Goal: Task Accomplishment & Management: Manage account settings

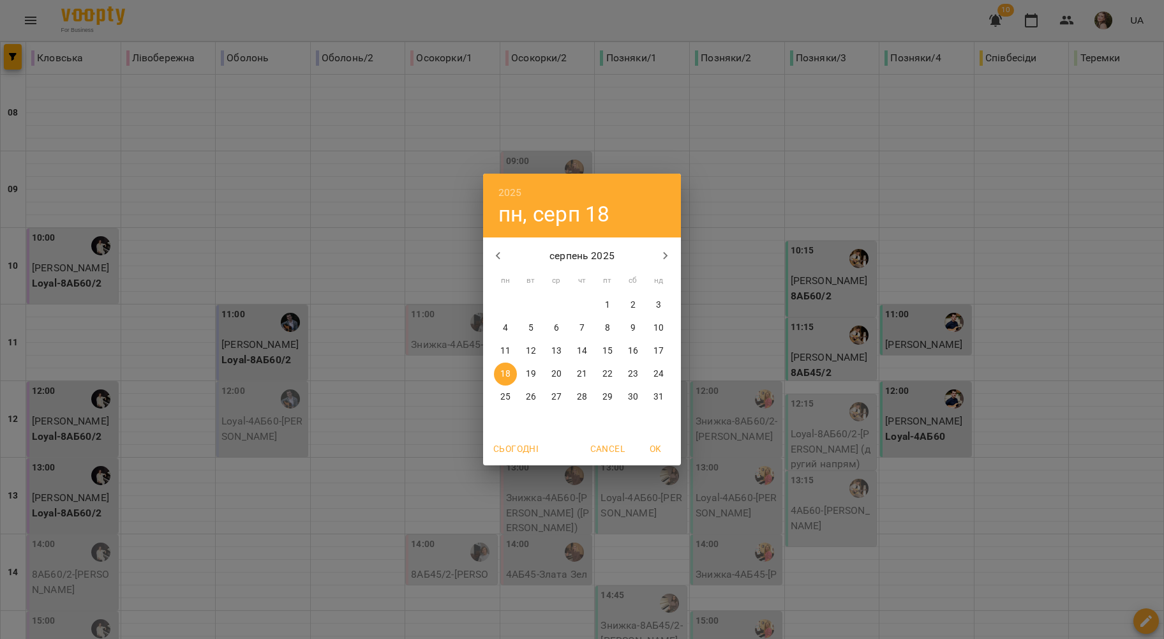
click at [649, 348] on span "17" at bounding box center [658, 351] width 23 height 13
type input "**********"
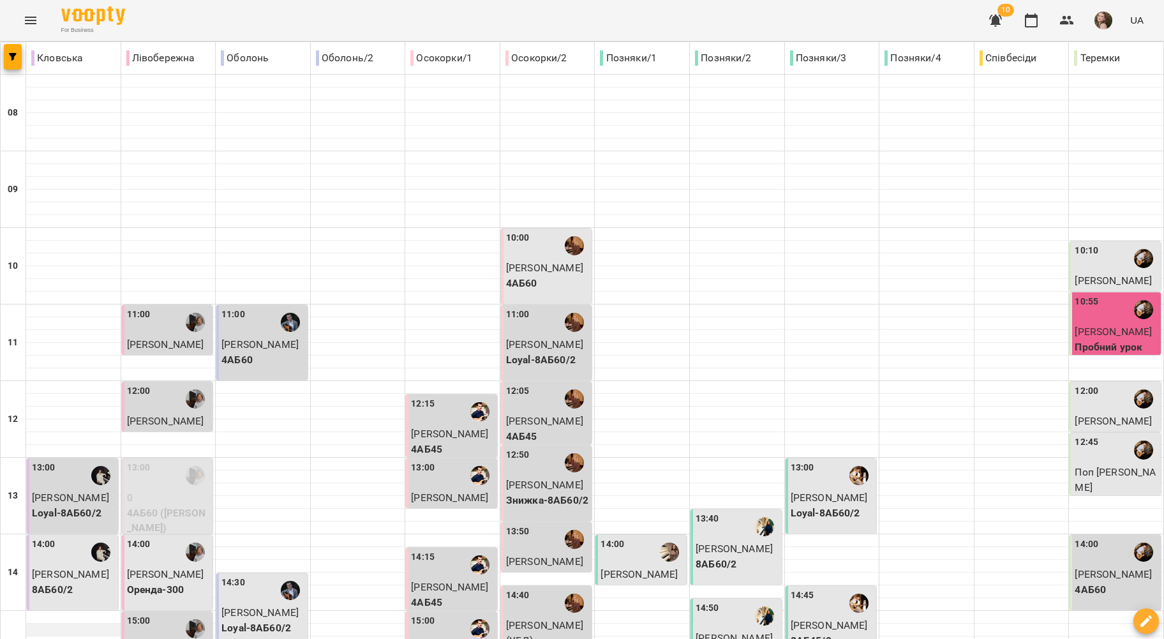
scroll to position [255, 0]
click at [80, 491] on span "Висоцька Аліса" at bounding box center [70, 497] width 77 height 12
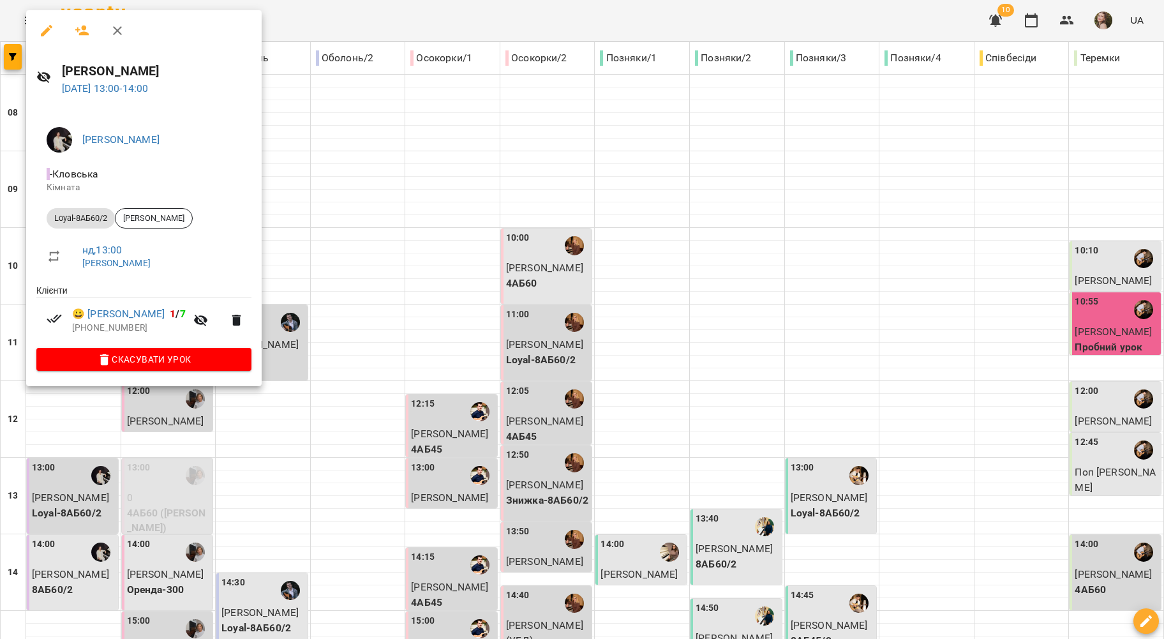
click at [295, 260] on div at bounding box center [582, 319] width 1164 height 639
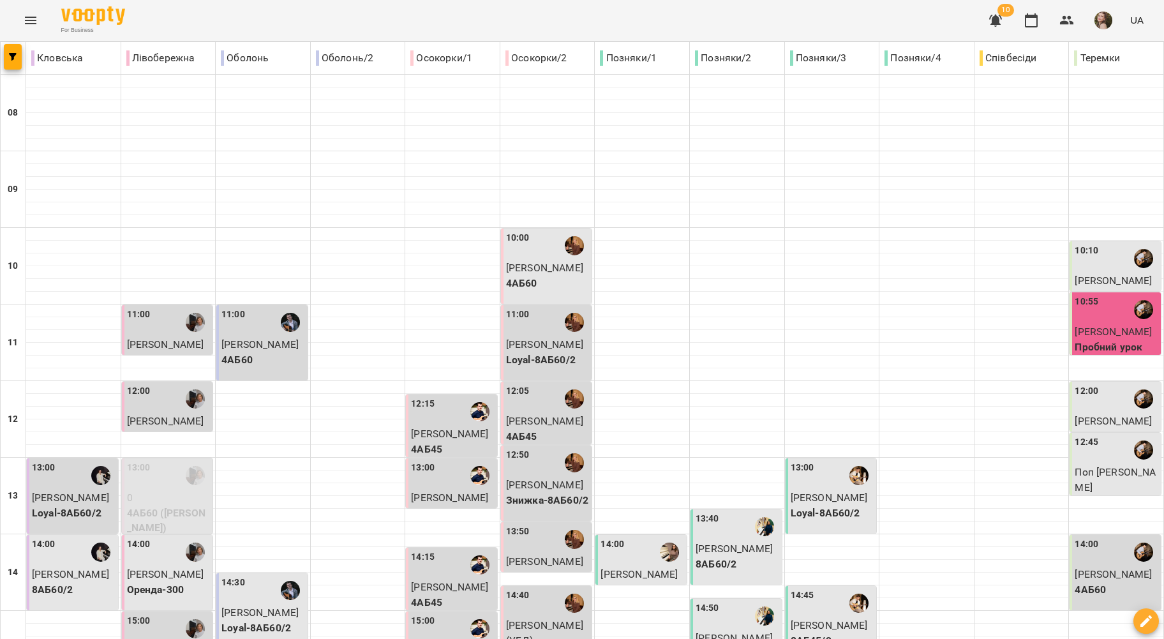
click at [65, 537] on div "14:00" at bounding box center [74, 551] width 84 height 29
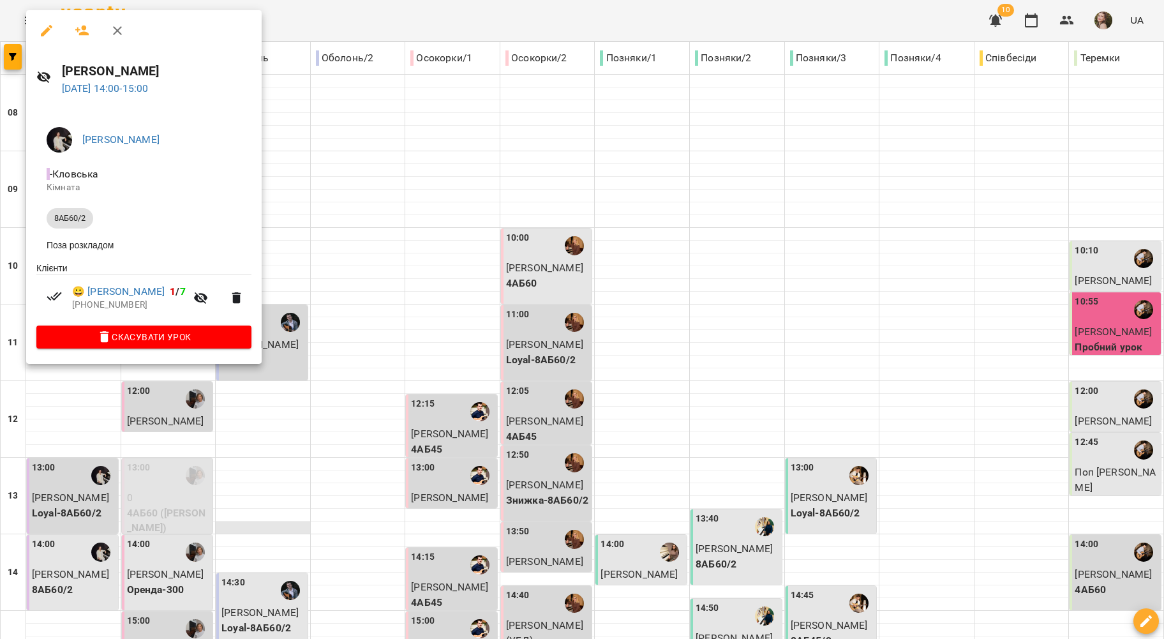
drag, startPoint x: 403, startPoint y: 269, endPoint x: 272, endPoint y: 268, distance: 131.4
click at [403, 269] on div at bounding box center [582, 319] width 1164 height 639
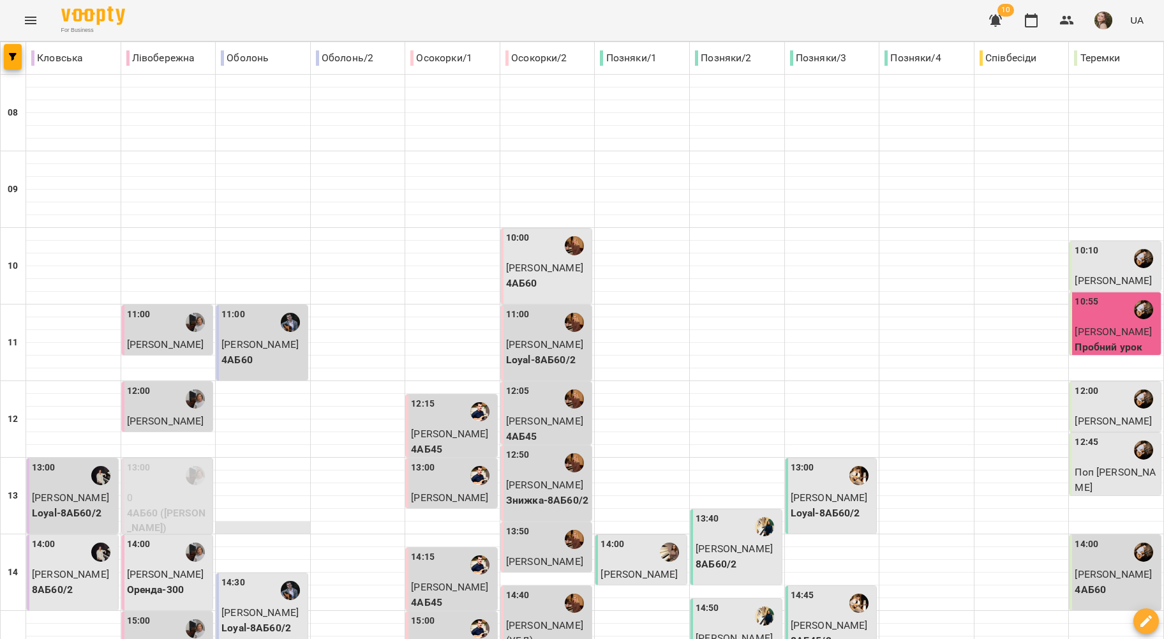
scroll to position [85, 0]
click at [186, 308] on div at bounding box center [195, 322] width 29 height 29
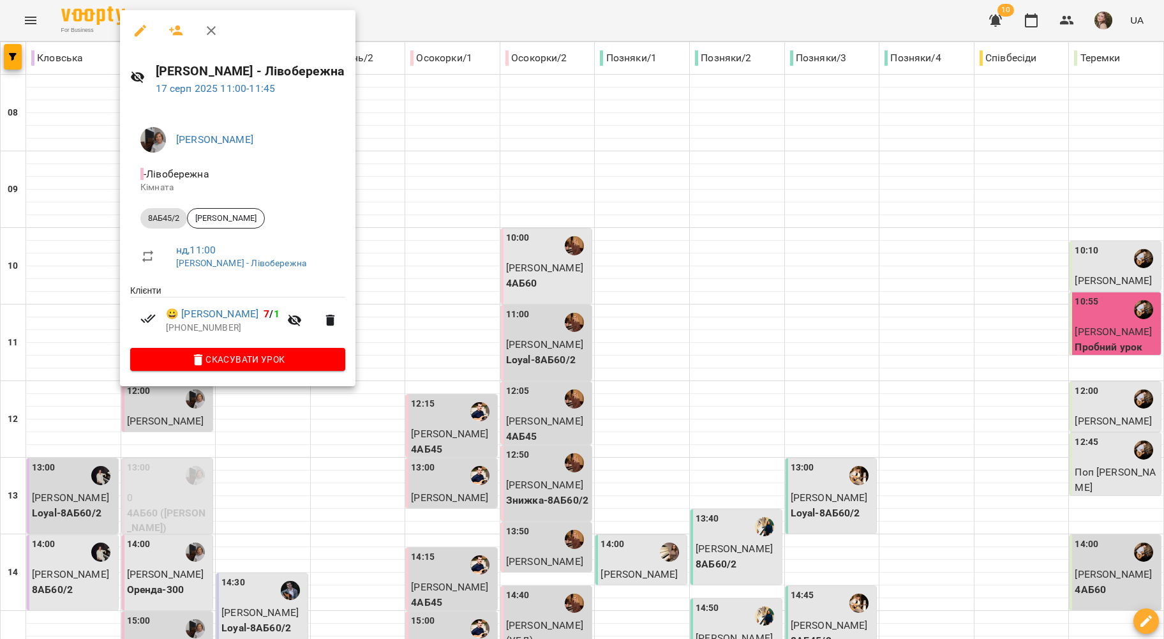
click at [59, 269] on div at bounding box center [582, 319] width 1164 height 639
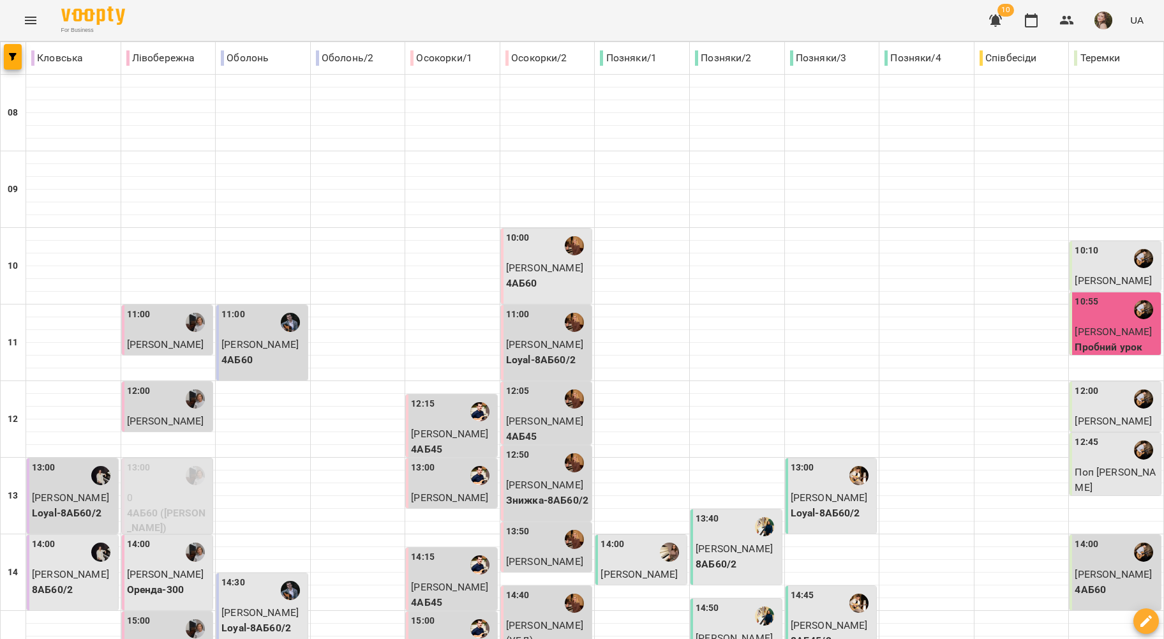
click at [165, 384] on div "12:00" at bounding box center [169, 398] width 84 height 29
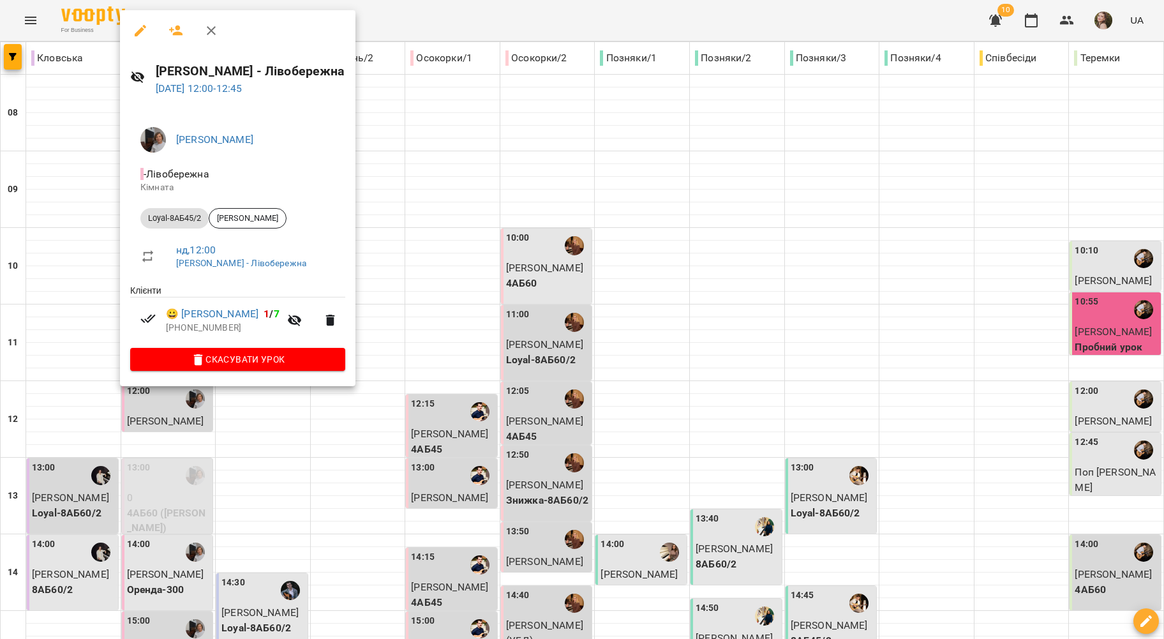
click at [63, 298] on div at bounding box center [582, 319] width 1164 height 639
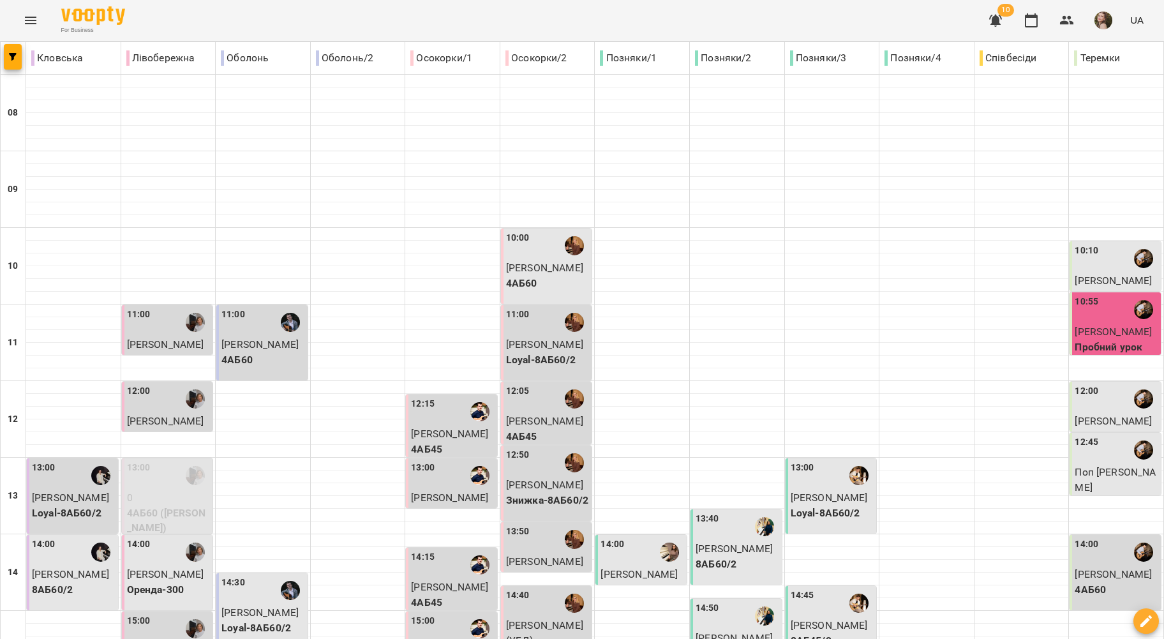
click at [130, 505] on p "4АБ60 ([PERSON_NAME])" at bounding box center [169, 520] width 84 height 30
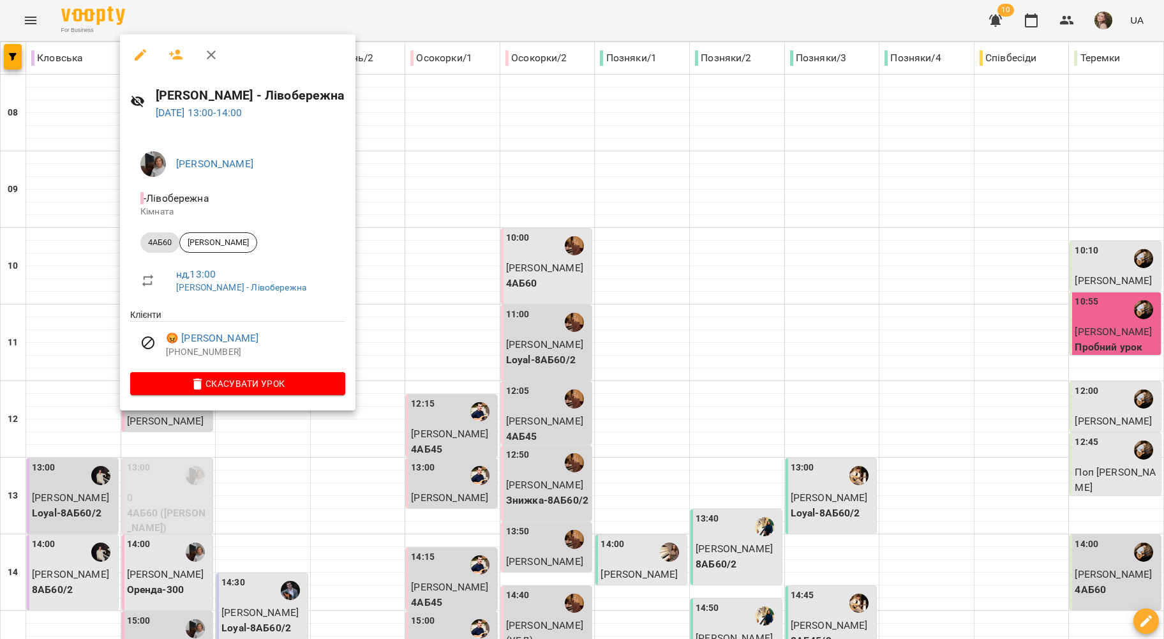
click at [48, 263] on div at bounding box center [582, 319] width 1164 height 639
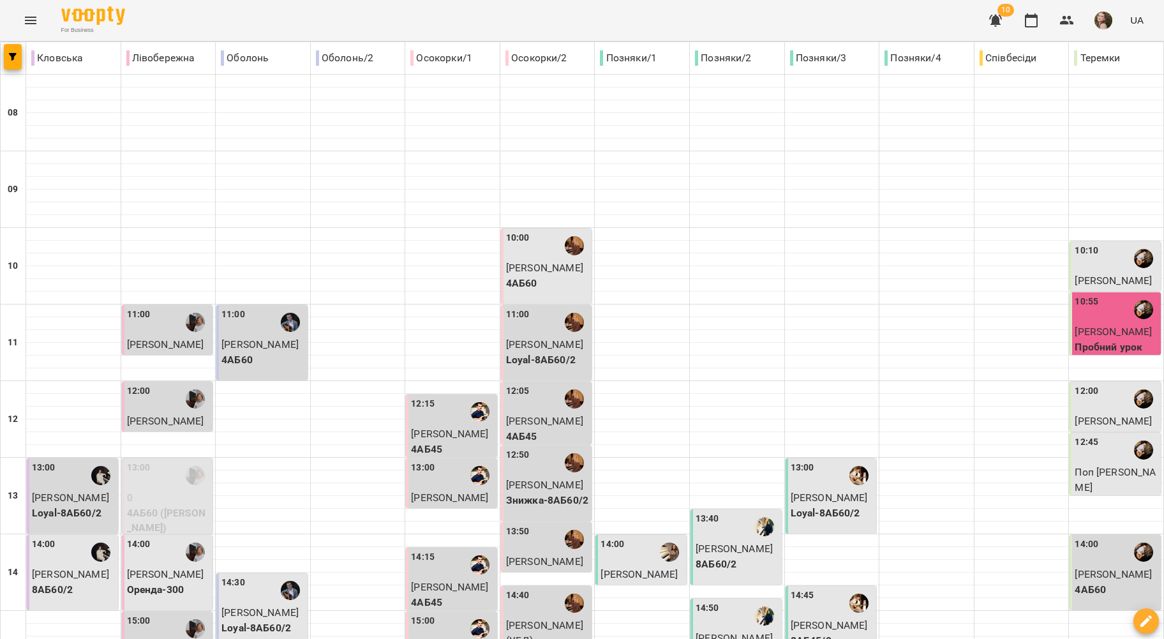
click at [144, 537] on label "14:00" at bounding box center [139, 544] width 24 height 14
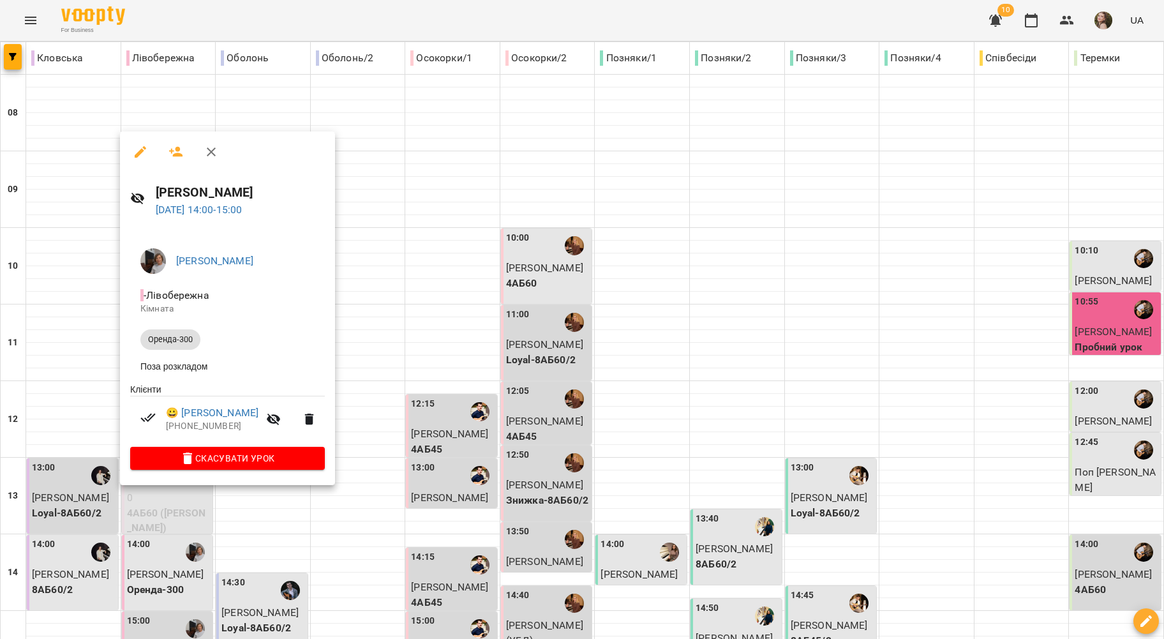
click at [48, 288] on div at bounding box center [582, 319] width 1164 height 639
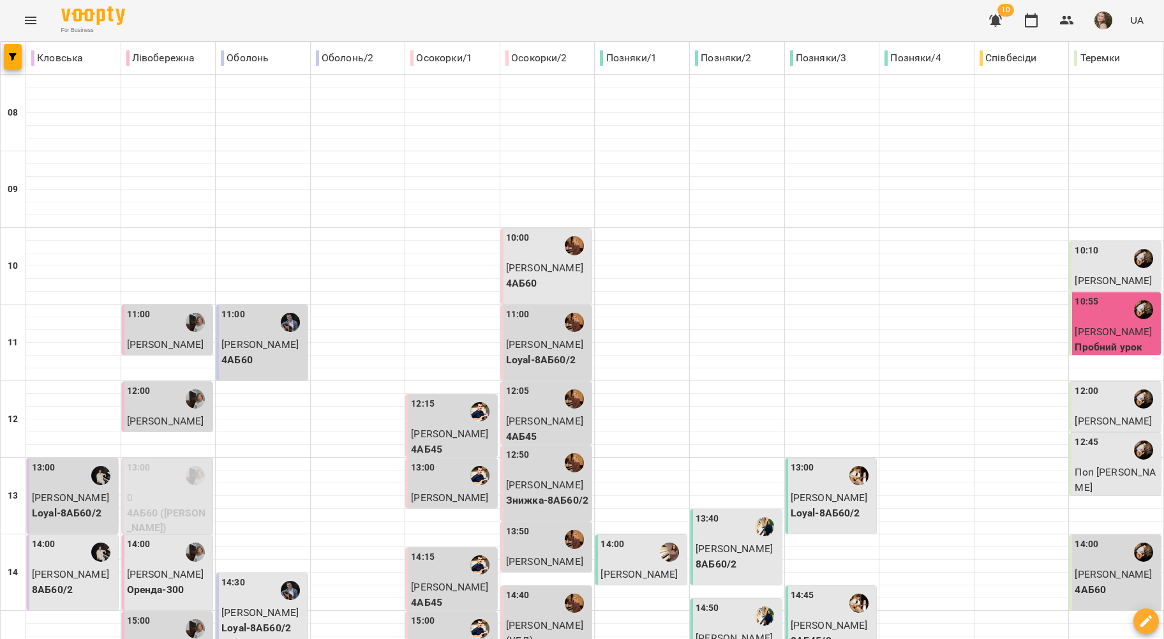
scroll to position [255, 0]
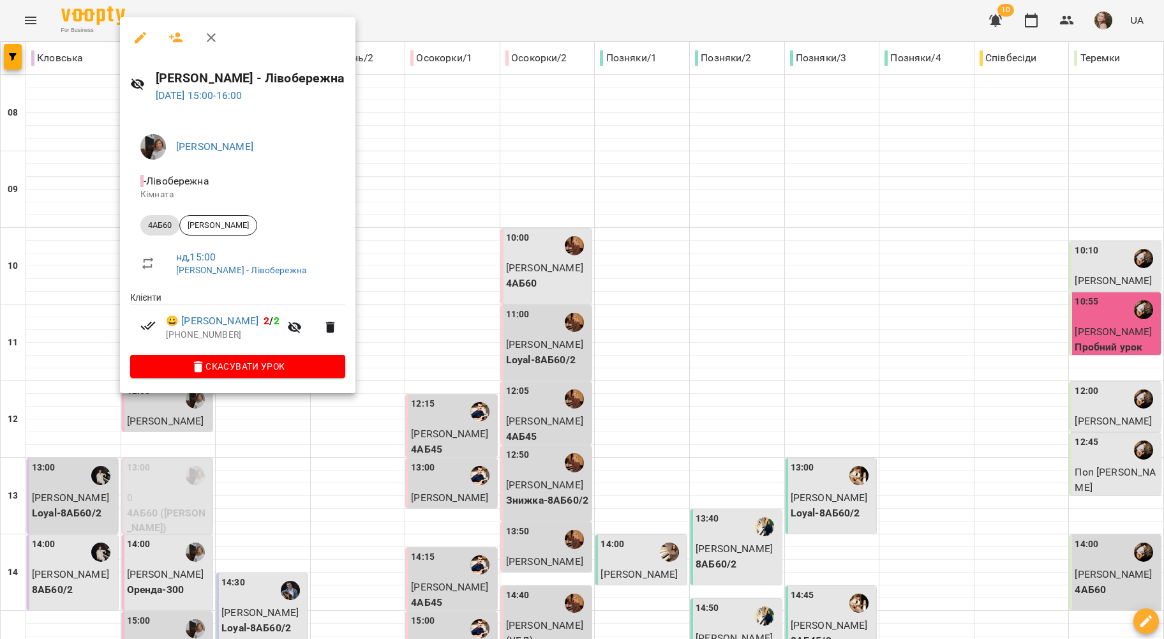
click at [61, 410] on div at bounding box center [582, 319] width 1164 height 639
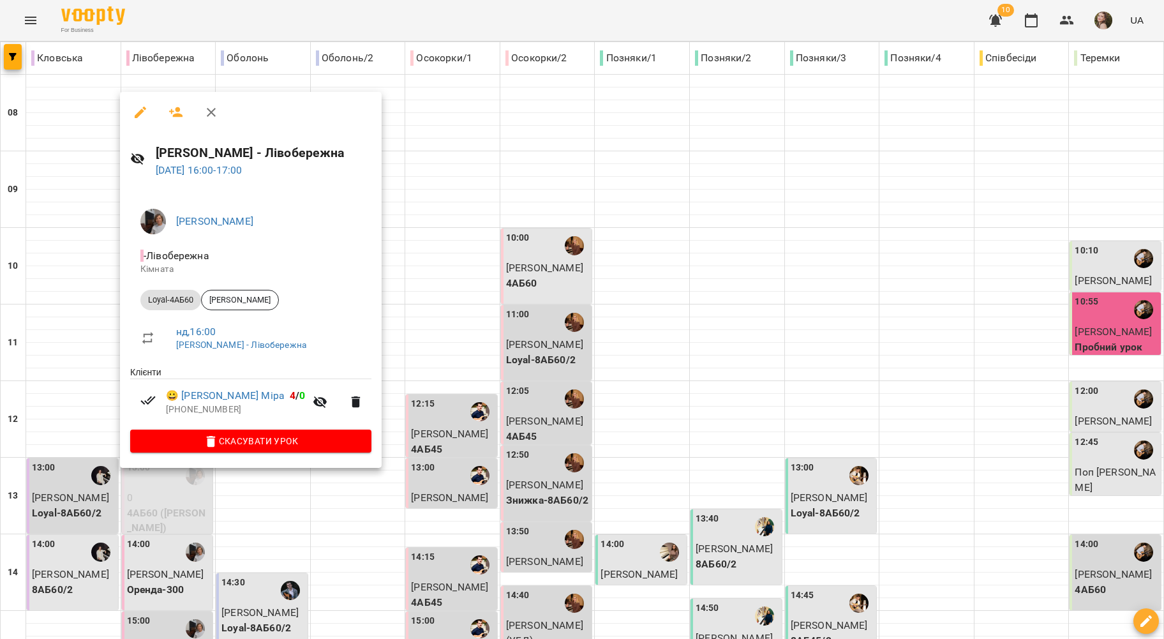
click at [22, 462] on div at bounding box center [582, 319] width 1164 height 639
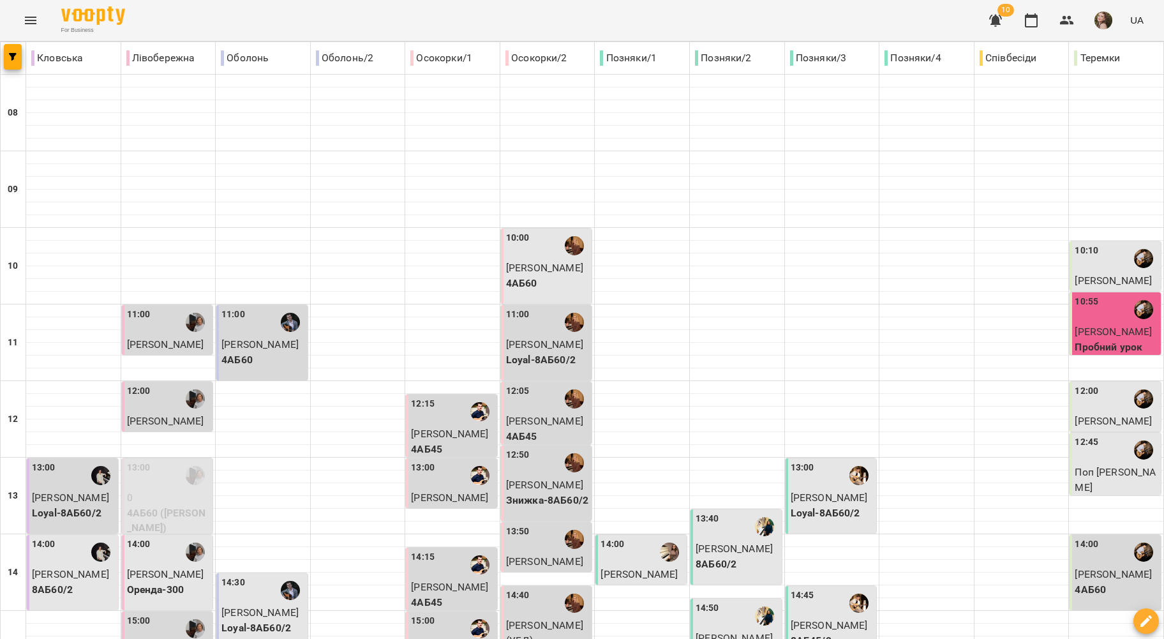
scroll to position [0, 0]
click at [228, 350] on p "[PERSON_NAME]" at bounding box center [263, 344] width 84 height 15
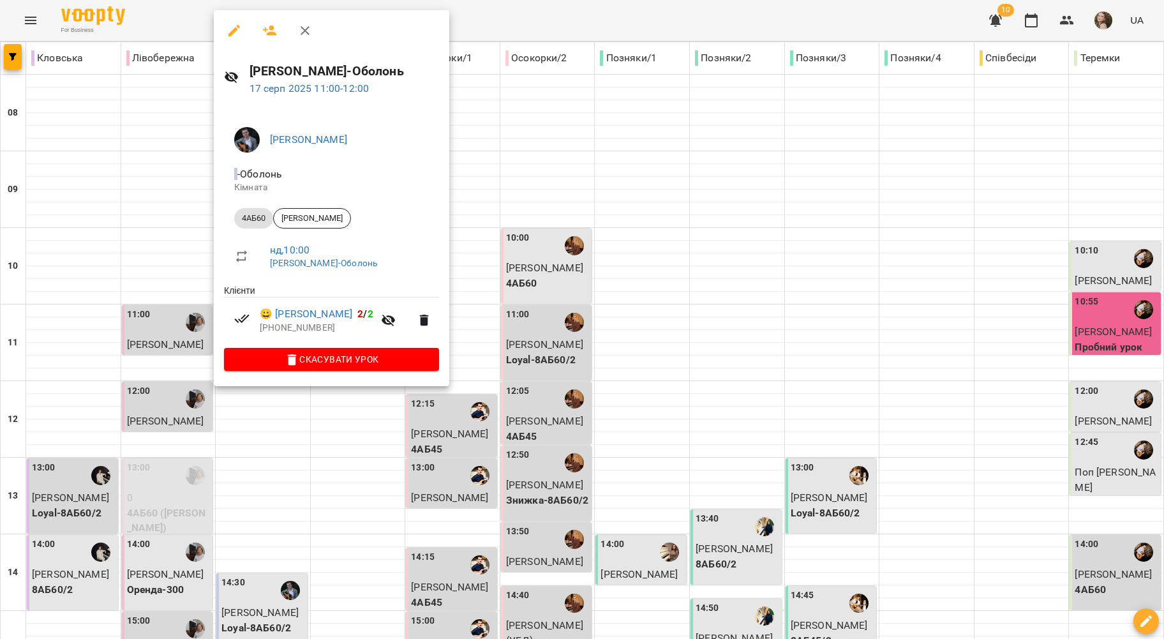
click at [103, 364] on div at bounding box center [582, 319] width 1164 height 639
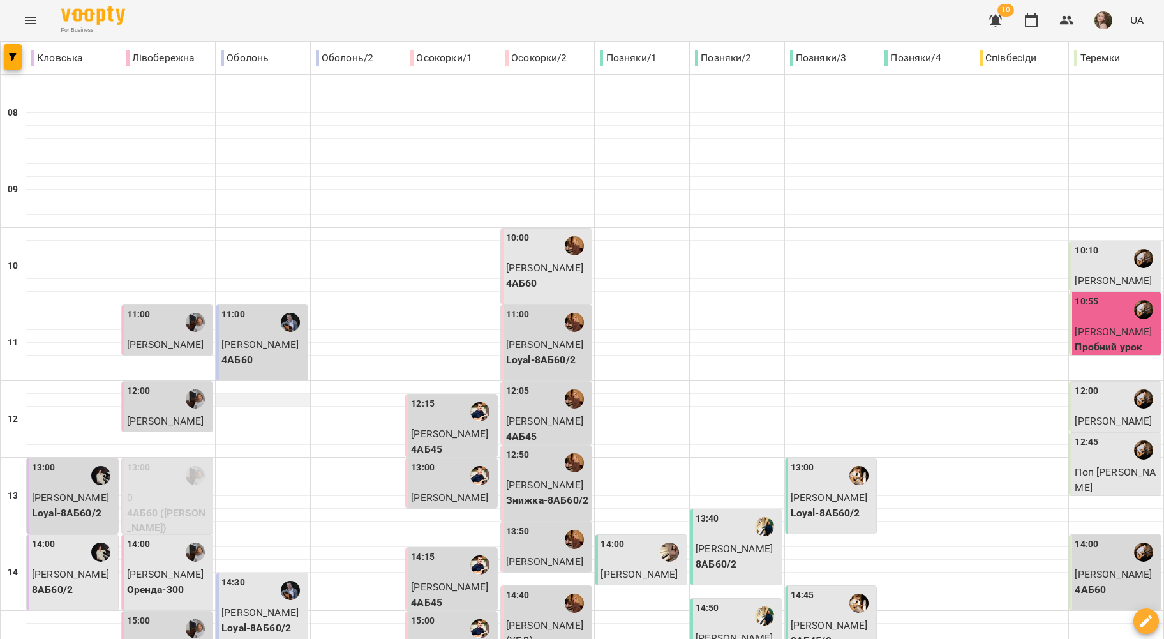
scroll to position [255, 0]
click at [258, 575] on div "14:30" at bounding box center [263, 589] width 84 height 29
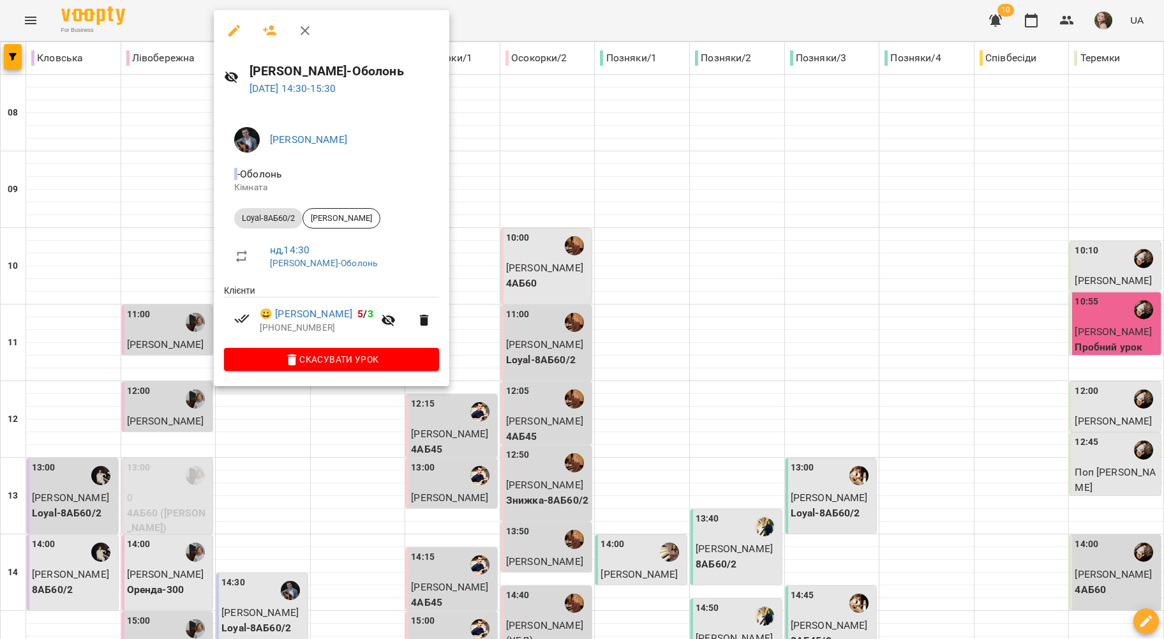
drag, startPoint x: 69, startPoint y: 452, endPoint x: 230, endPoint y: 441, distance: 161.1
click at [70, 452] on div at bounding box center [582, 319] width 1164 height 639
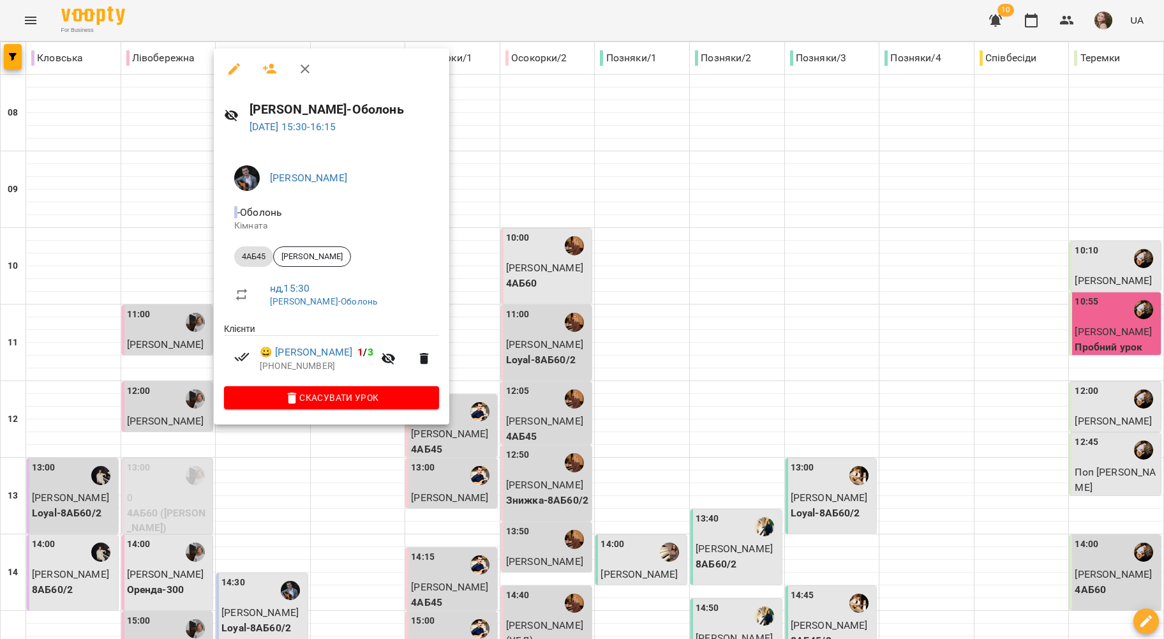
click at [202, 439] on div at bounding box center [582, 319] width 1164 height 639
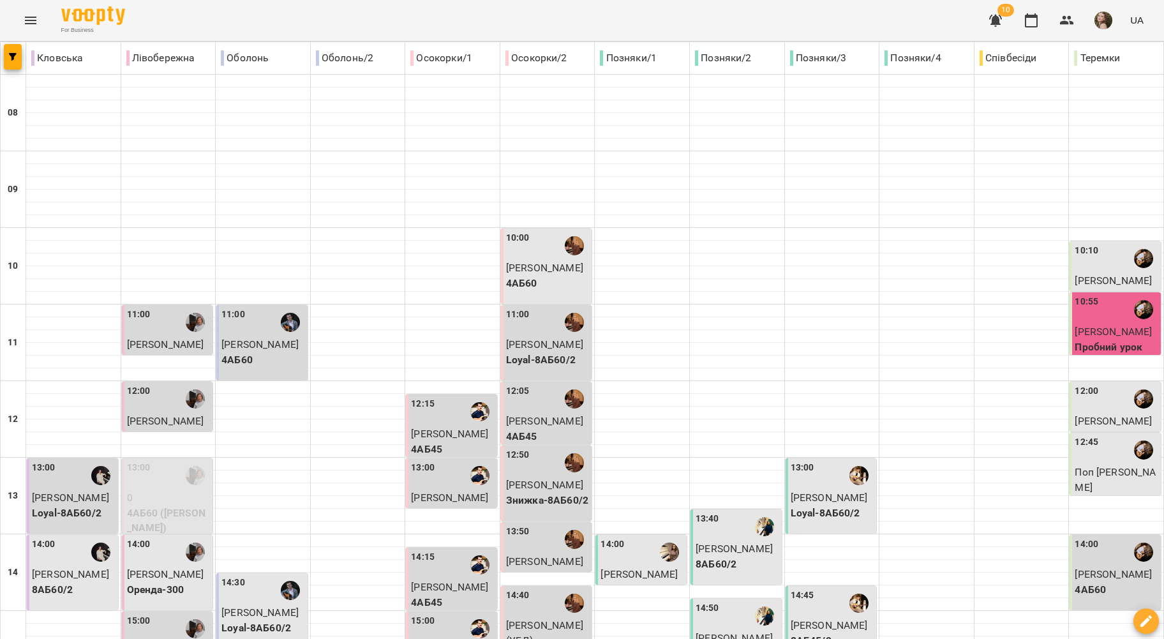
scroll to position [510, 0]
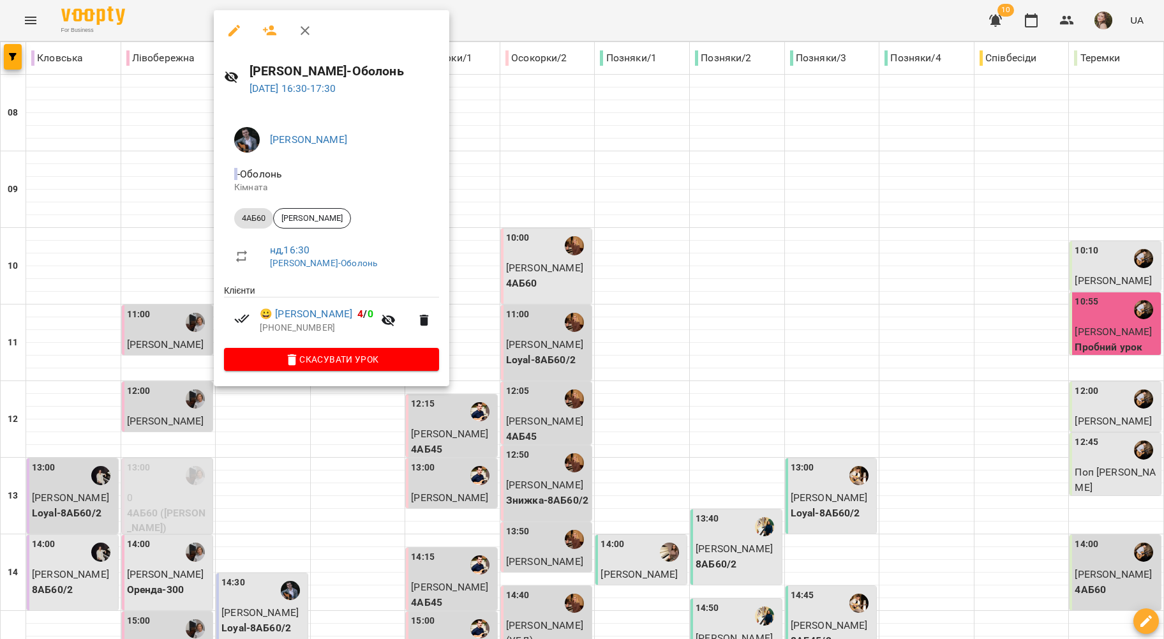
click at [173, 318] on div at bounding box center [582, 319] width 1164 height 639
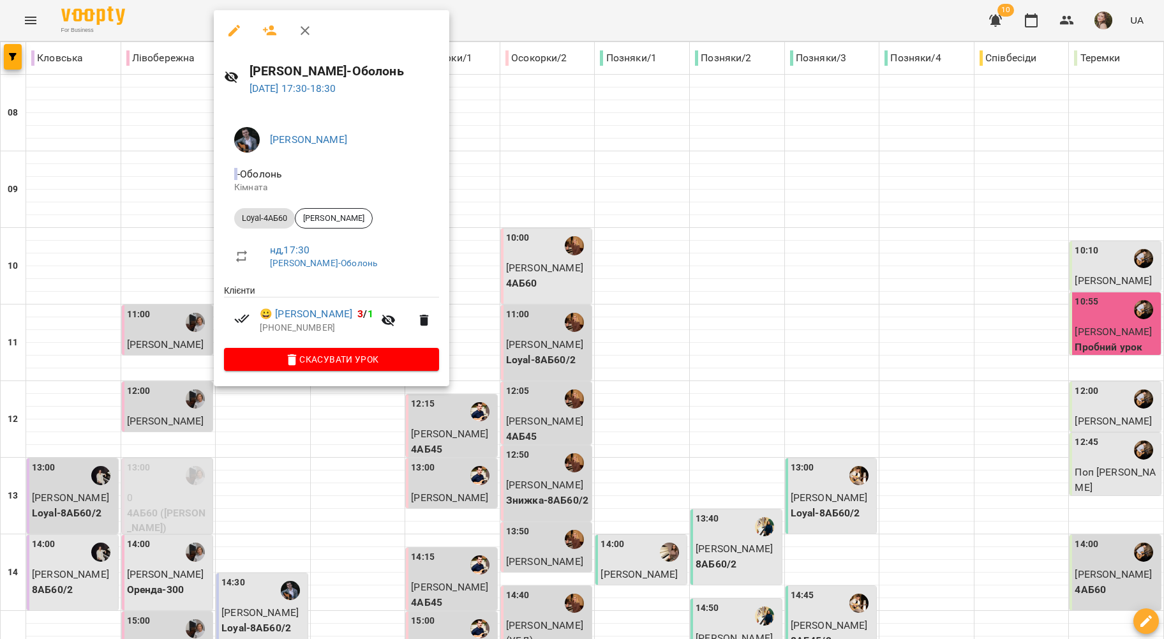
click at [156, 332] on div at bounding box center [582, 319] width 1164 height 639
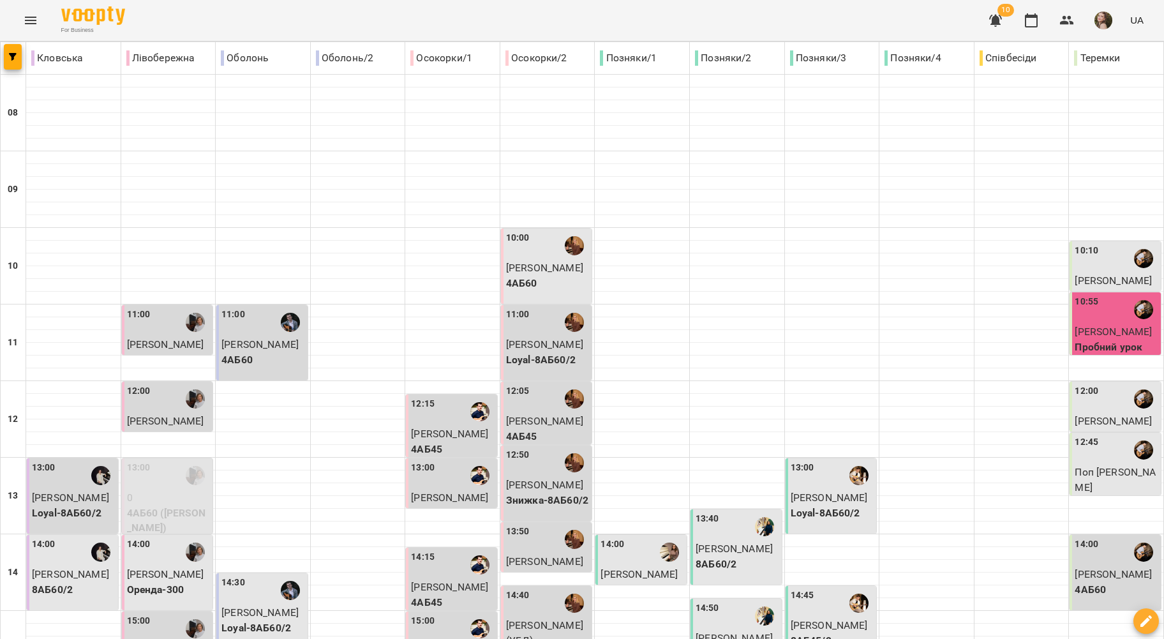
scroll to position [0, 0]
click at [444, 415] on div "12:15" at bounding box center [453, 411] width 84 height 29
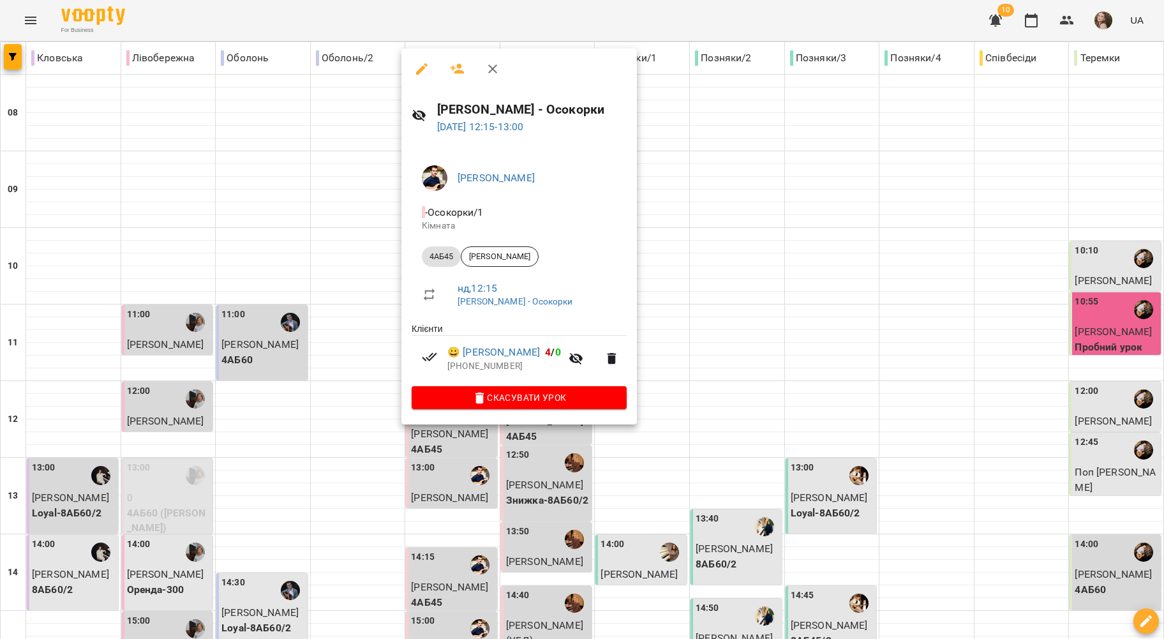
click at [362, 378] on div at bounding box center [582, 319] width 1164 height 639
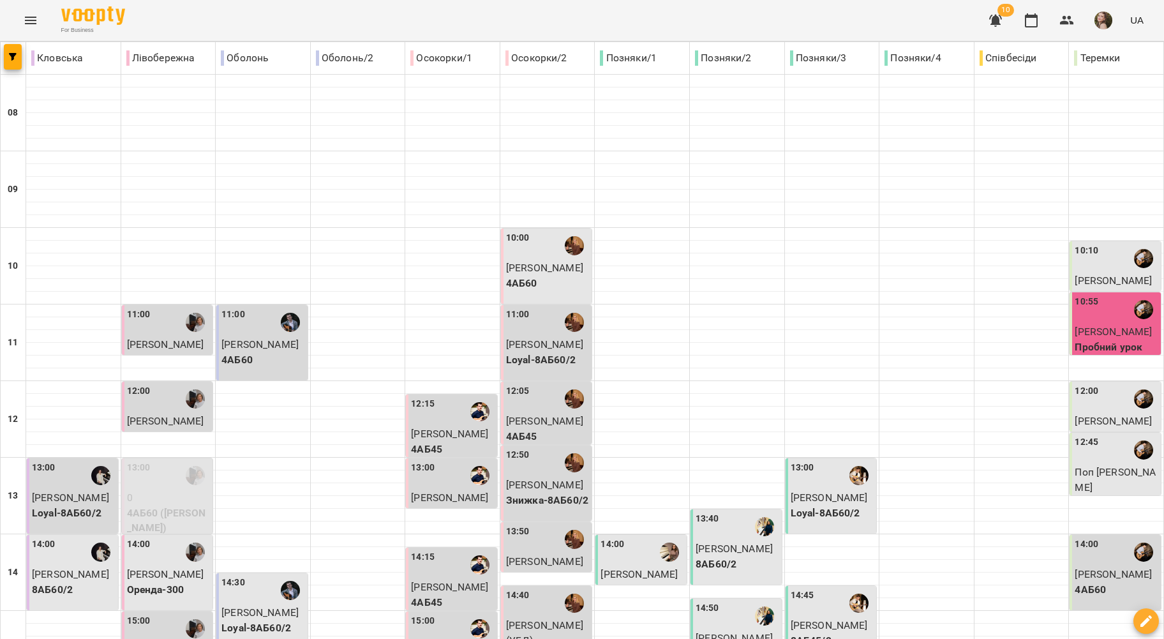
click at [432, 498] on span "[PERSON_NAME]" at bounding box center [449, 497] width 77 height 12
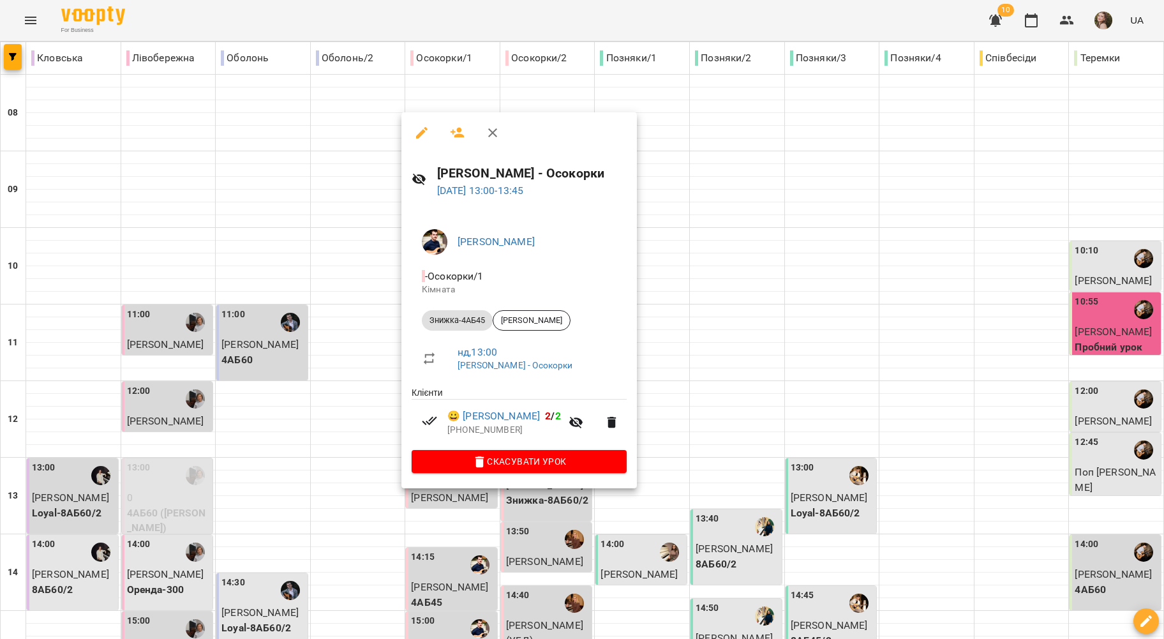
click at [329, 446] on div at bounding box center [582, 319] width 1164 height 639
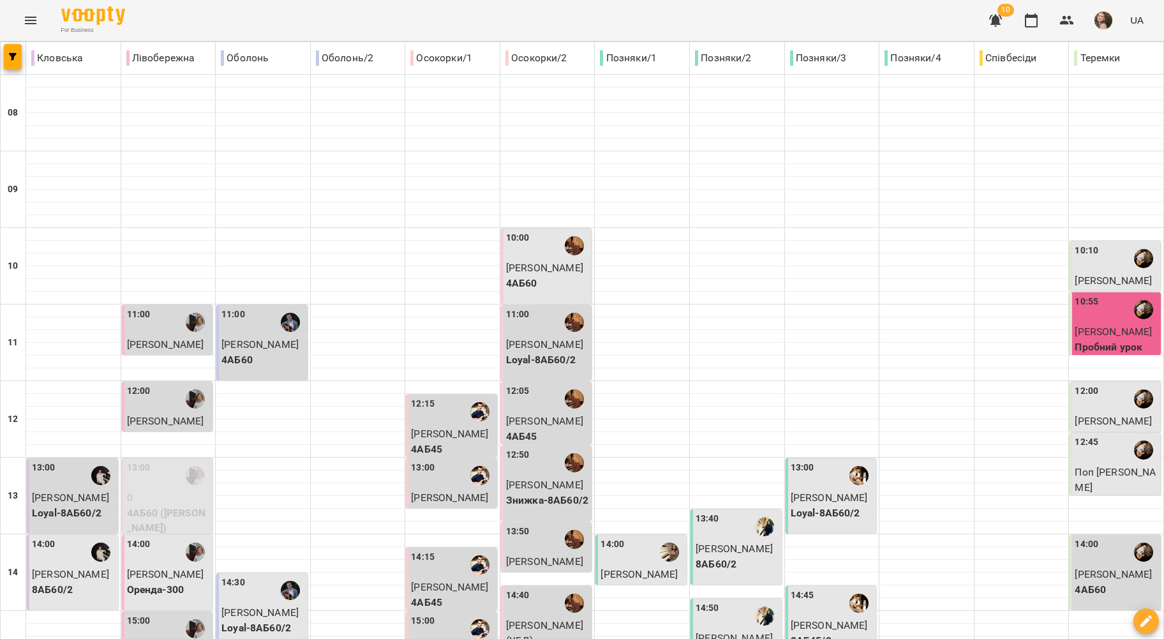
scroll to position [340, 0]
click at [428, 579] on p "[PERSON_NAME]" at bounding box center [453, 586] width 84 height 15
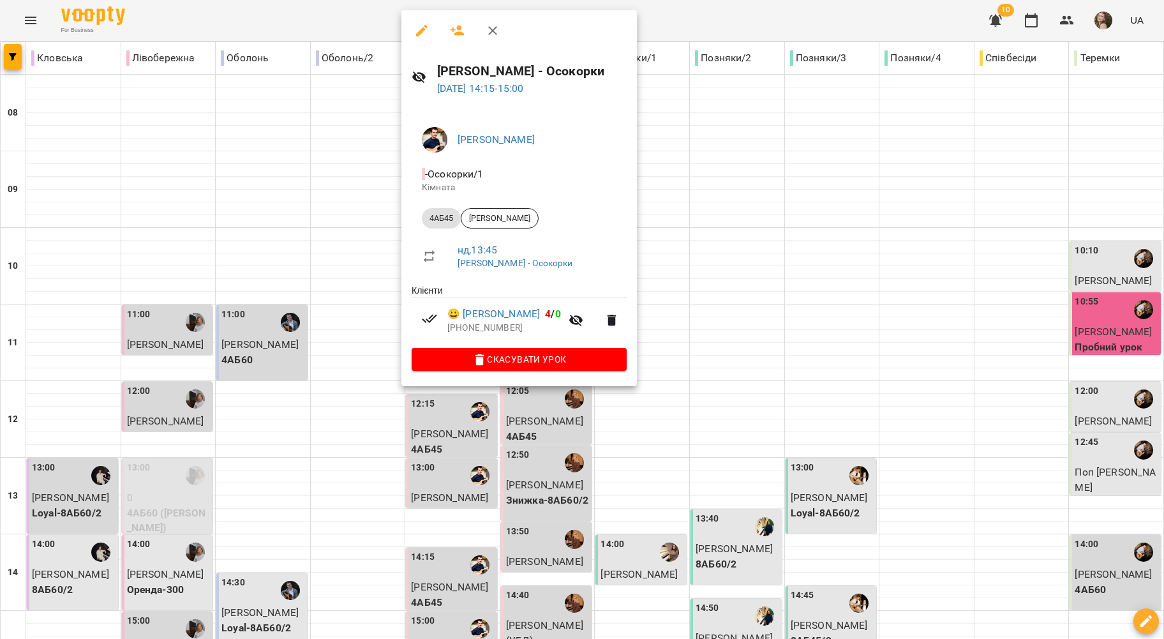
click at [355, 194] on div at bounding box center [582, 319] width 1164 height 639
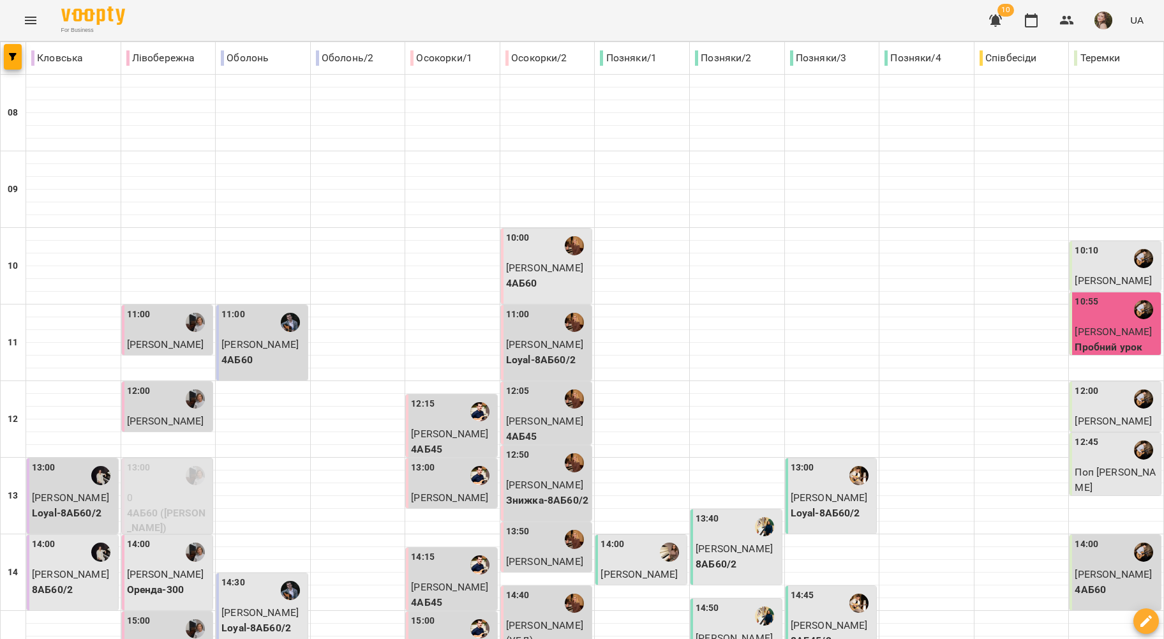
click at [465, 614] on div at bounding box center [479, 628] width 29 height 29
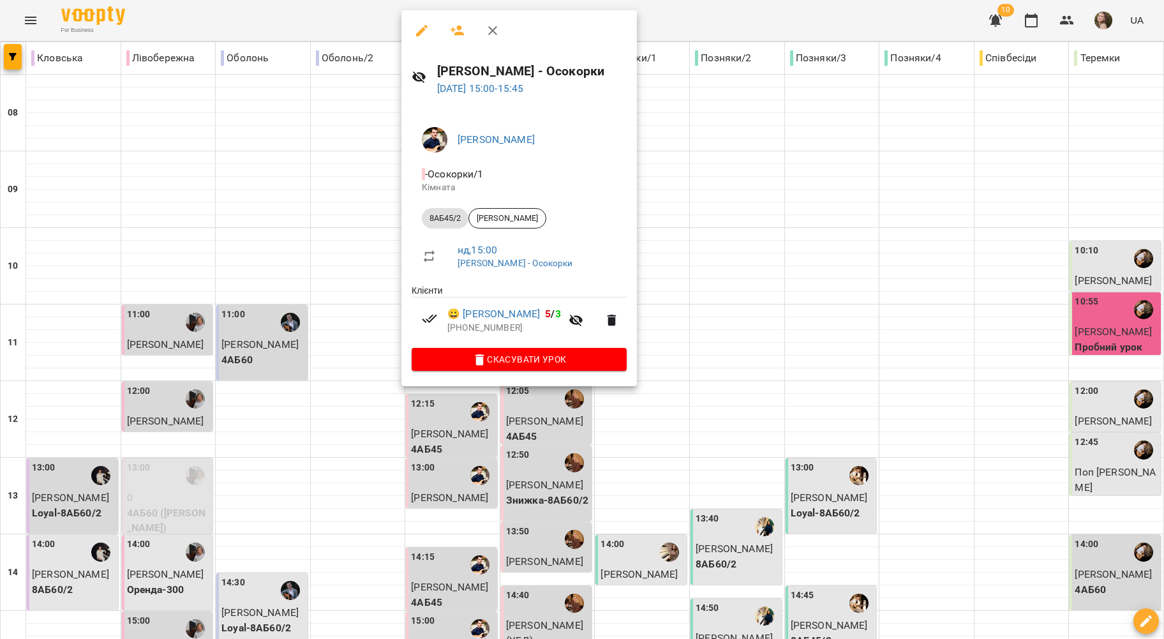
click at [369, 296] on div at bounding box center [582, 319] width 1164 height 639
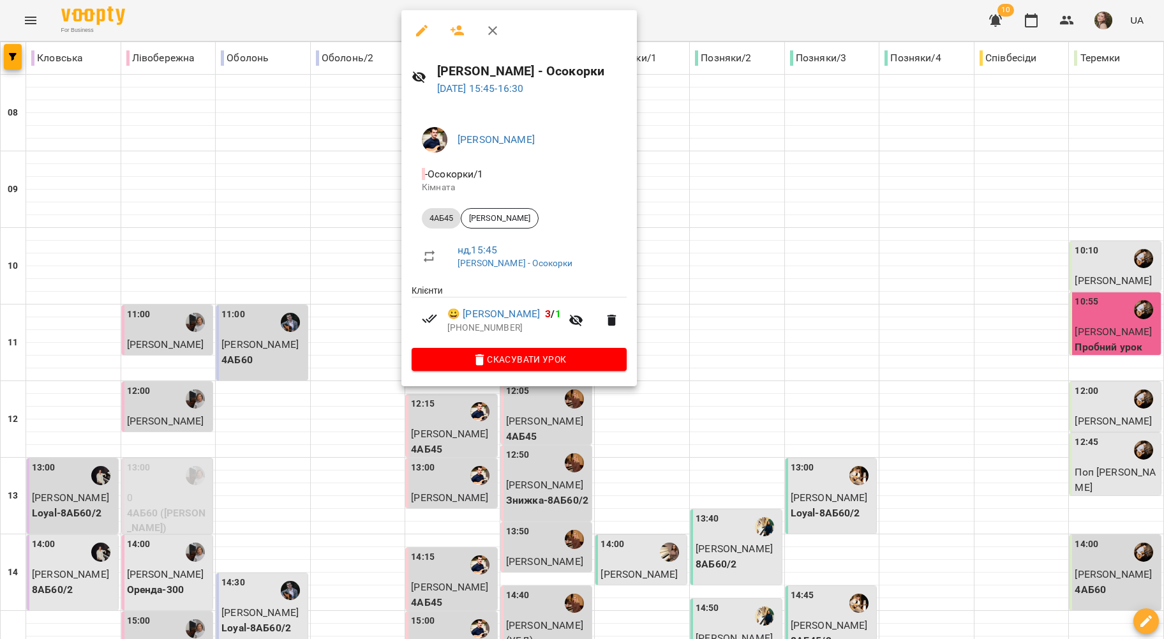
click at [325, 314] on div at bounding box center [582, 319] width 1164 height 639
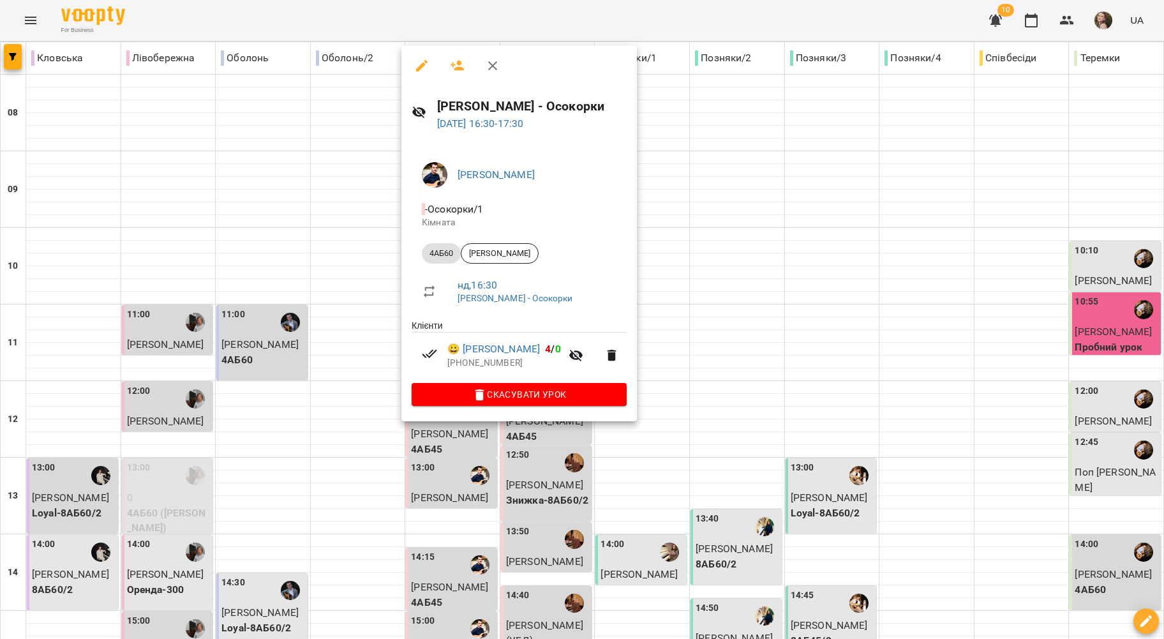
click at [332, 366] on div at bounding box center [582, 319] width 1164 height 639
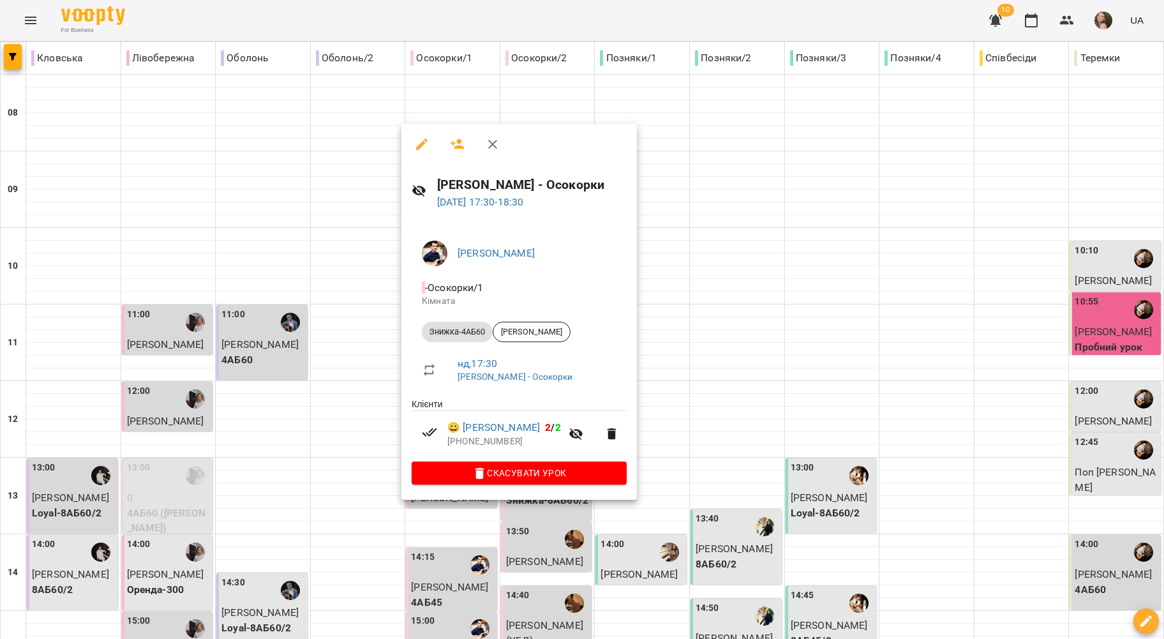
click at [327, 346] on div at bounding box center [582, 319] width 1164 height 639
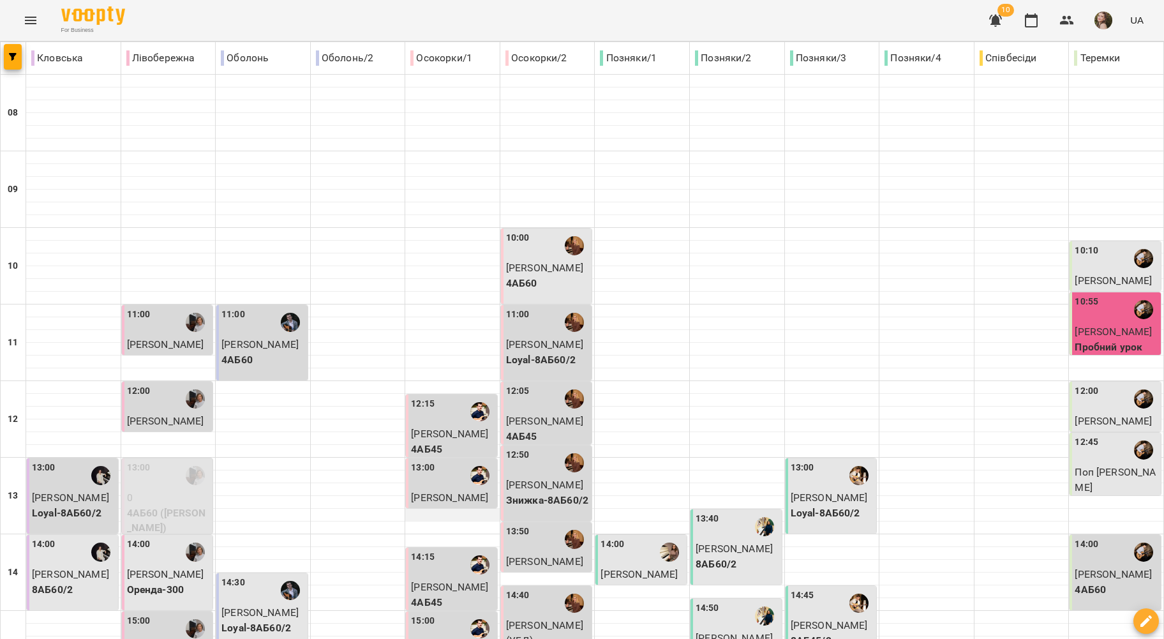
scroll to position [0, 0]
click at [539, 276] on p "[PERSON_NAME]" at bounding box center [548, 267] width 84 height 15
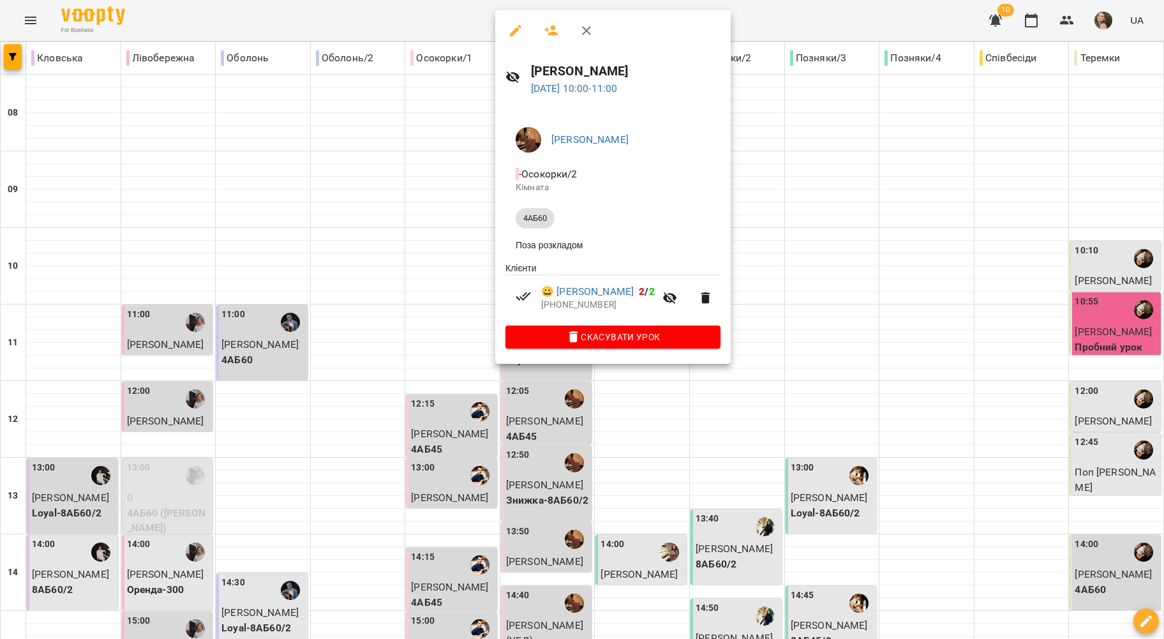
click at [463, 271] on div at bounding box center [582, 319] width 1164 height 639
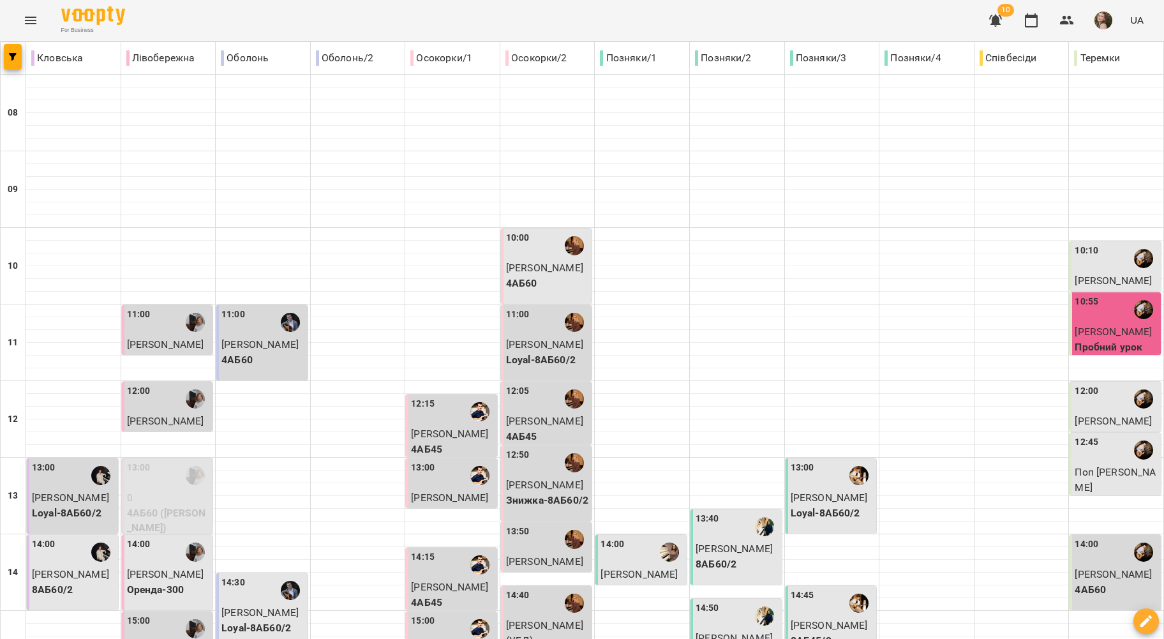
click at [524, 328] on div "11:00" at bounding box center [548, 322] width 84 height 29
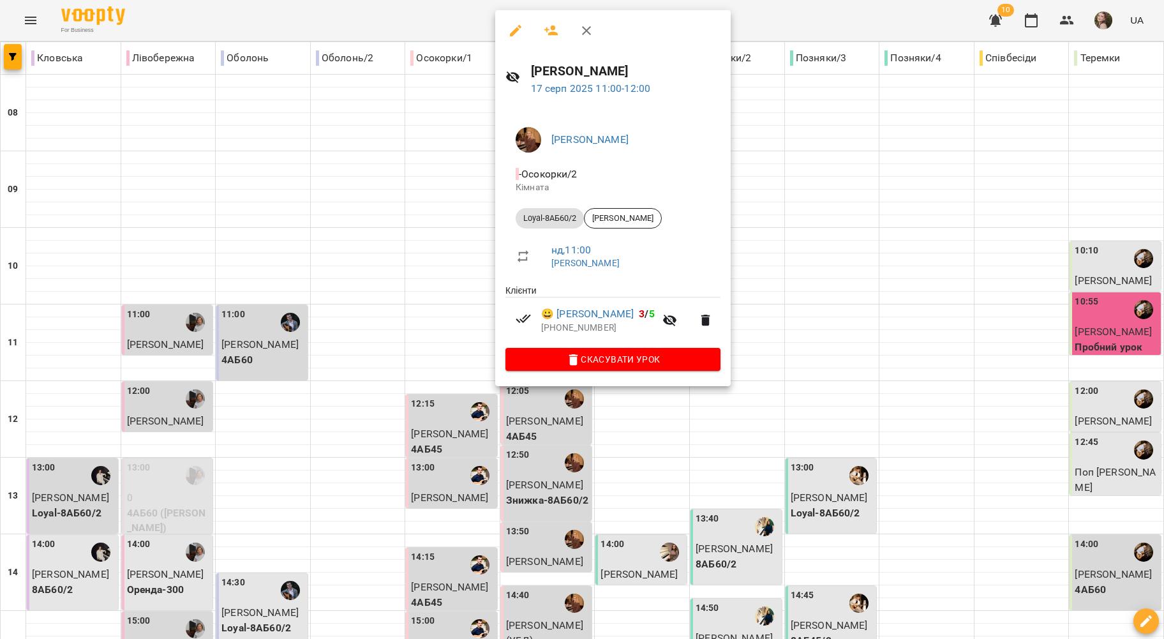
click at [450, 299] on div at bounding box center [582, 319] width 1164 height 639
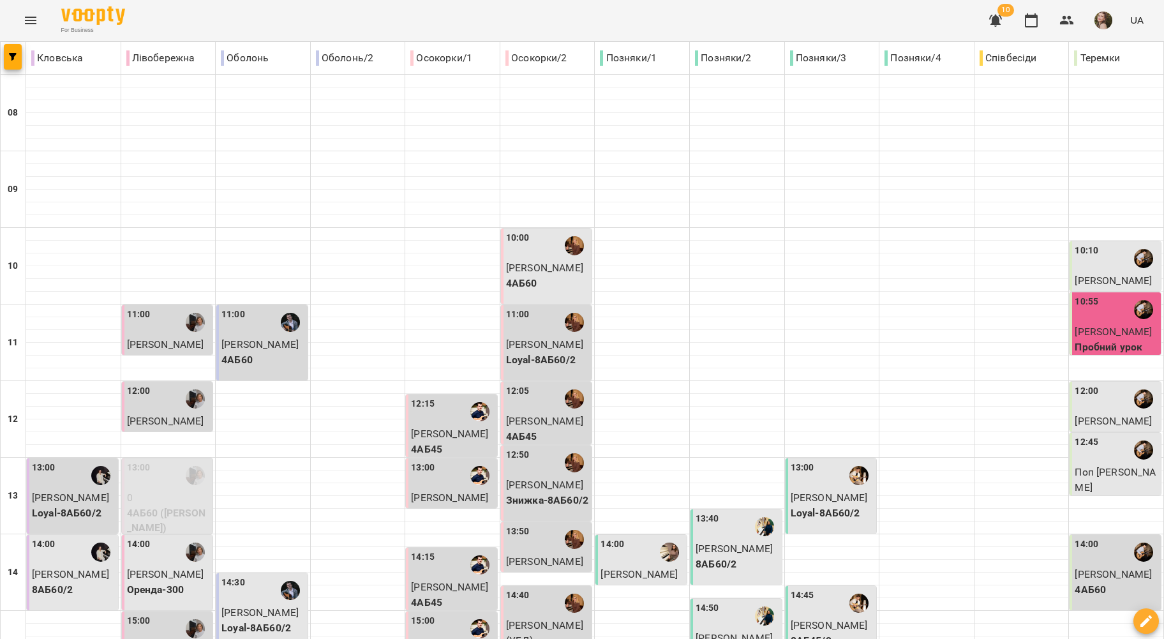
click at [533, 392] on div "12:05" at bounding box center [548, 398] width 84 height 29
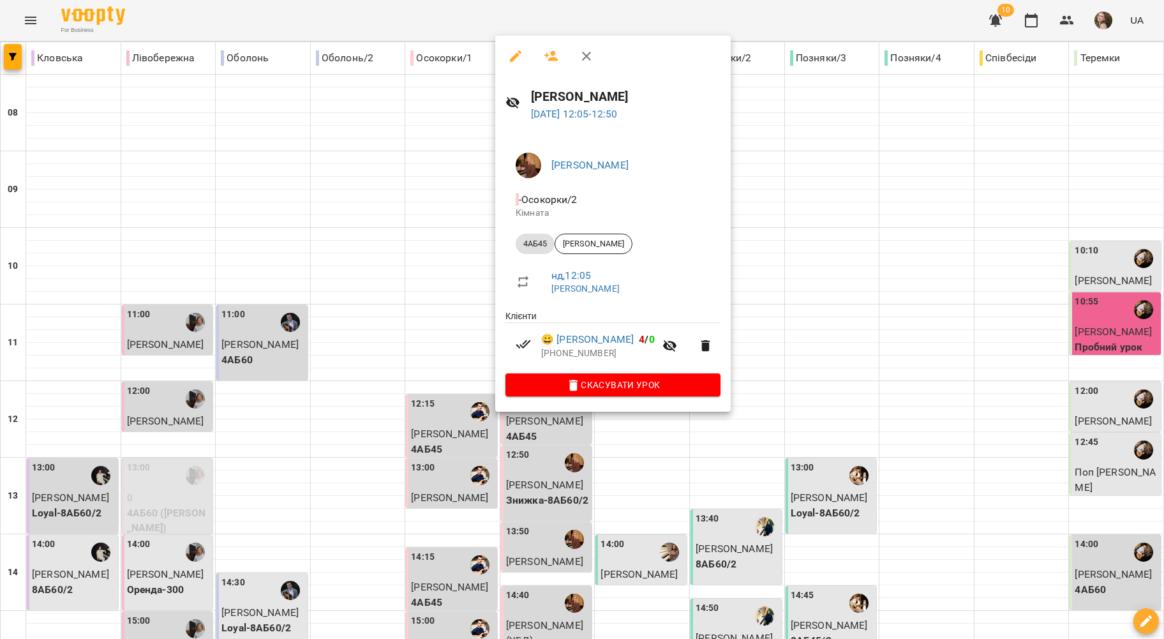
drag, startPoint x: 452, startPoint y: 323, endPoint x: 519, endPoint y: 328, distance: 66.5
click at [456, 323] on div at bounding box center [582, 319] width 1164 height 639
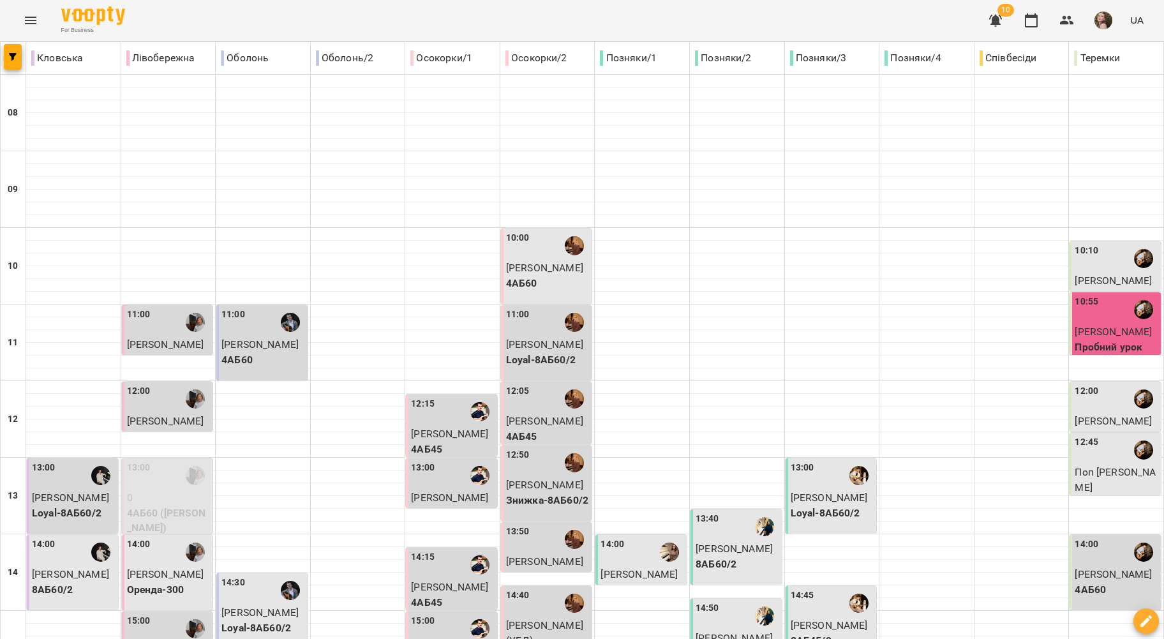
click at [560, 410] on div at bounding box center [574, 398] width 29 height 29
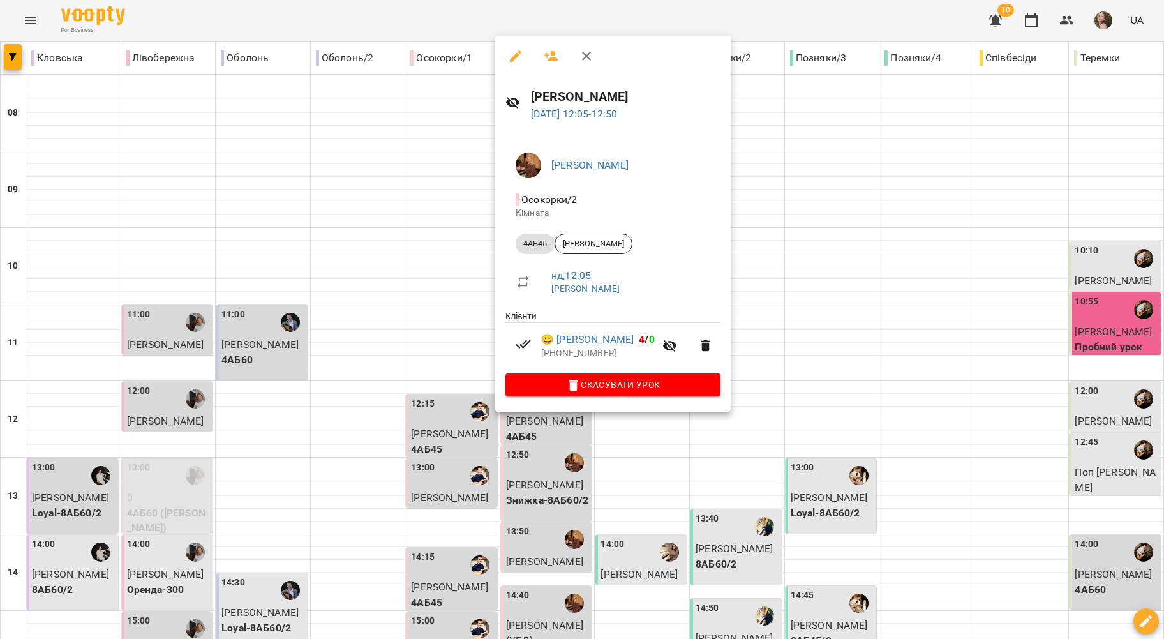
click at [425, 346] on div at bounding box center [582, 319] width 1164 height 639
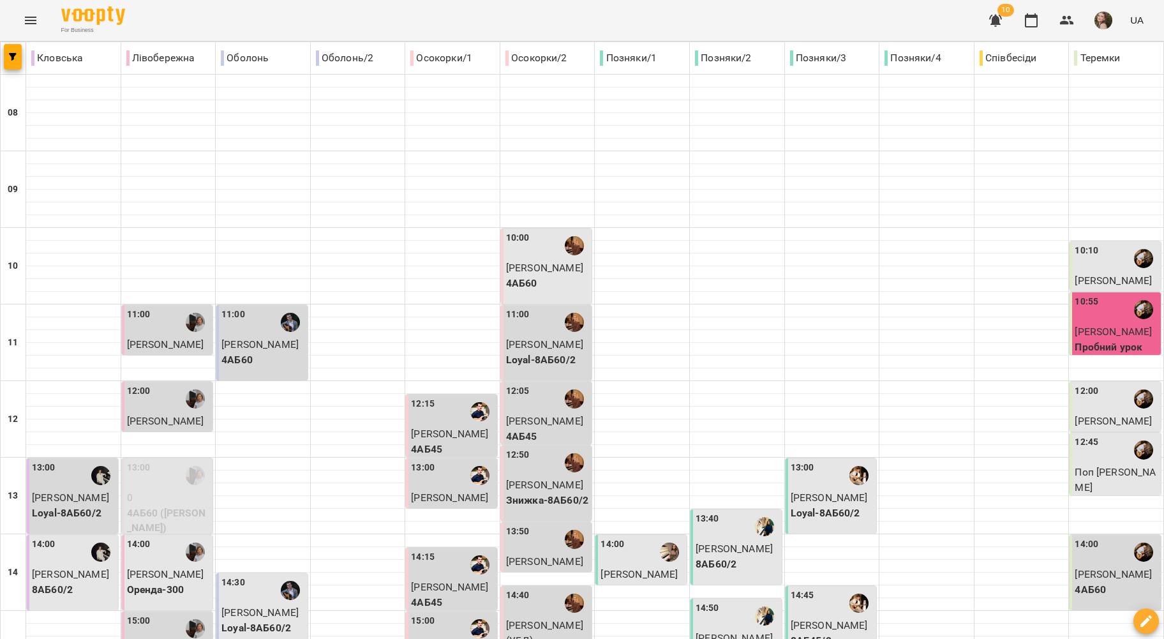
click at [534, 478] on span "[PERSON_NAME]" at bounding box center [544, 484] width 77 height 12
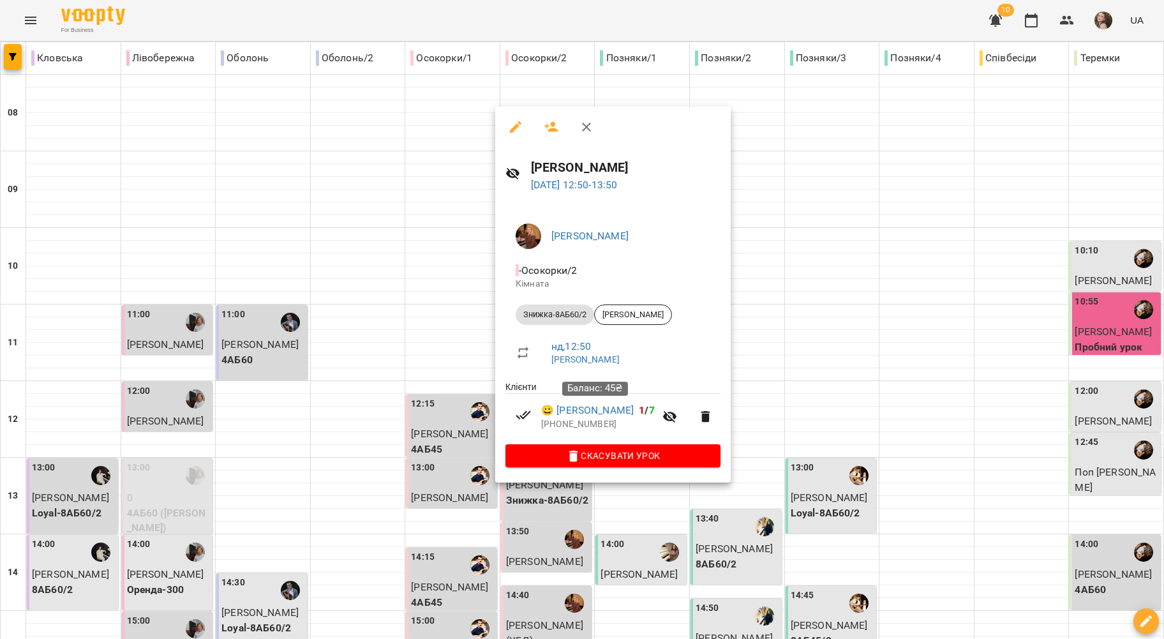
click at [449, 340] on div at bounding box center [582, 319] width 1164 height 639
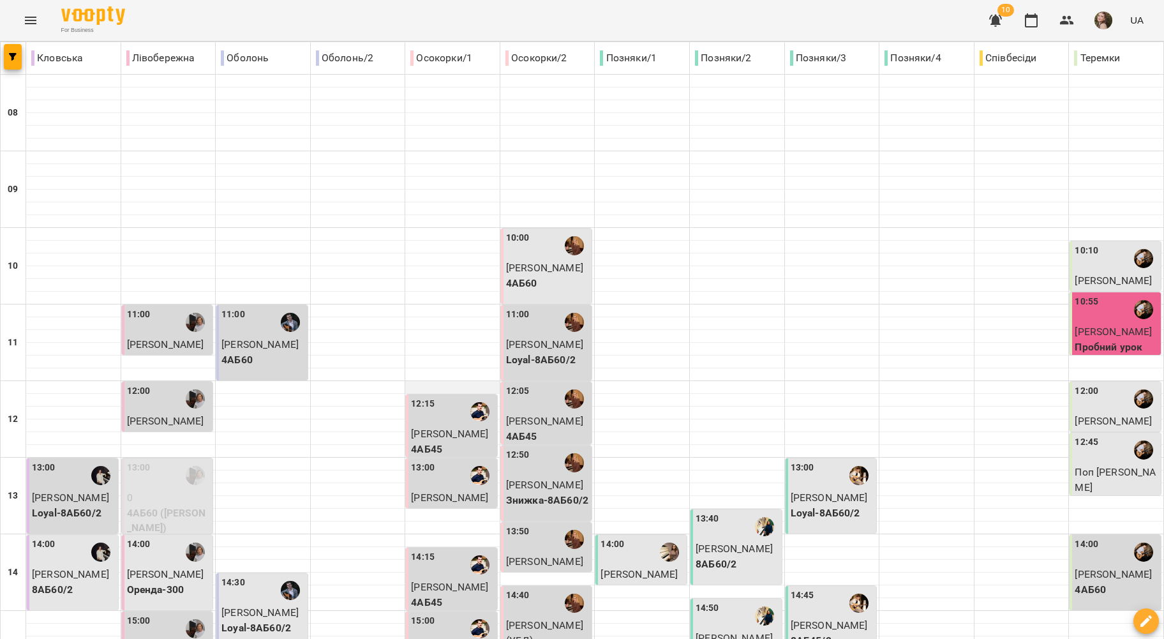
scroll to position [85, 0]
click at [514, 524] on label "13:50" at bounding box center [518, 531] width 24 height 14
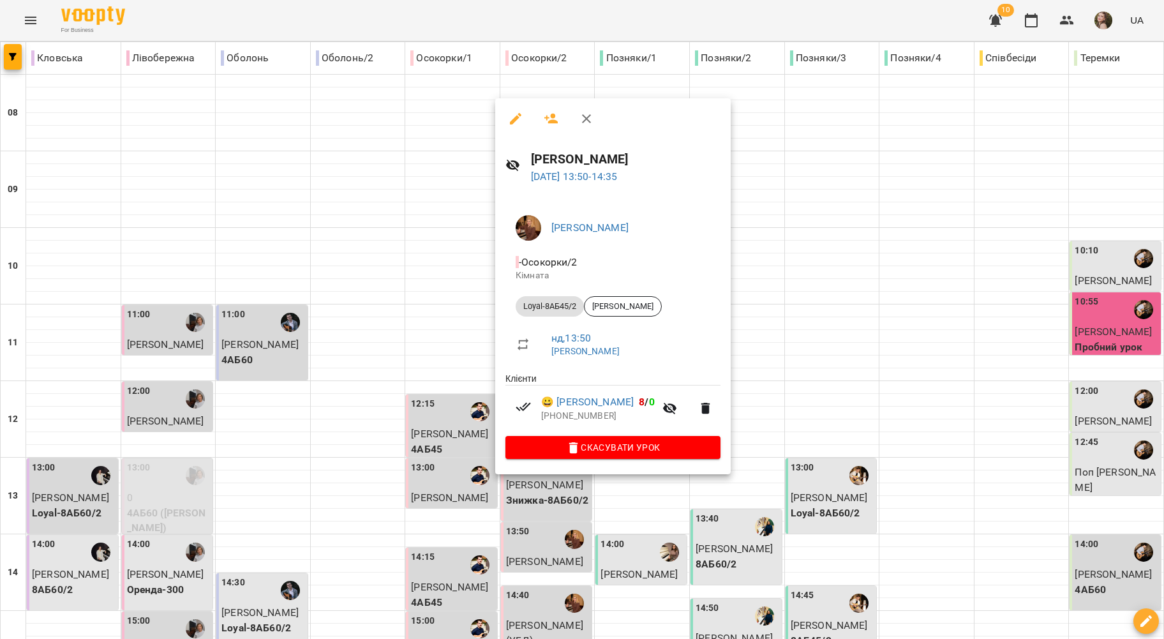
click at [376, 410] on div at bounding box center [582, 319] width 1164 height 639
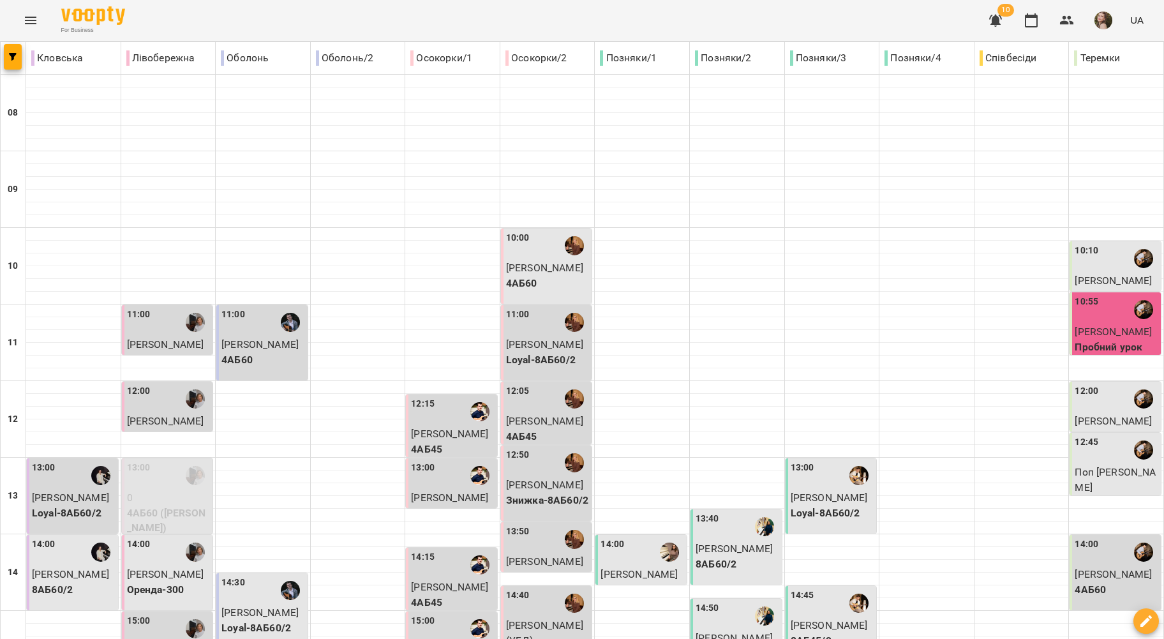
scroll to position [425, 0]
click at [533, 618] on p "[PERSON_NAME] (УБД)" at bounding box center [548, 633] width 84 height 30
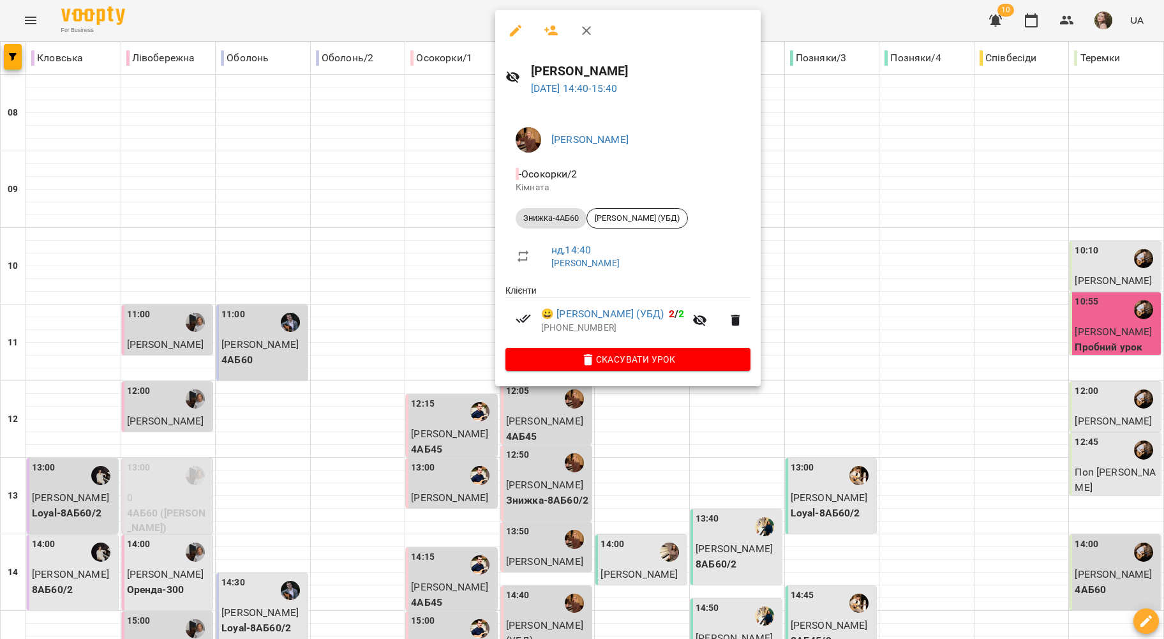
click at [493, 245] on div at bounding box center [582, 319] width 1164 height 639
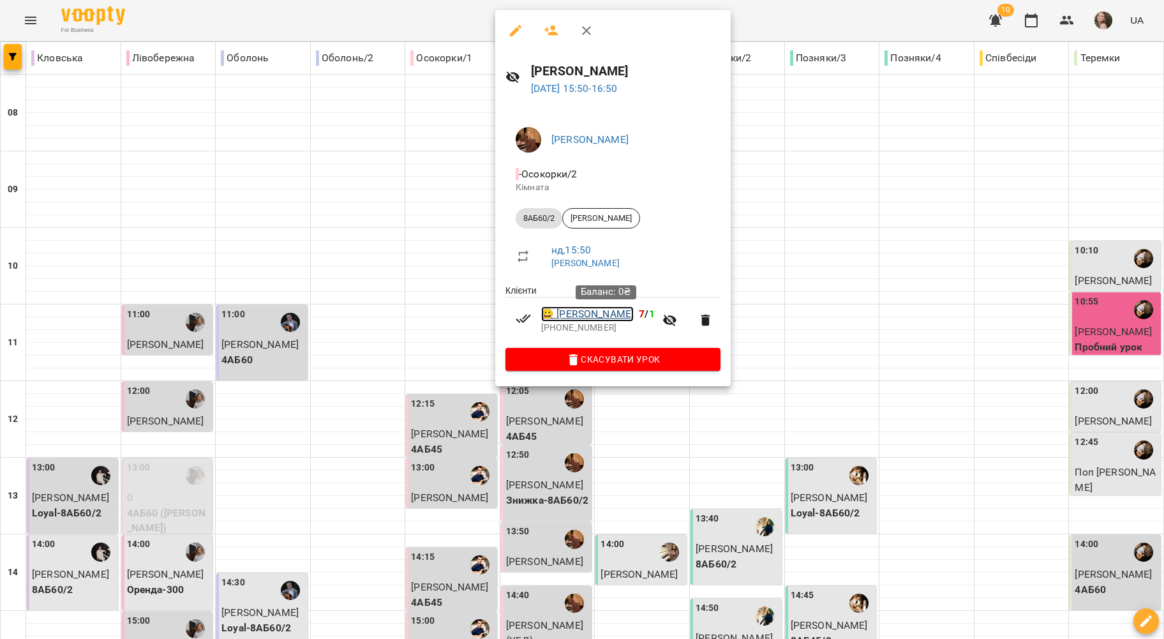
drag, startPoint x: 554, startPoint y: 313, endPoint x: 542, endPoint y: 313, distance: 11.5
click at [404, 276] on div at bounding box center [582, 319] width 1164 height 639
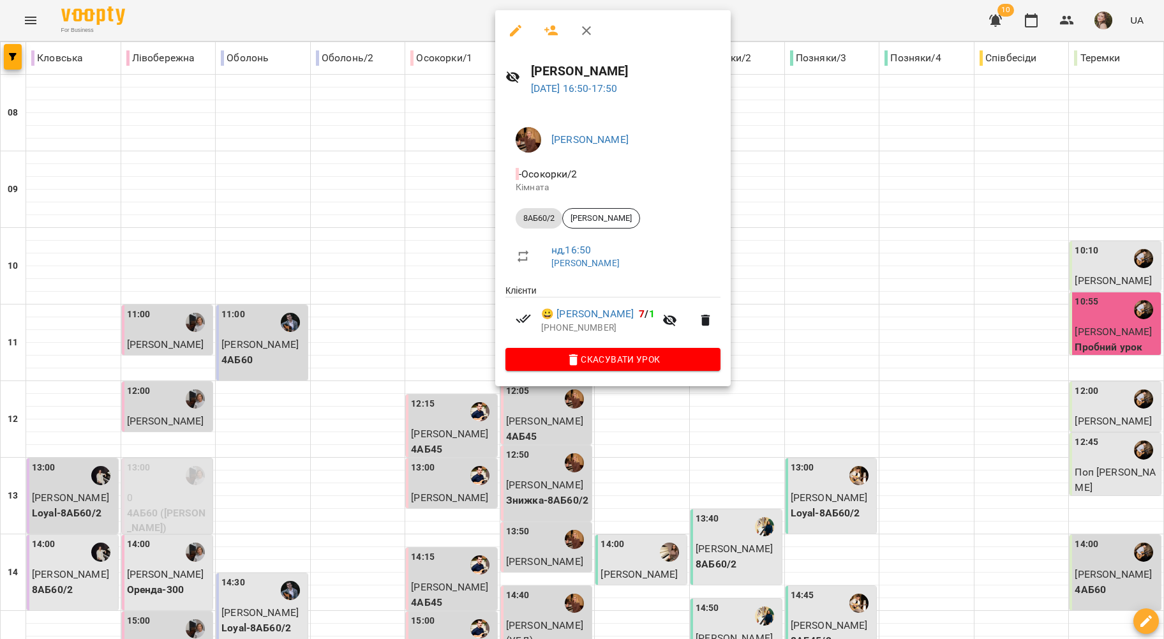
click at [453, 346] on div at bounding box center [582, 319] width 1164 height 639
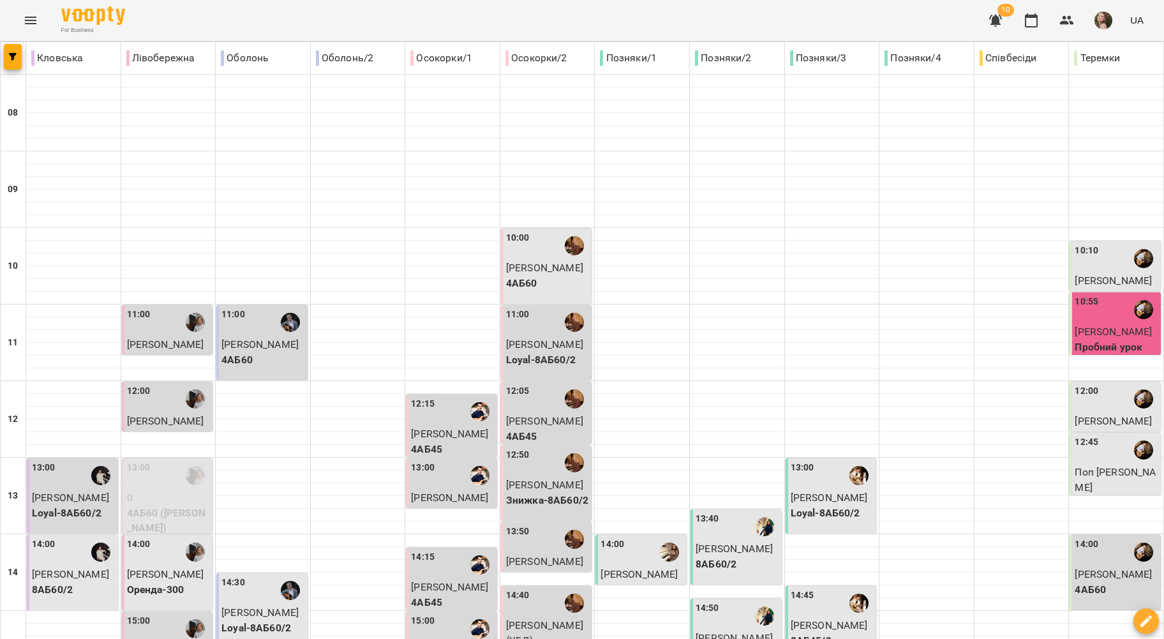
scroll to position [515, 0]
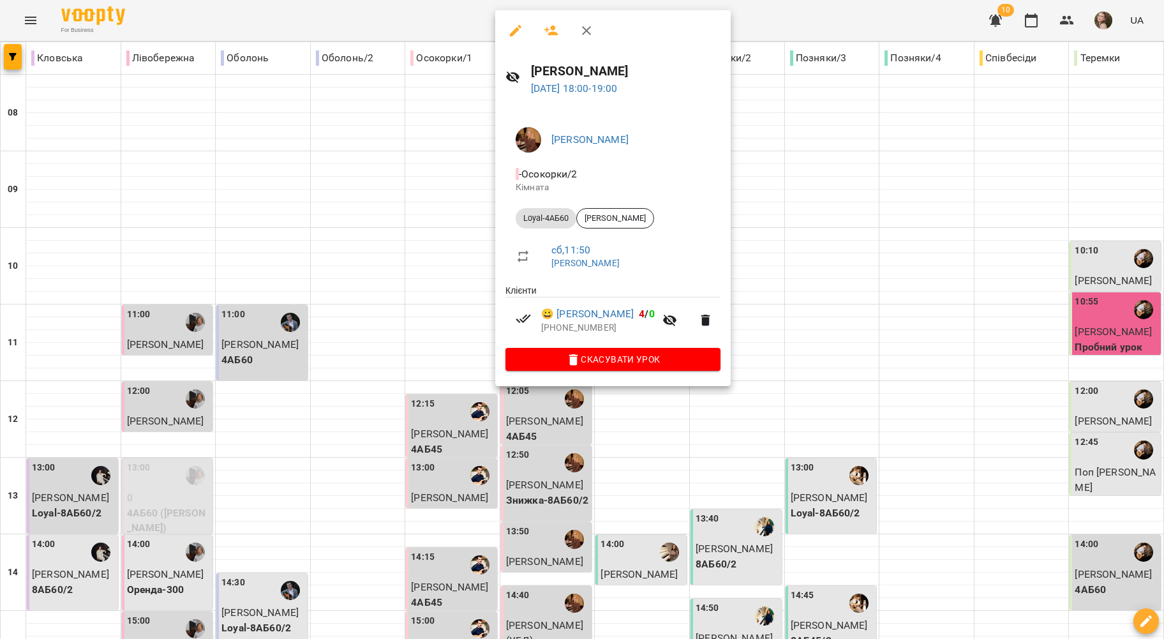
click at [432, 396] on div at bounding box center [582, 319] width 1164 height 639
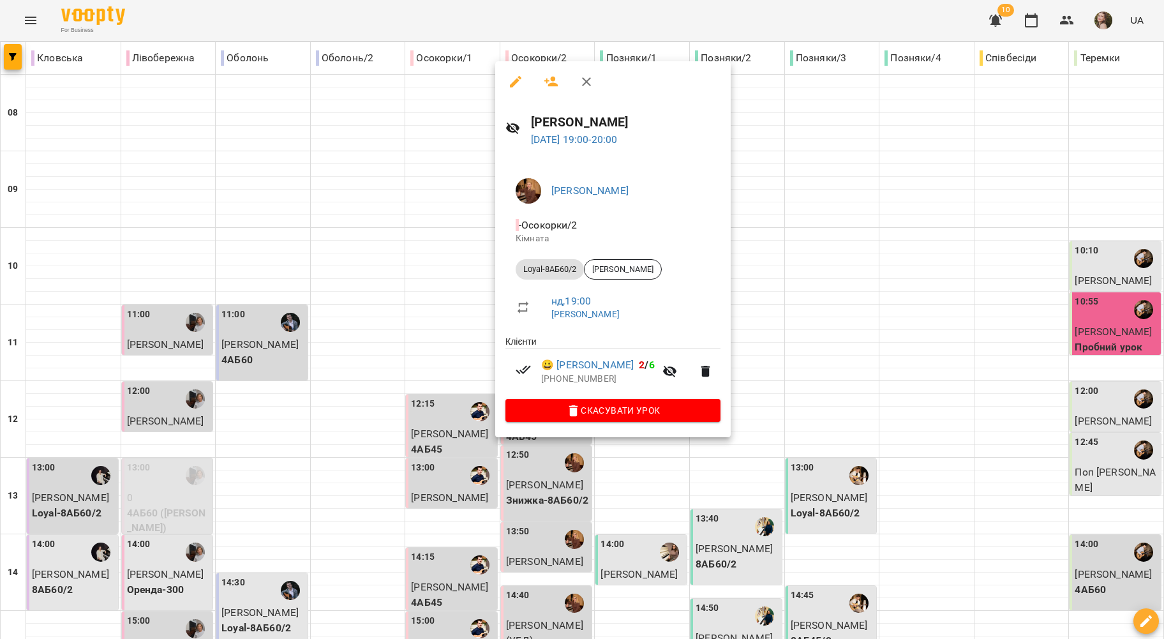
click at [460, 397] on div at bounding box center [582, 319] width 1164 height 639
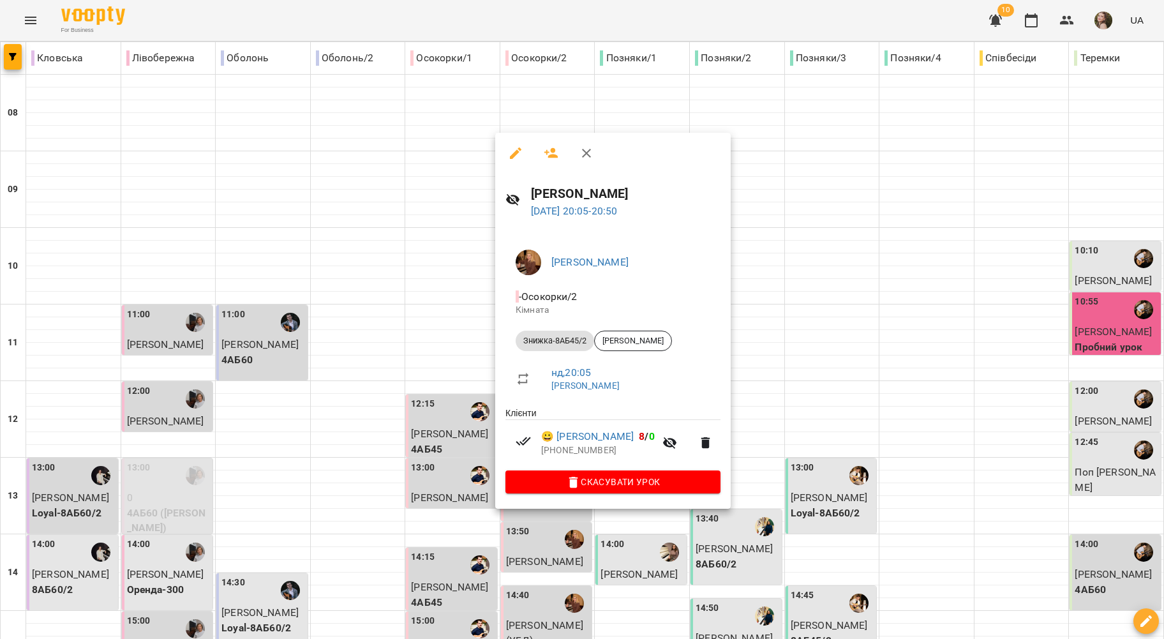
click at [440, 463] on div at bounding box center [582, 319] width 1164 height 639
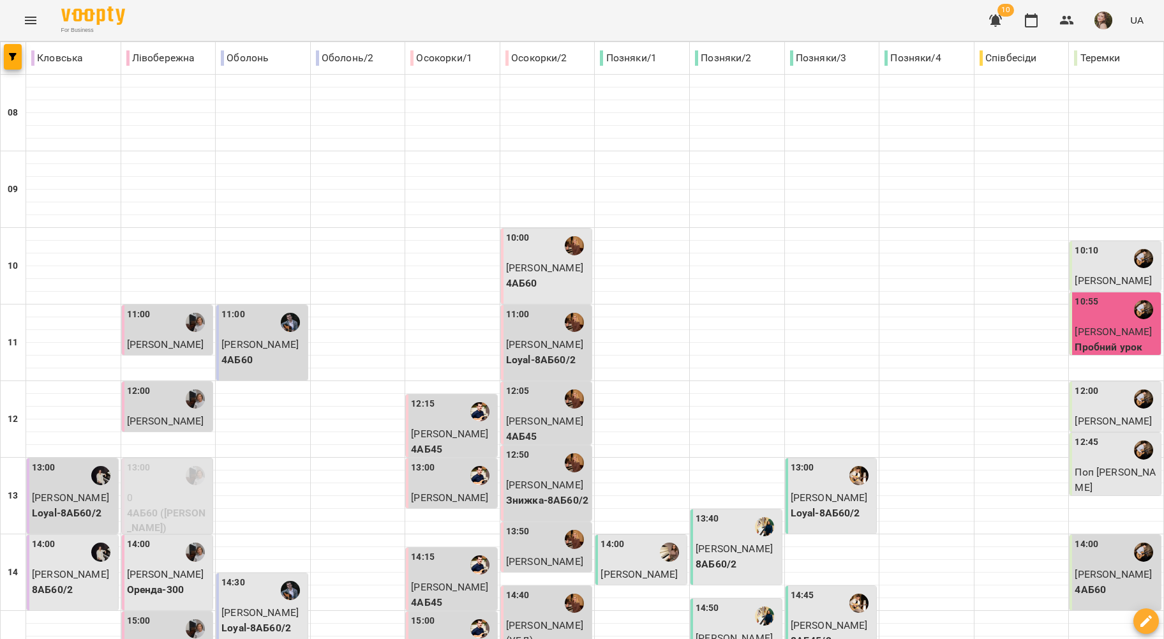
scroll to position [91, 0]
click at [611, 537] on div "14:00" at bounding box center [612, 551] width 24 height 29
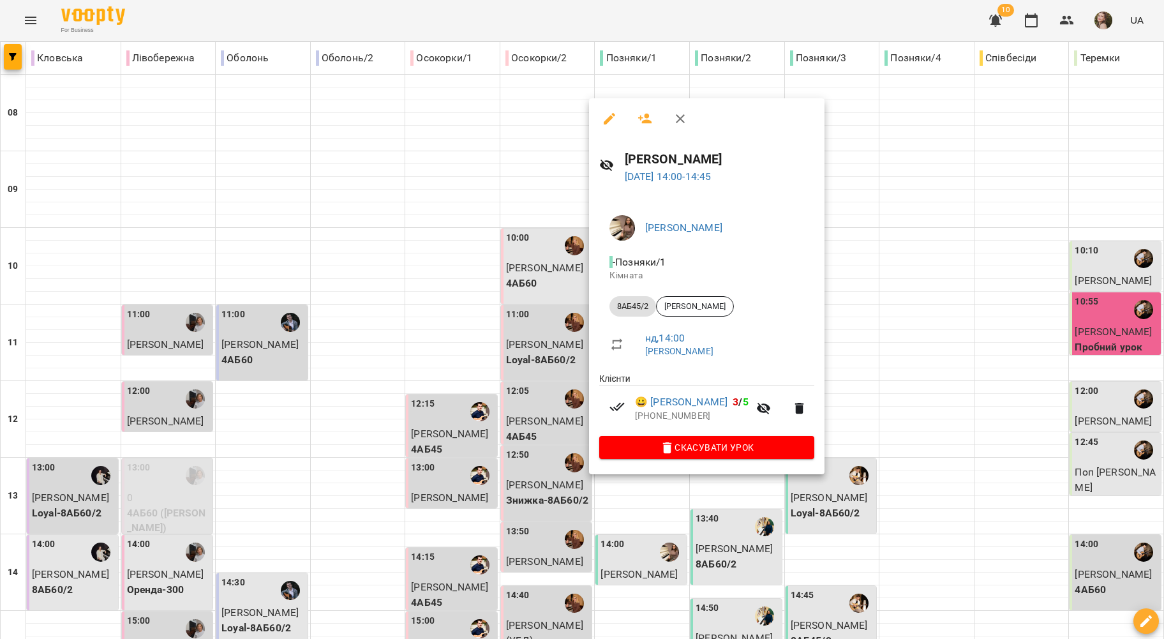
click at [509, 374] on div at bounding box center [582, 319] width 1164 height 639
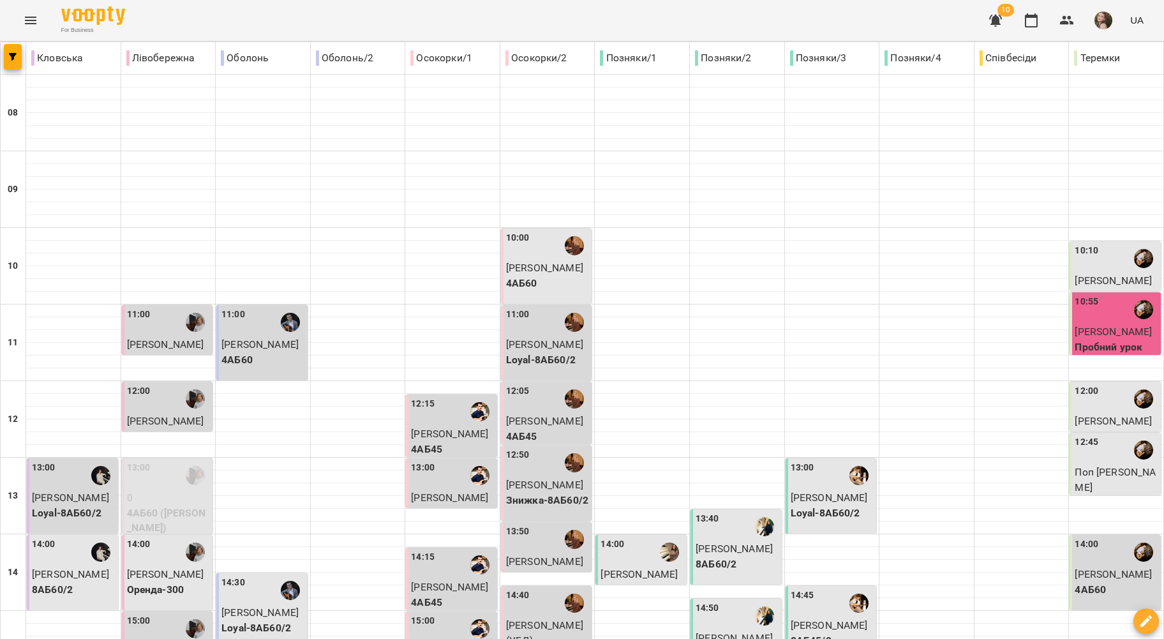
scroll to position [431, 0]
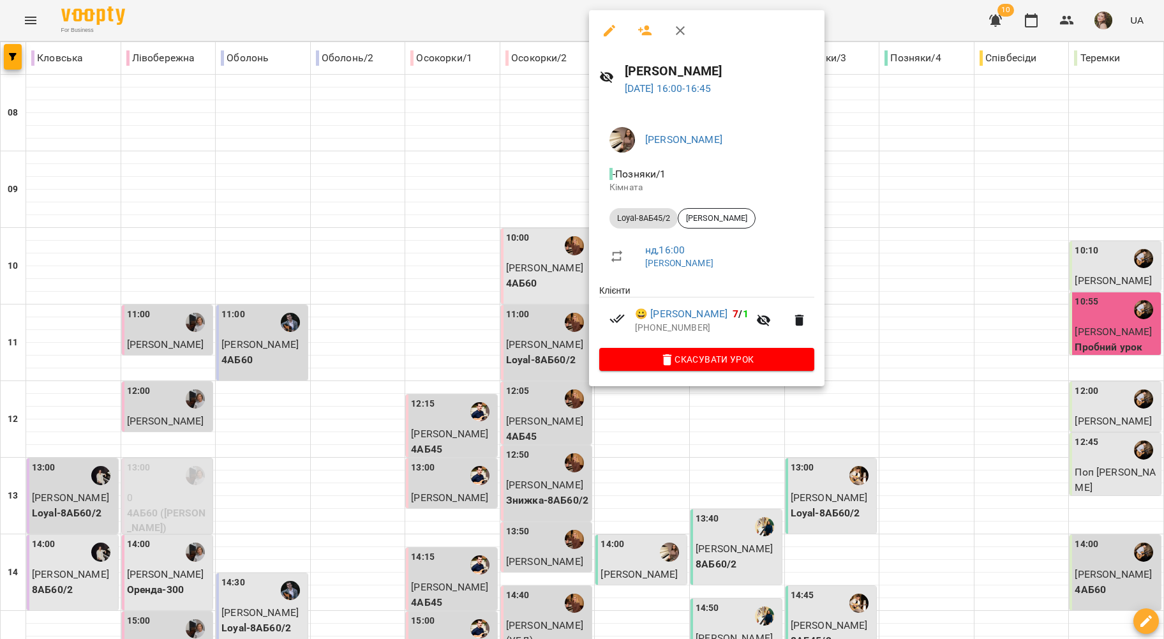
click at [517, 256] on div at bounding box center [582, 319] width 1164 height 639
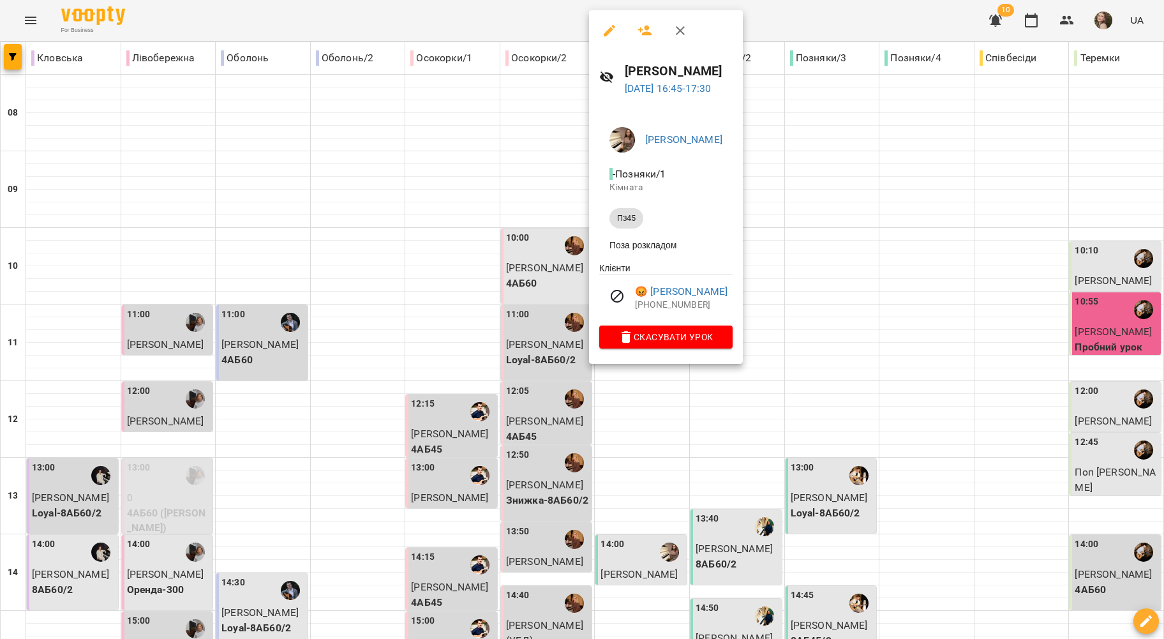
click at [563, 292] on div at bounding box center [582, 319] width 1164 height 639
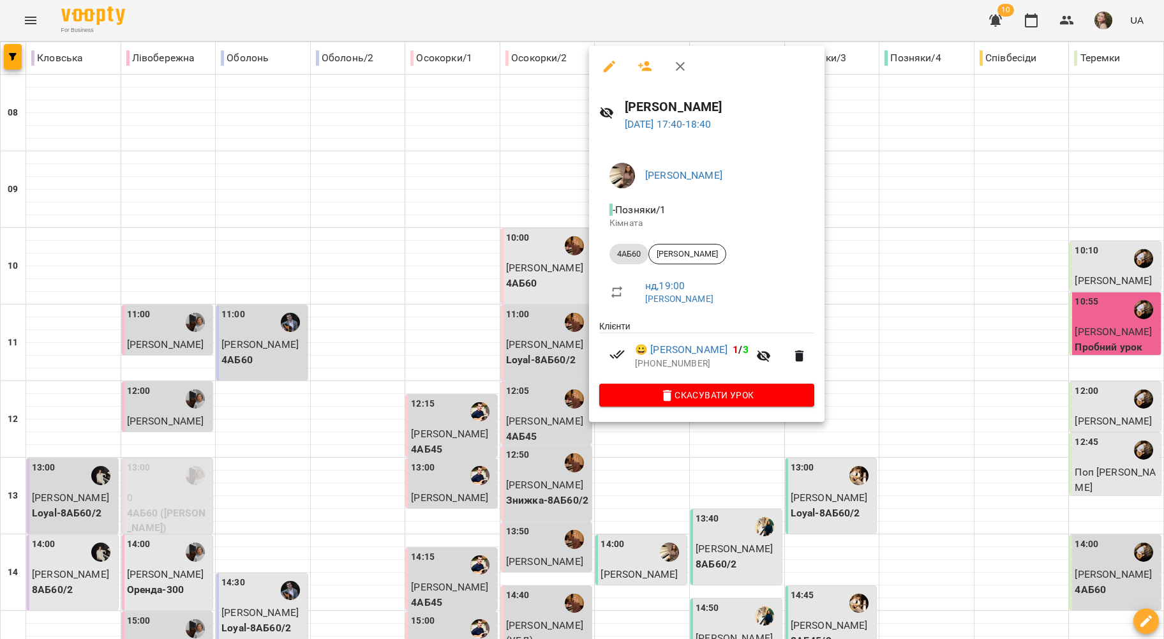
click at [535, 380] on div at bounding box center [582, 319] width 1164 height 639
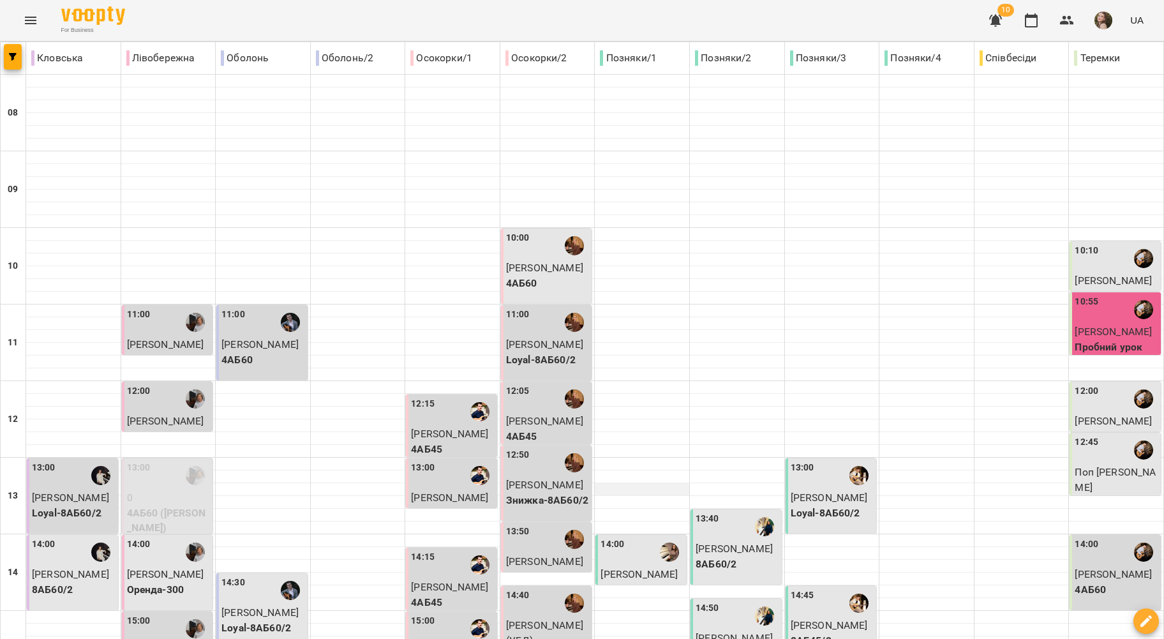
scroll to position [91, 0]
click at [707, 512] on div "13:40" at bounding box center [707, 526] width 24 height 29
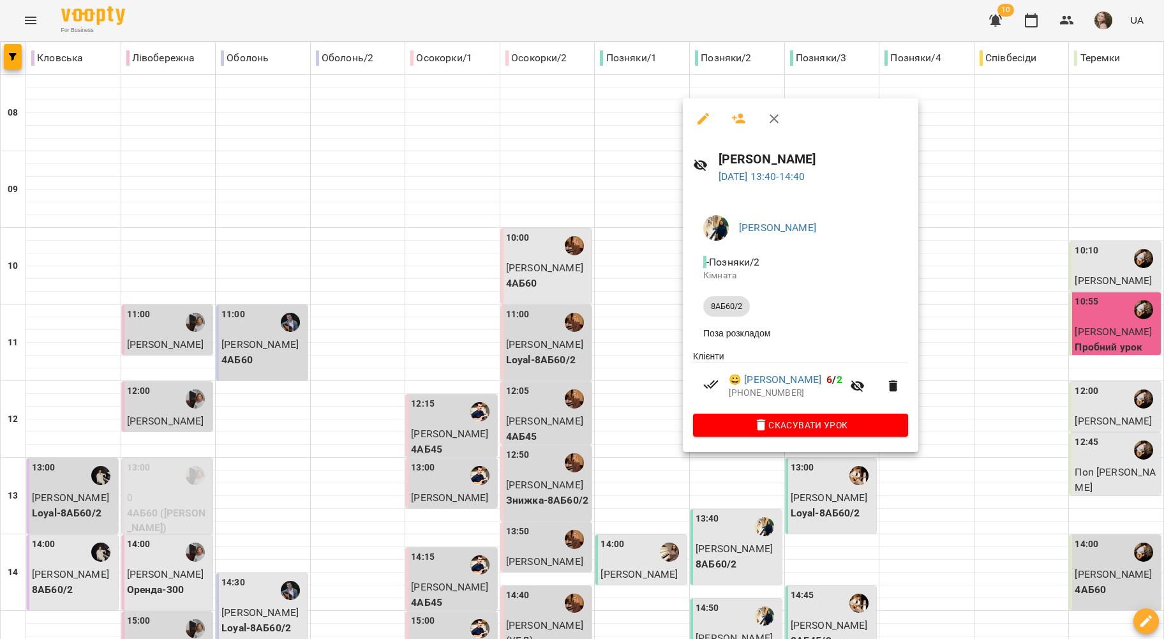
click at [685, 350] on div "Вікторія БОГДАН - Позняки/2 Кімната 8АБ60/2 Поза розкладом Клієнти 😀 Тетяна Гуч…" at bounding box center [800, 324] width 235 height 258
click at [659, 302] on div at bounding box center [582, 319] width 1164 height 639
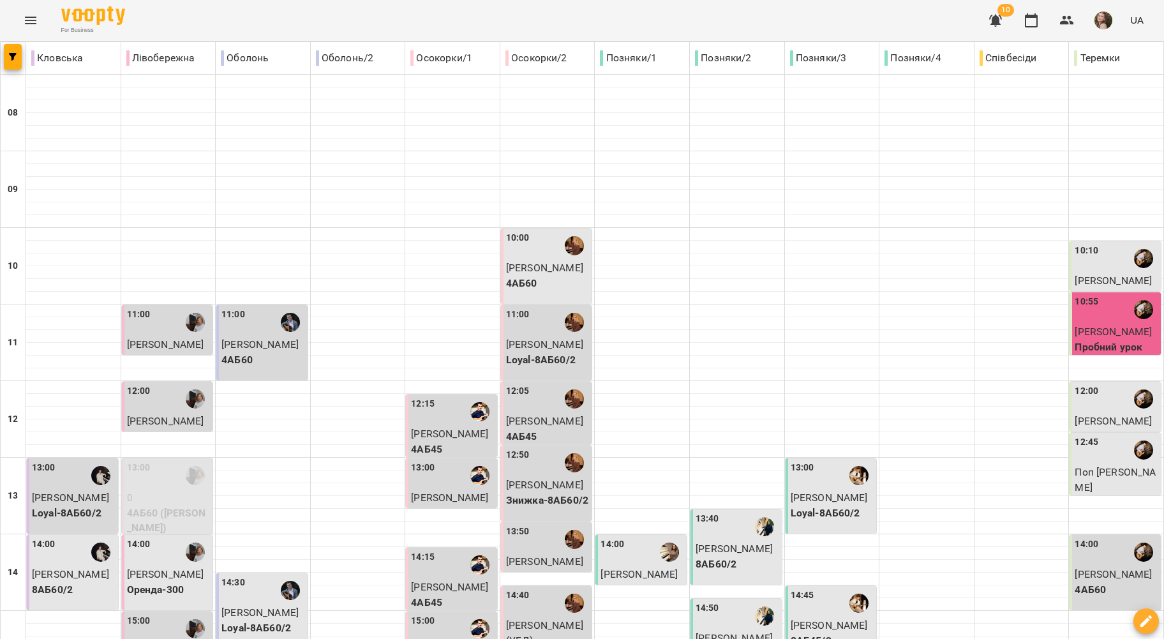
scroll to position [346, 0]
click at [726, 630] on p "[PERSON_NAME]" at bounding box center [737, 637] width 84 height 15
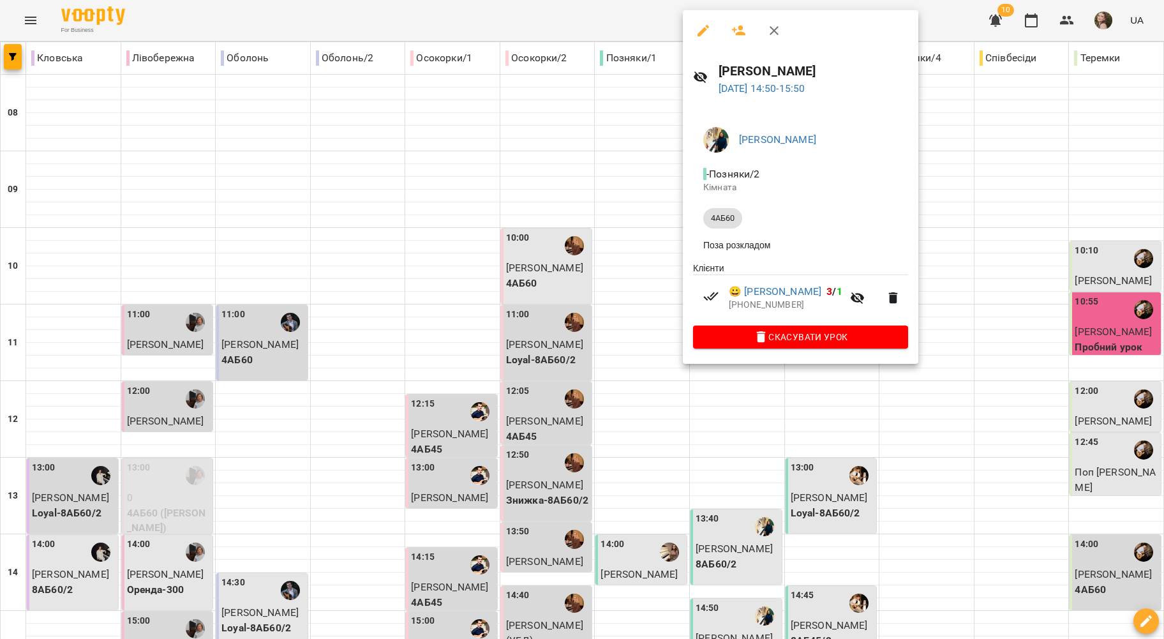
click at [614, 303] on div at bounding box center [582, 319] width 1164 height 639
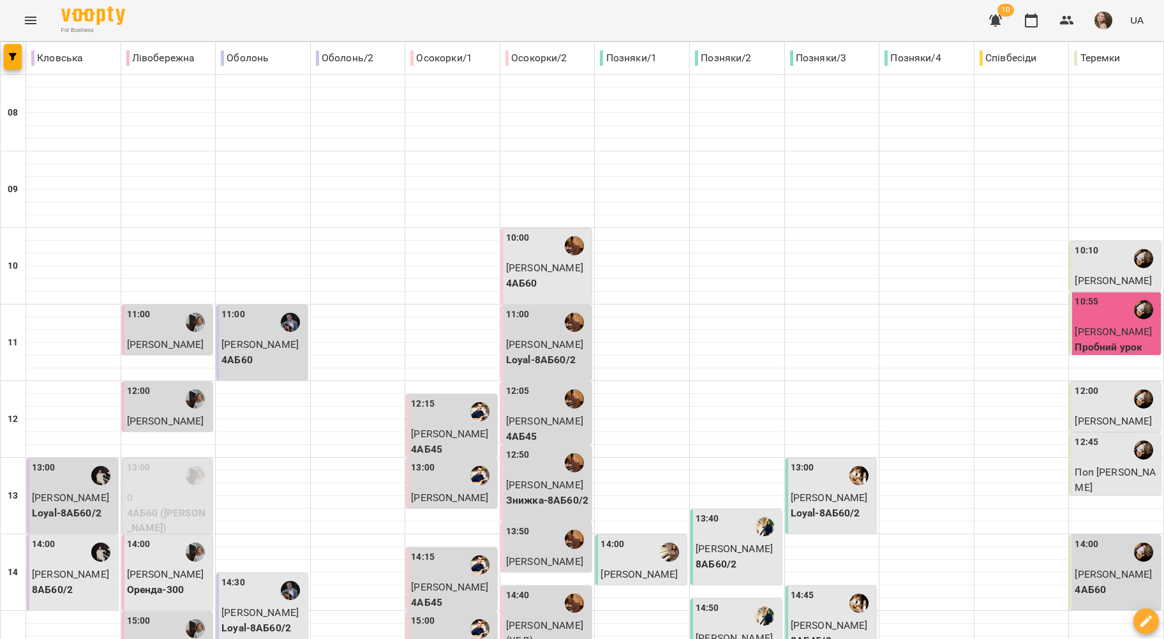
scroll to position [515, 0]
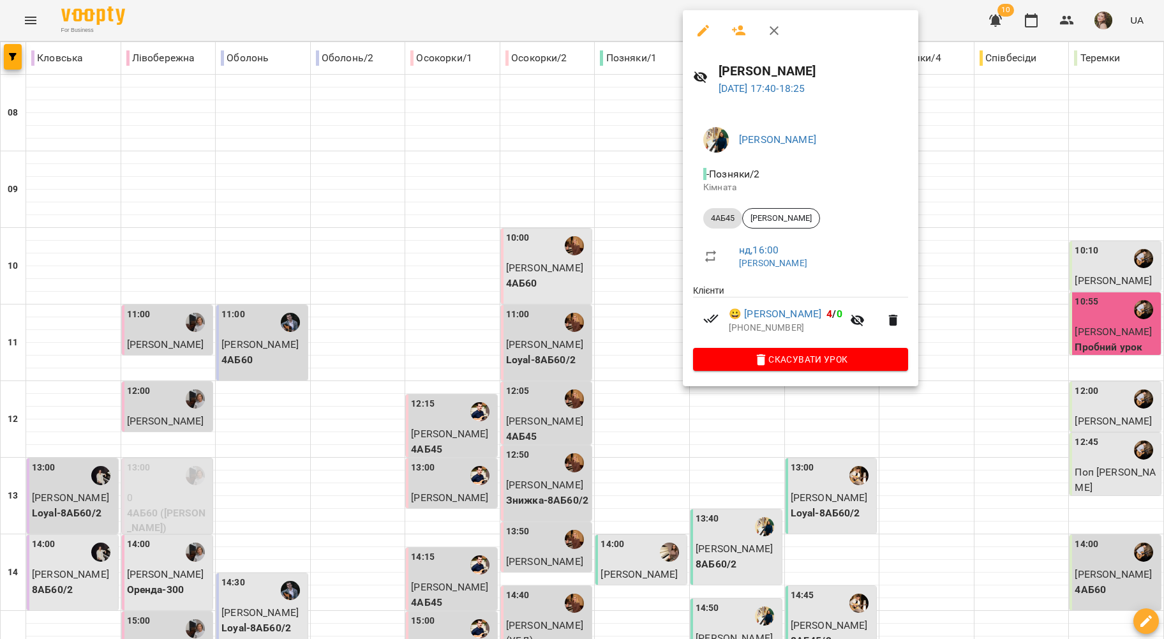
click at [638, 397] on div at bounding box center [582, 319] width 1164 height 639
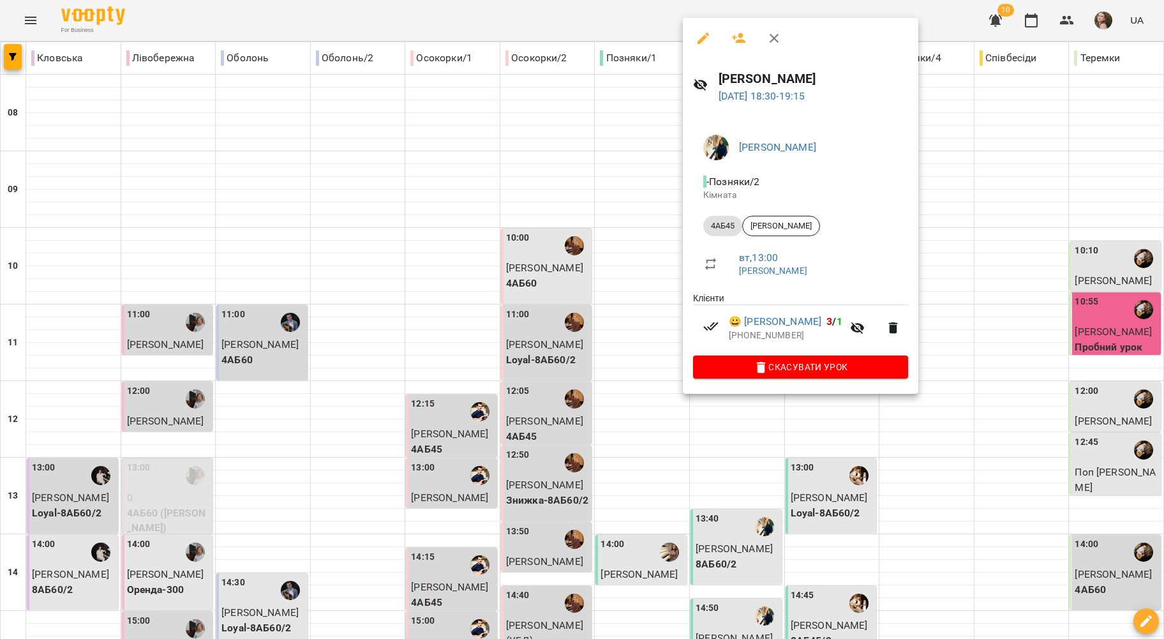
click at [633, 390] on div at bounding box center [582, 319] width 1164 height 639
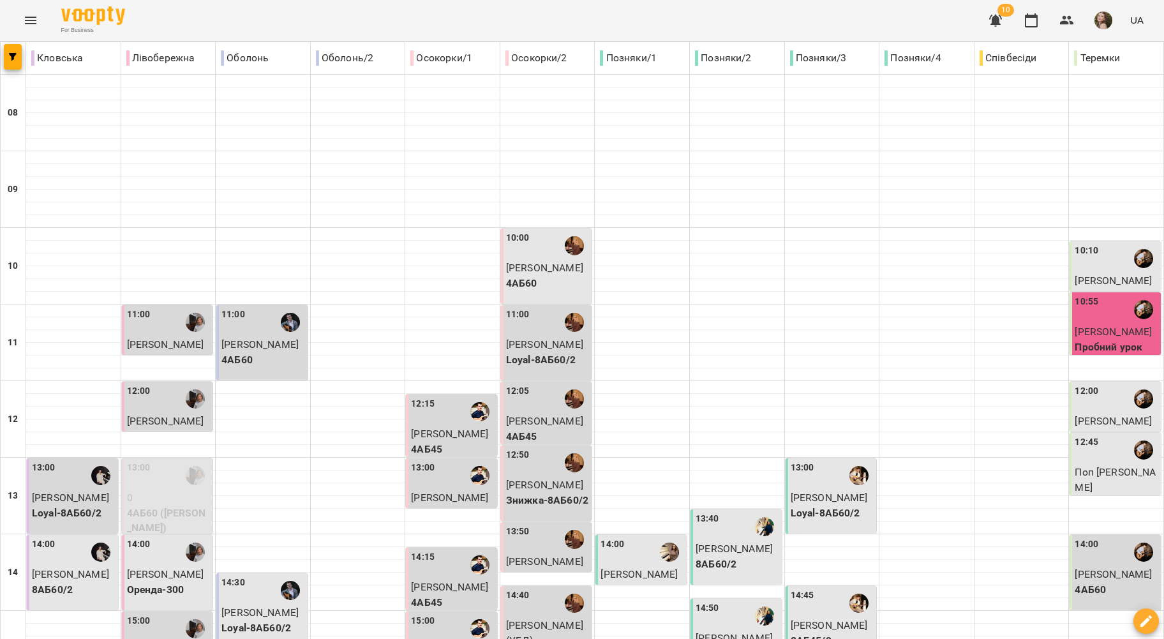
scroll to position [175, 0]
click at [817, 505] on p "Loyal-8АБ60/2" at bounding box center [832, 512] width 84 height 15
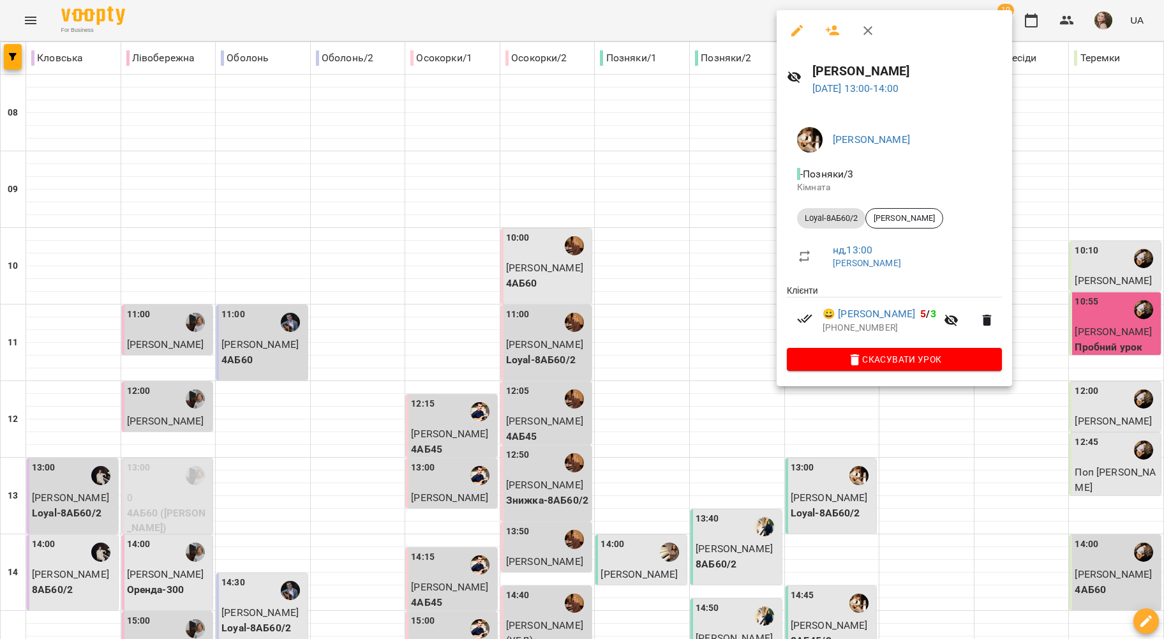
click at [693, 271] on div at bounding box center [582, 319] width 1164 height 639
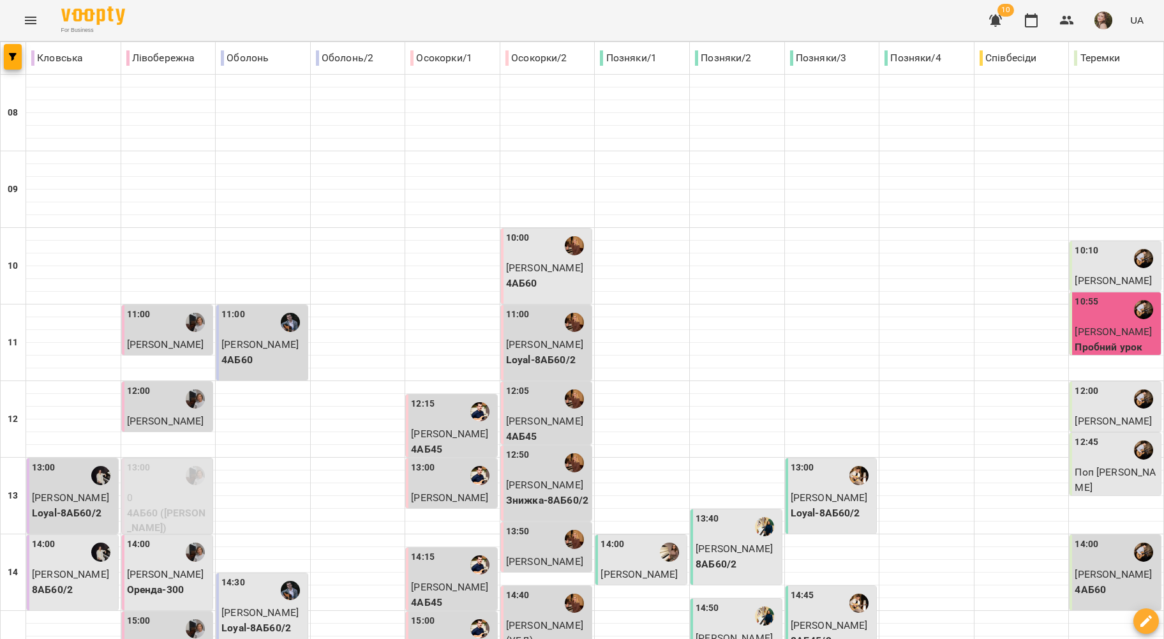
click at [809, 619] on span "[PERSON_NAME]" at bounding box center [828, 625] width 77 height 12
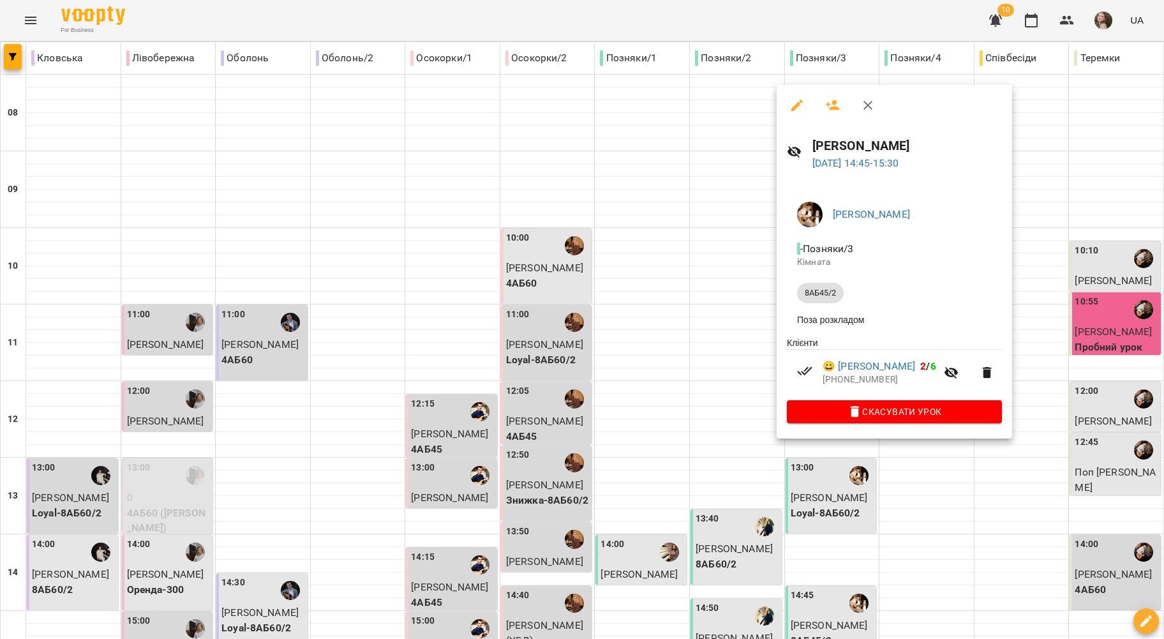
click at [738, 267] on div at bounding box center [582, 319] width 1164 height 639
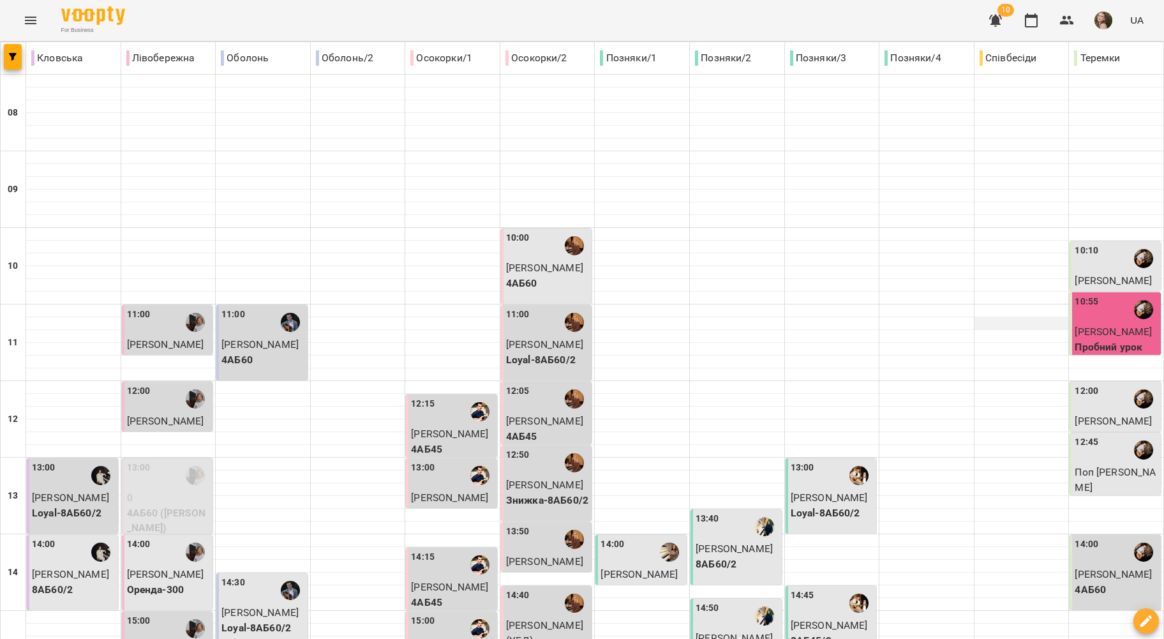
scroll to position [5, 0]
click at [1074, 276] on span "[PERSON_NAME]" at bounding box center [1112, 280] width 77 height 12
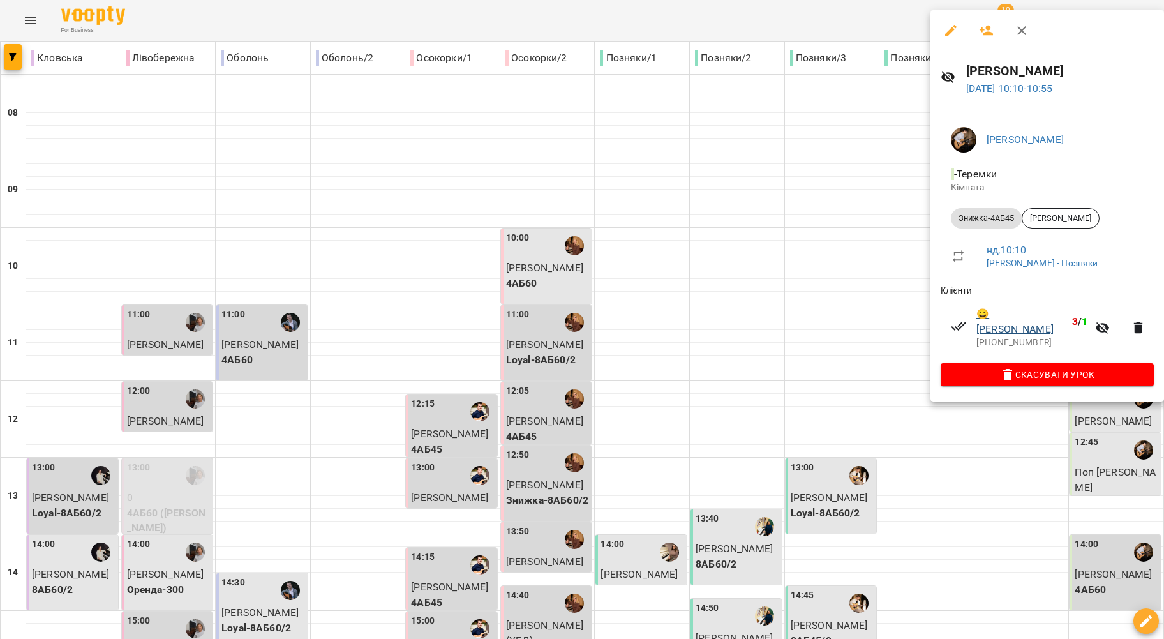
drag, startPoint x: 824, startPoint y: 290, endPoint x: 1046, endPoint y: 313, distance: 223.8
click at [1049, 311] on div "Олександр Машовець 17 серп 2025 10:10 - 10:55 Даниїл КАЛАШНИК - Теремки Кімната…" at bounding box center [582, 319] width 1164 height 639
click at [780, 264] on div at bounding box center [582, 319] width 1164 height 639
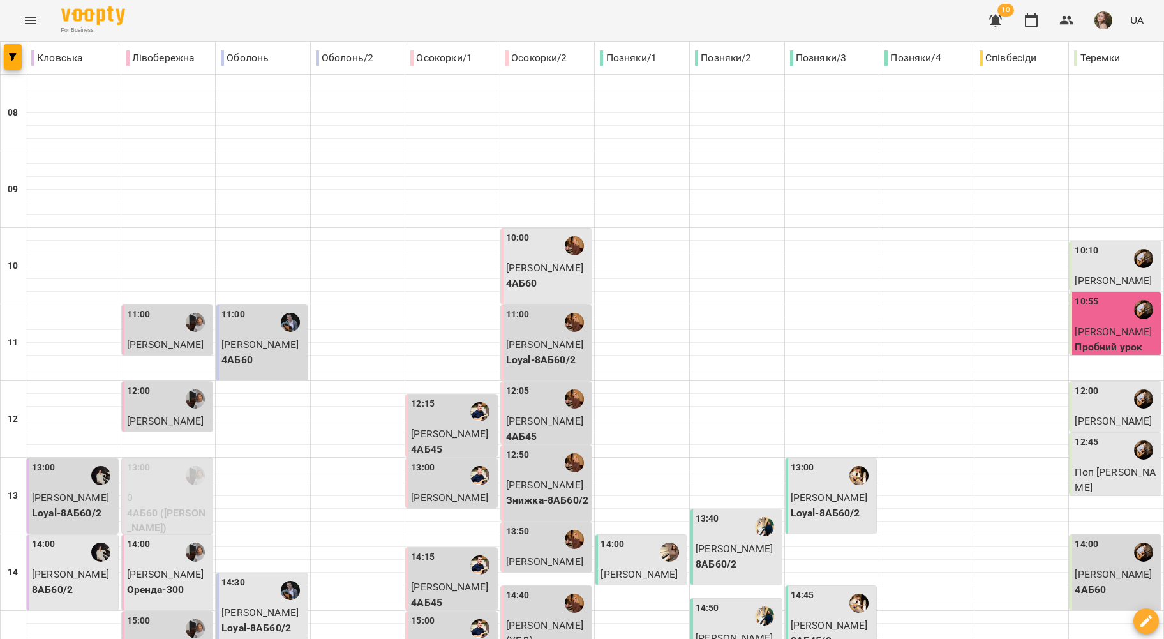
click at [1101, 388] on div "12:00" at bounding box center [1116, 398] width 84 height 29
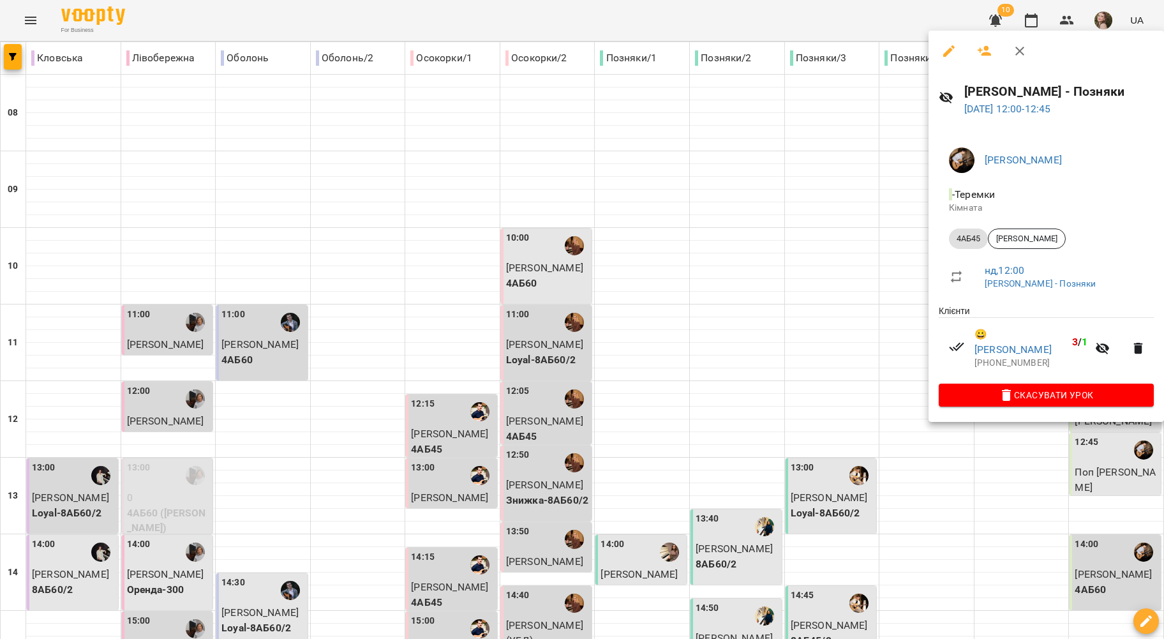
drag, startPoint x: 859, startPoint y: 333, endPoint x: 1040, endPoint y: 302, distance: 183.2
click at [1041, 299] on div "Даниїл КАЛАШНИК - Позняки 17 серп 2025 12:00 - 12:45 Даниїл КАЛАШНИК - Теремки …" at bounding box center [582, 319] width 1164 height 639
click at [854, 336] on div at bounding box center [582, 319] width 1164 height 639
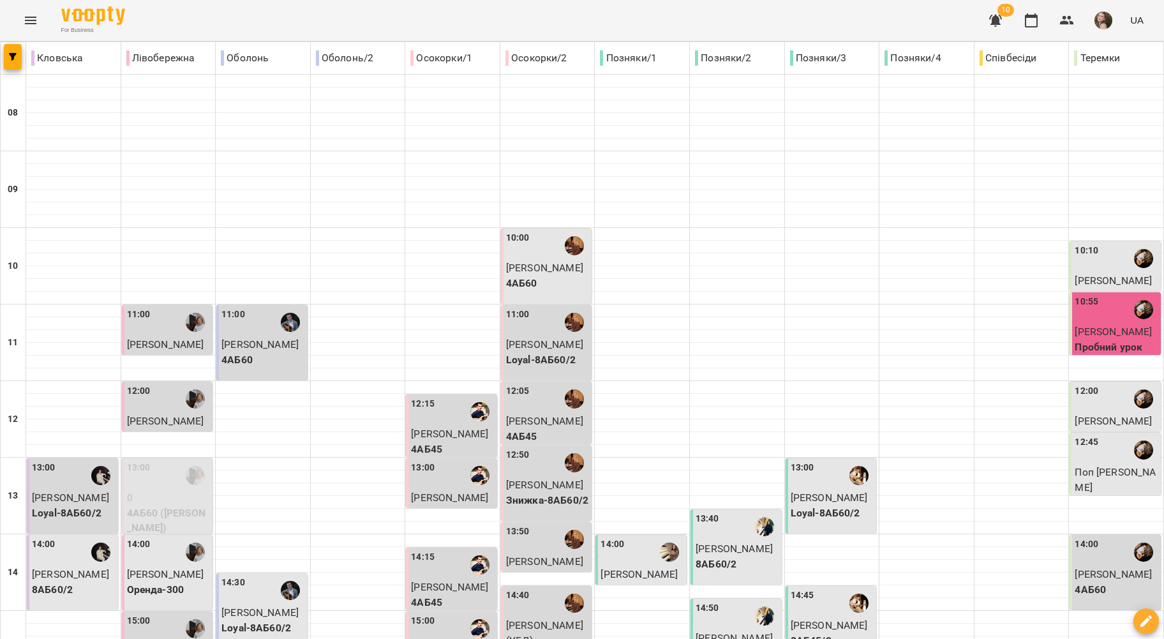
click at [1113, 456] on div "12:45" at bounding box center [1116, 449] width 84 height 29
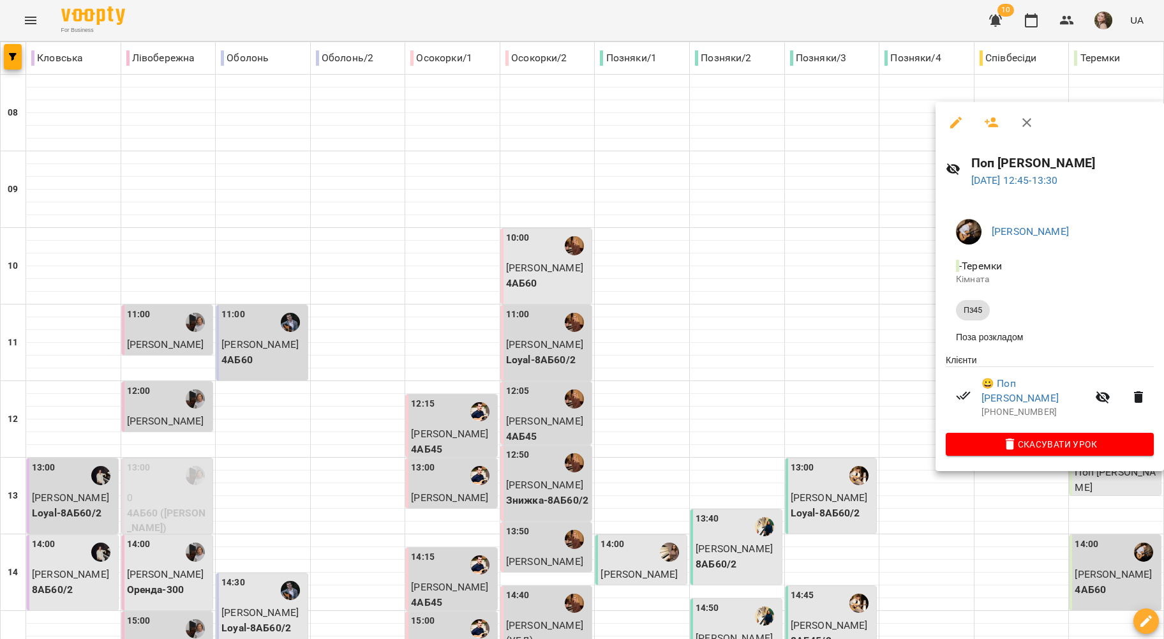
click at [884, 372] on div at bounding box center [582, 319] width 1164 height 639
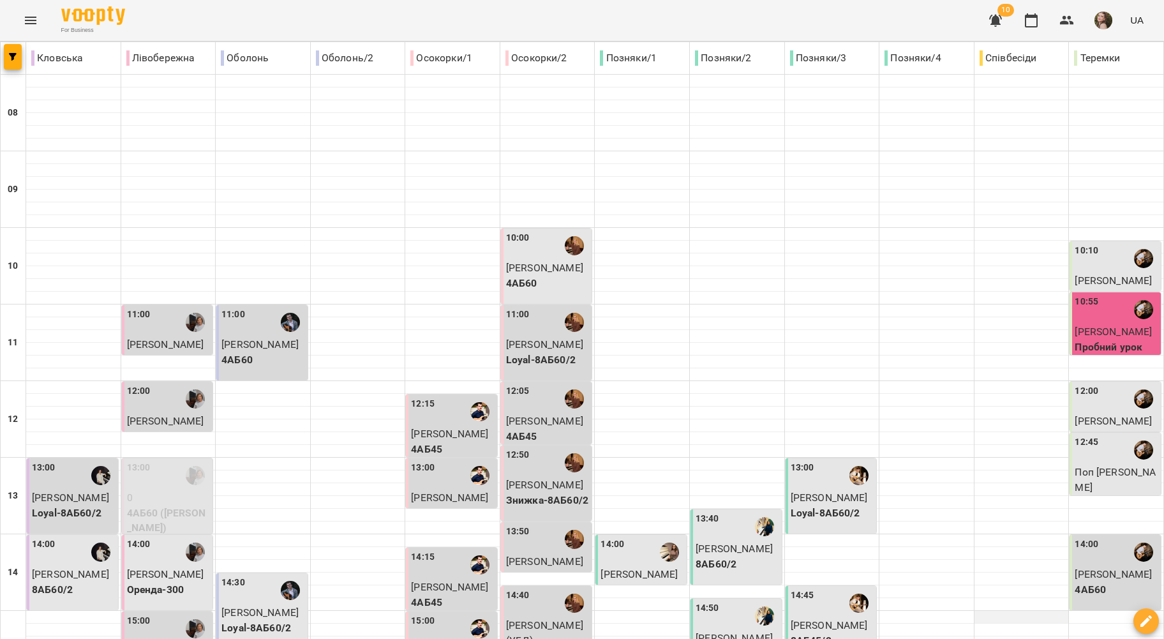
scroll to position [260, 0]
click at [1086, 568] on span "[PERSON_NAME]" at bounding box center [1112, 574] width 77 height 12
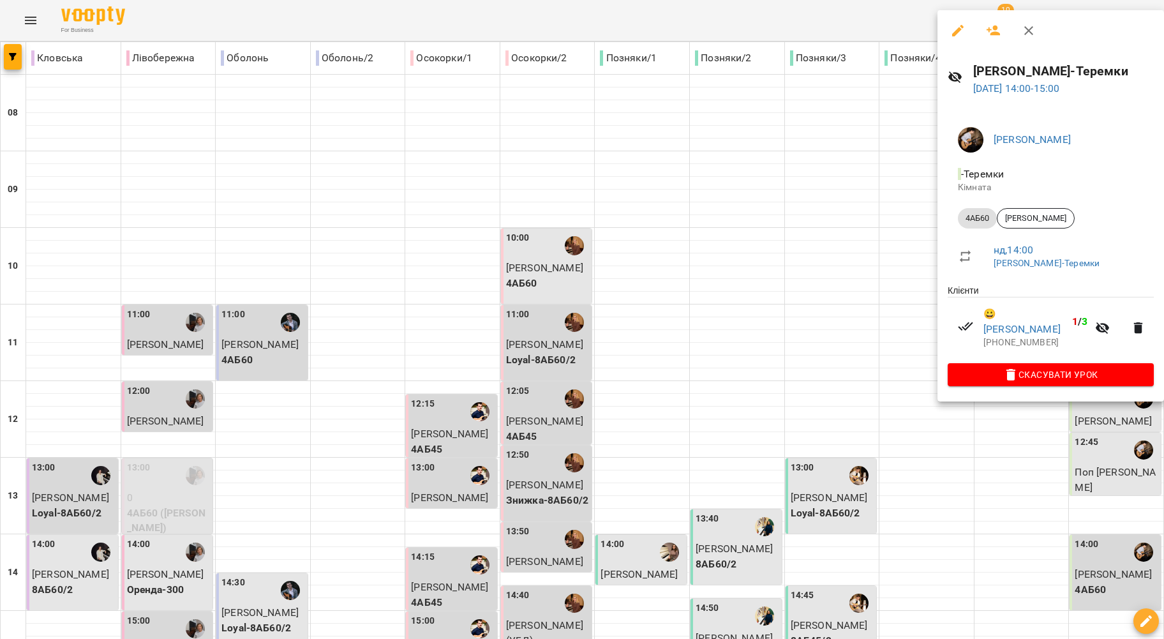
click at [888, 355] on div at bounding box center [582, 319] width 1164 height 639
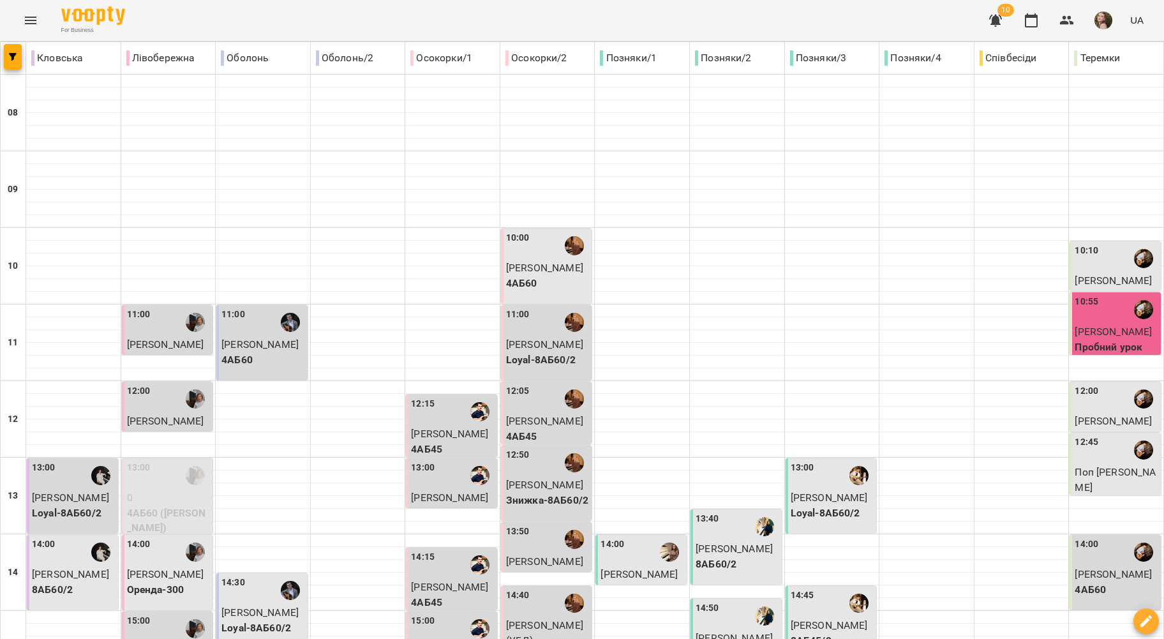
scroll to position [515, 0]
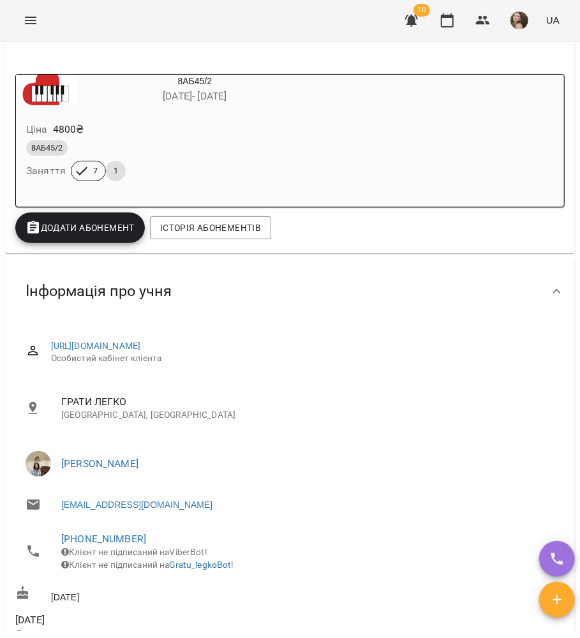
scroll to position [255, 0]
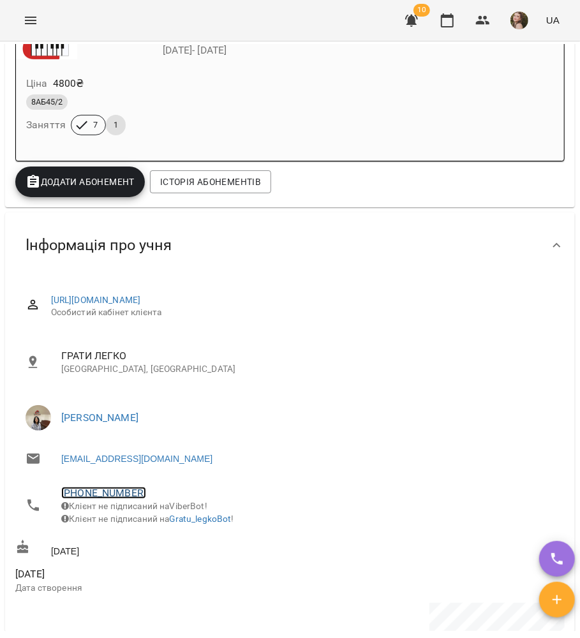
click at [111, 495] on link "+380503631044" at bounding box center [103, 493] width 85 height 12
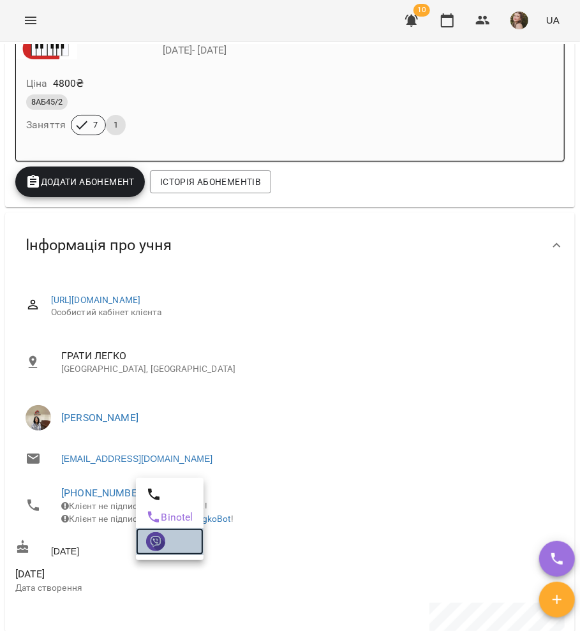
click at [149, 548] on img at bounding box center [155, 541] width 19 height 19
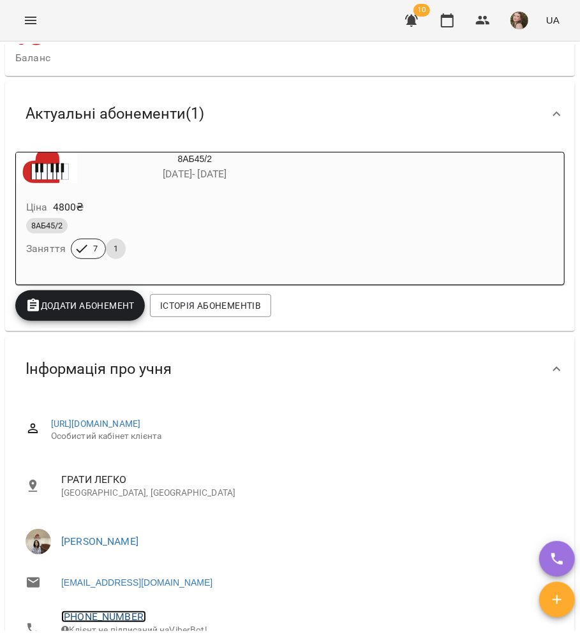
scroll to position [0, 0]
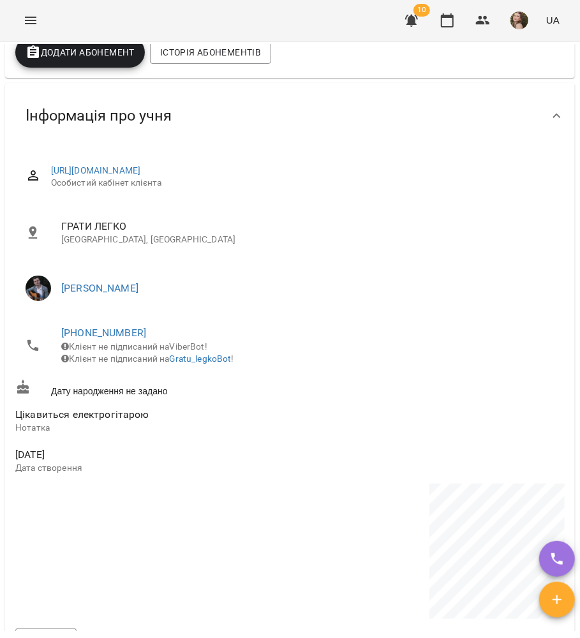
scroll to position [425, 0]
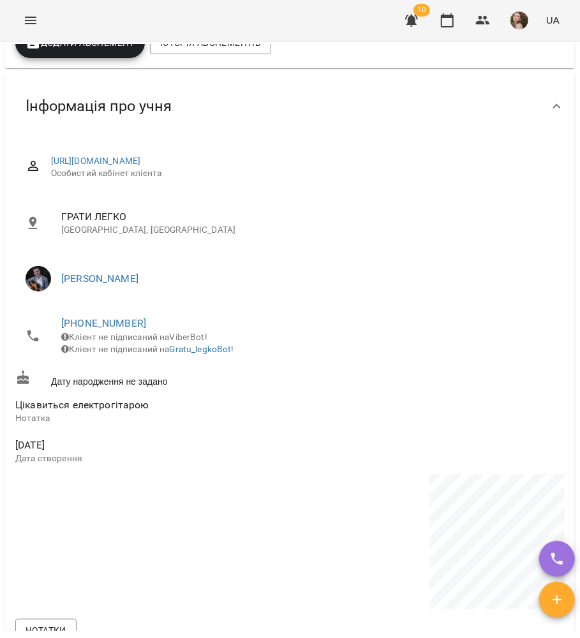
click at [111, 310] on li "[PHONE_NUMBER] Клієнт не підписаний на ViberBot! Клієнт не підписаний на Gratu_…" at bounding box center [289, 336] width 549 height 58
click at [125, 328] on link "[PHONE_NUMBER]" at bounding box center [103, 323] width 85 height 12
click at [170, 374] on link at bounding box center [170, 371] width 68 height 27
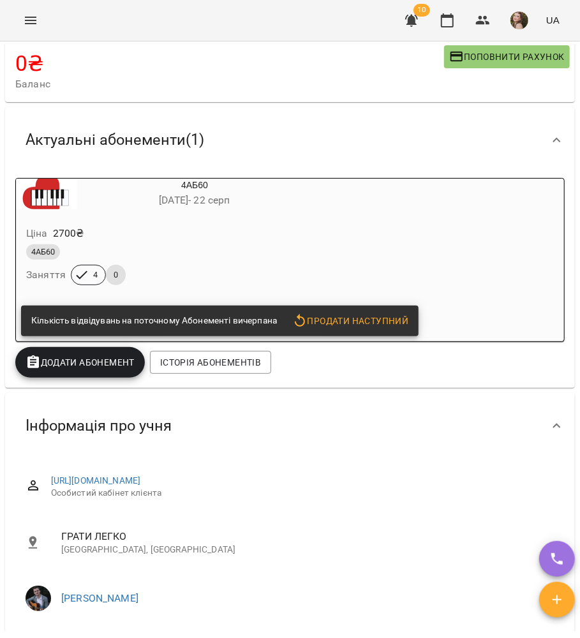
scroll to position [0, 0]
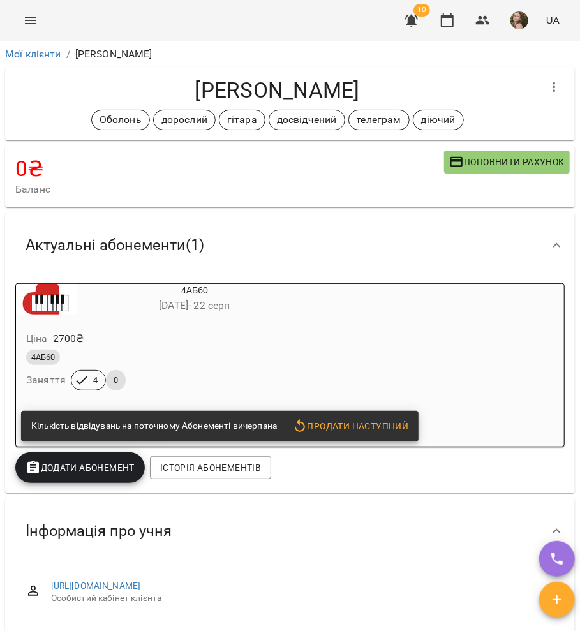
click at [136, 341] on div "Ціна 2700 ₴" at bounding box center [164, 338] width 281 height 23
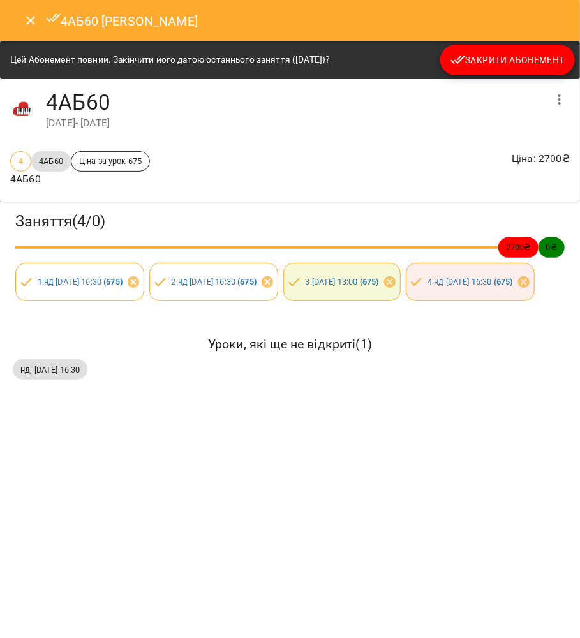
drag, startPoint x: 523, startPoint y: 96, endPoint x: 523, endPoint y: 64, distance: 31.9
click at [523, 87] on div "4АБ60 [DATE] - [DATE]" at bounding box center [290, 110] width 580 height 62
click at [523, 64] on span "Закрити Абонемент" at bounding box center [507, 59] width 114 height 15
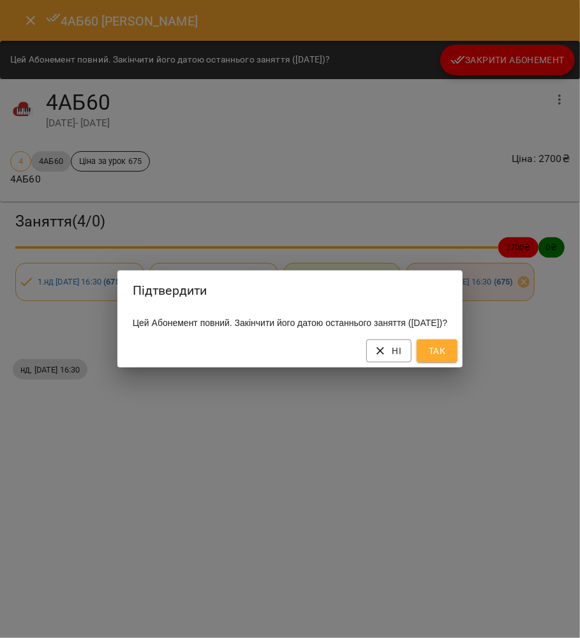
click at [457, 362] on button "Так" at bounding box center [437, 350] width 41 height 23
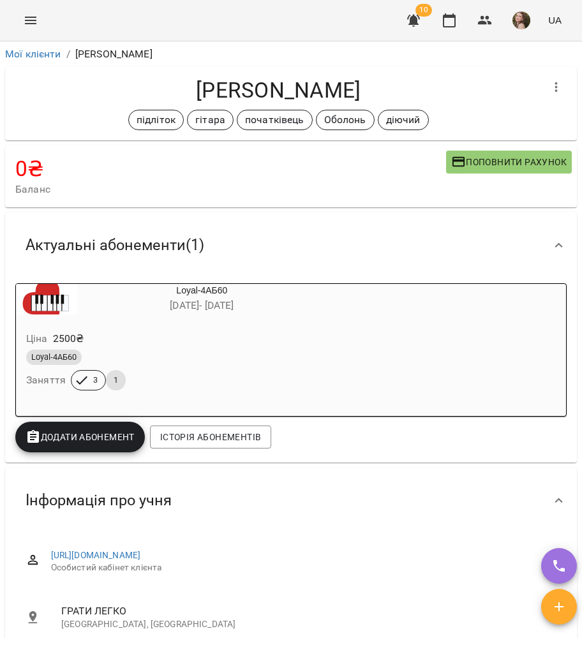
scroll to position [510, 0]
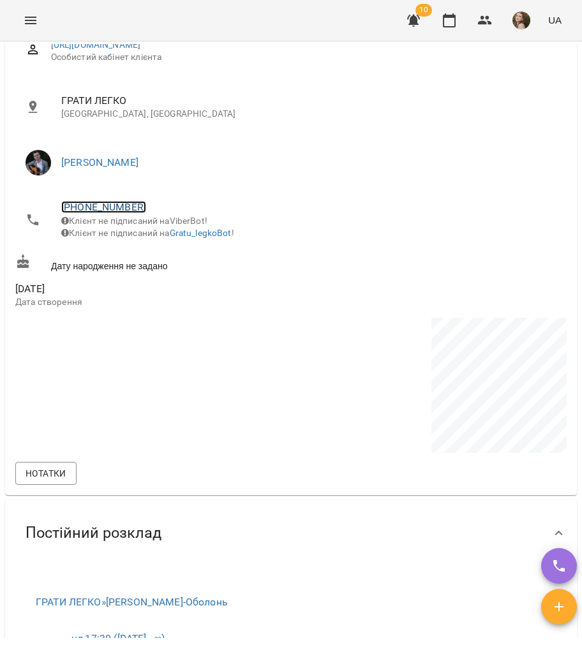
click at [100, 204] on link "+380972765063" at bounding box center [103, 207] width 85 height 12
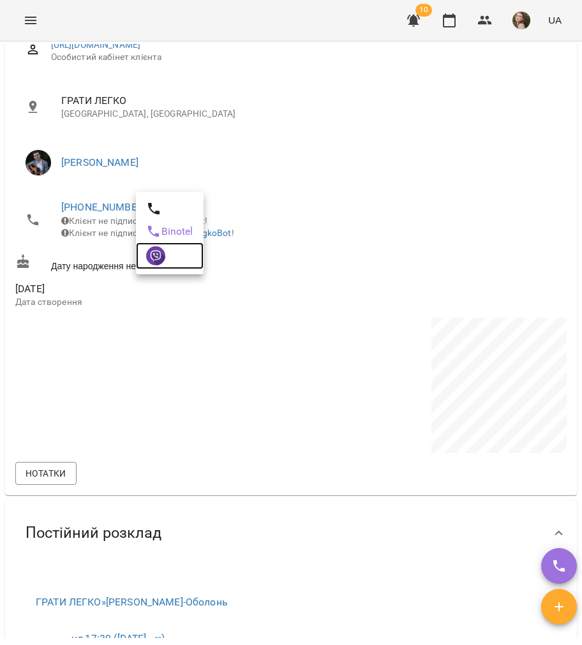
click at [156, 263] on img at bounding box center [155, 255] width 19 height 19
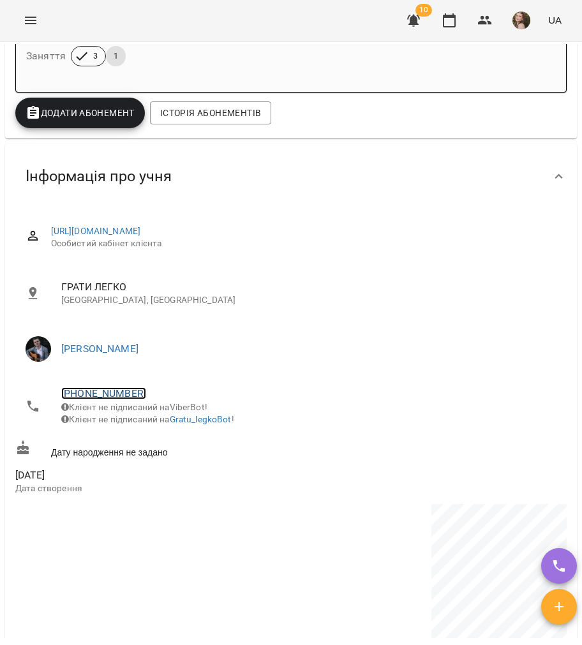
scroll to position [85, 0]
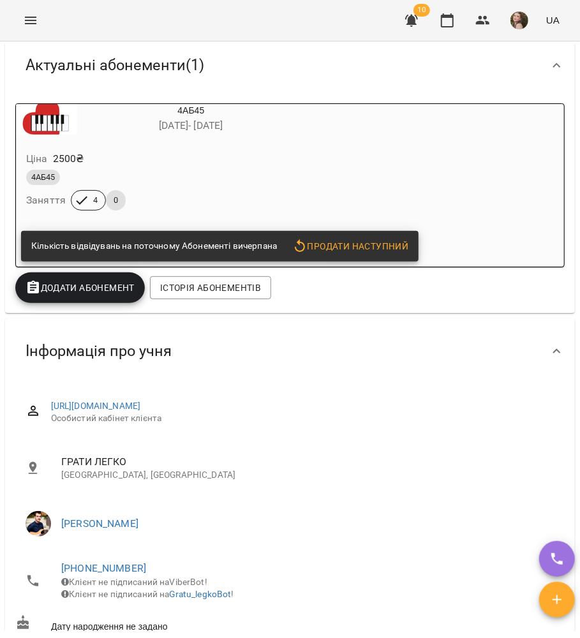
scroll to position [255, 0]
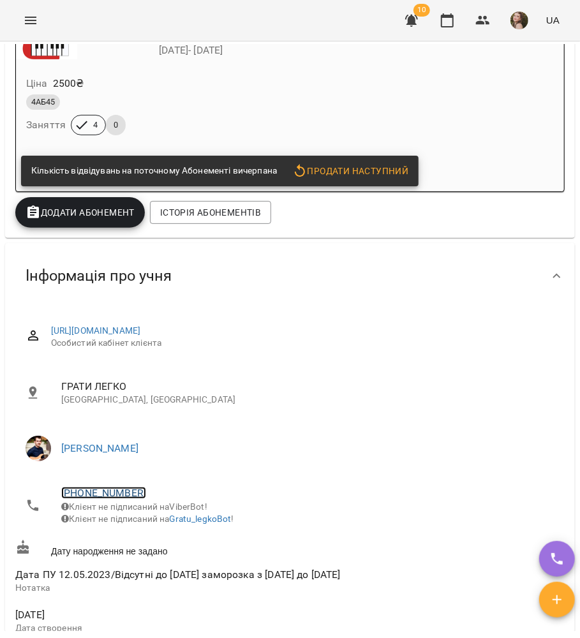
click at [125, 490] on link "[PHONE_NUMBER]" at bounding box center [103, 493] width 85 height 12
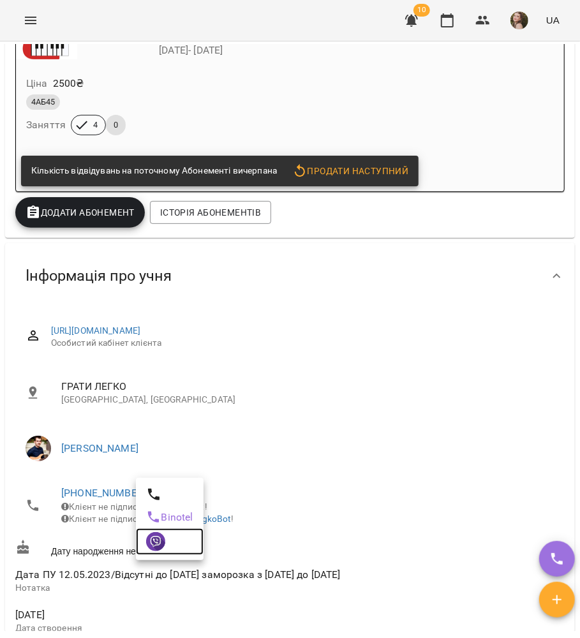
click at [161, 543] on img at bounding box center [155, 541] width 19 height 19
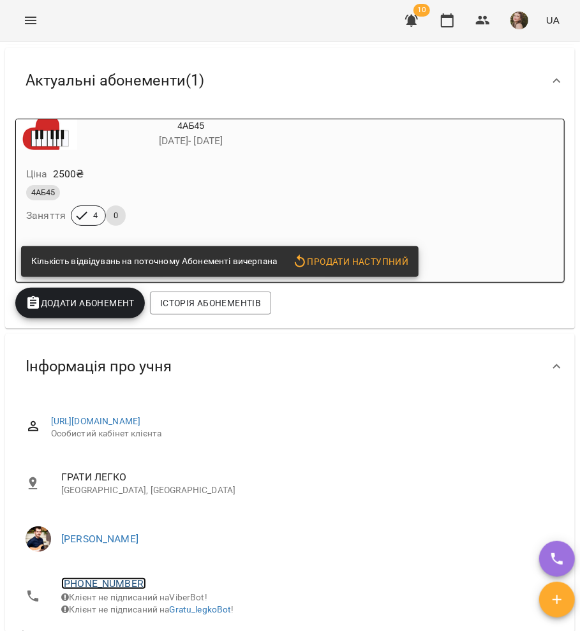
scroll to position [0, 0]
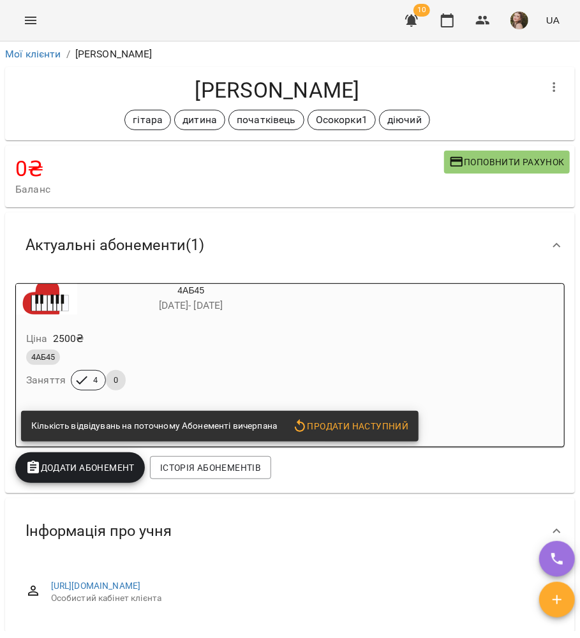
drag, startPoint x: 174, startPoint y: 350, endPoint x: 177, endPoint y: 341, distance: 9.5
click at [173, 351] on div "4АБ45" at bounding box center [160, 357] width 269 height 15
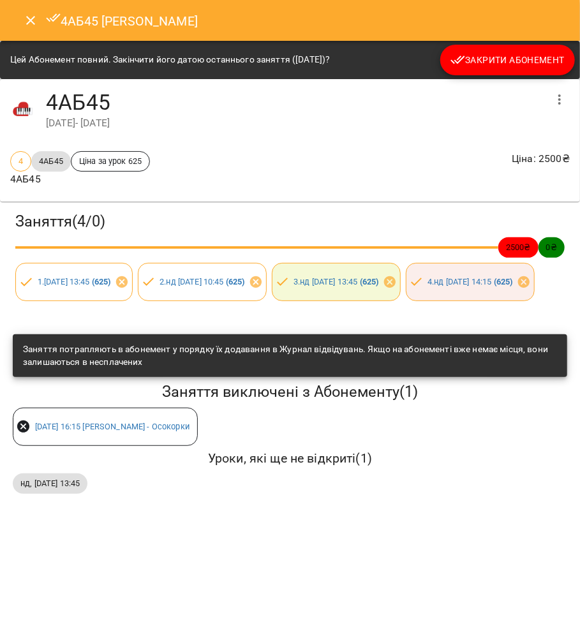
click at [493, 54] on span "Закрити Абонемент" at bounding box center [507, 59] width 114 height 15
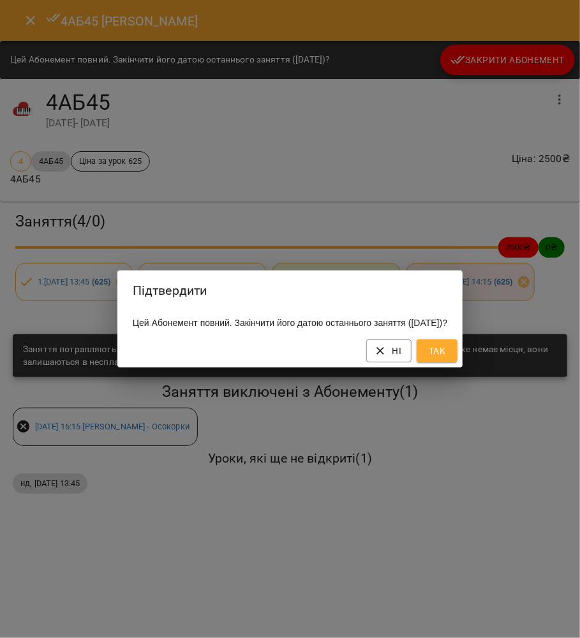
click at [447, 358] on span "Так" at bounding box center [437, 350] width 20 height 15
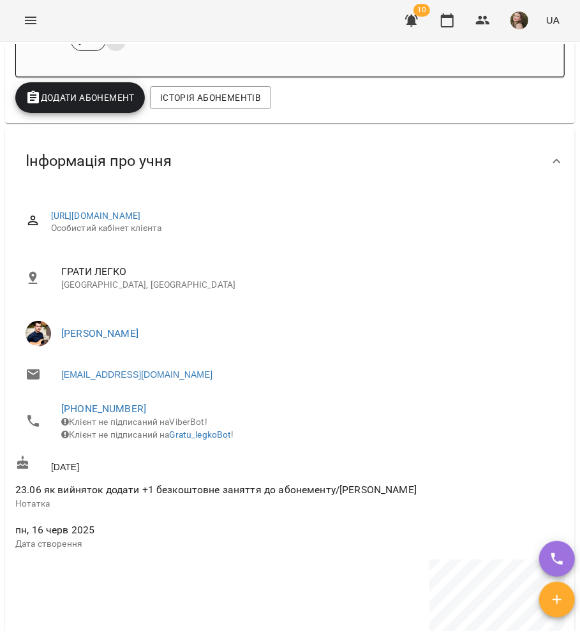
scroll to position [340, 0]
click at [128, 408] on link "[PHONE_NUMBER]" at bounding box center [103, 408] width 85 height 12
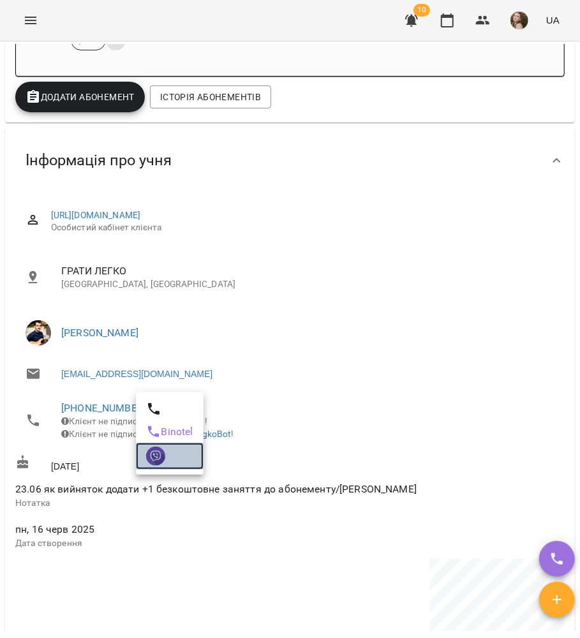
click at [165, 454] on link at bounding box center [170, 456] width 68 height 27
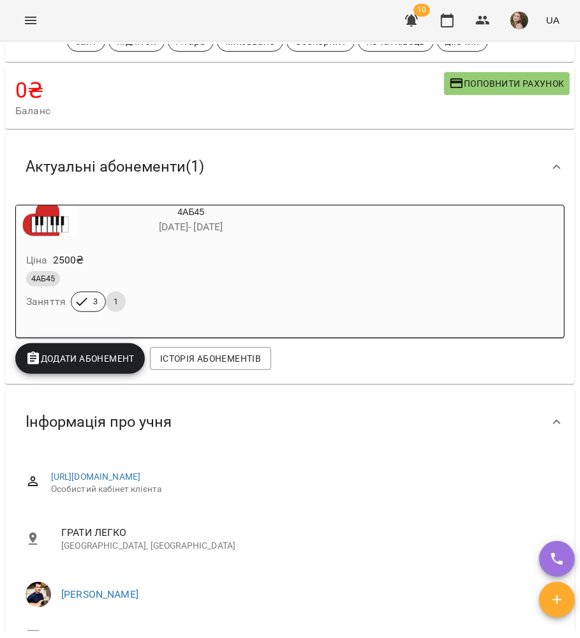
scroll to position [0, 0]
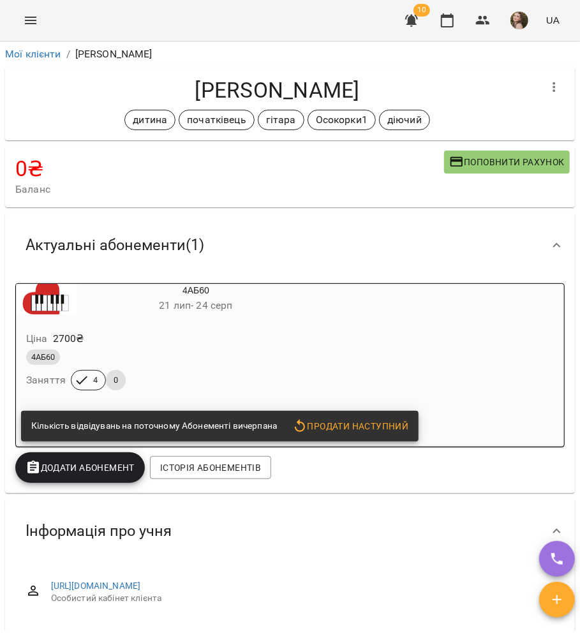
click at [326, 330] on div "4АБ60 [DATE] - [DATE] Ціна 2700 ₴ 4АБ60 Заняття 4 0 Кількість відвідувань на по…" at bounding box center [289, 365] width 549 height 164
click at [214, 330] on div "Ціна 2700 ₴" at bounding box center [165, 338] width 283 height 23
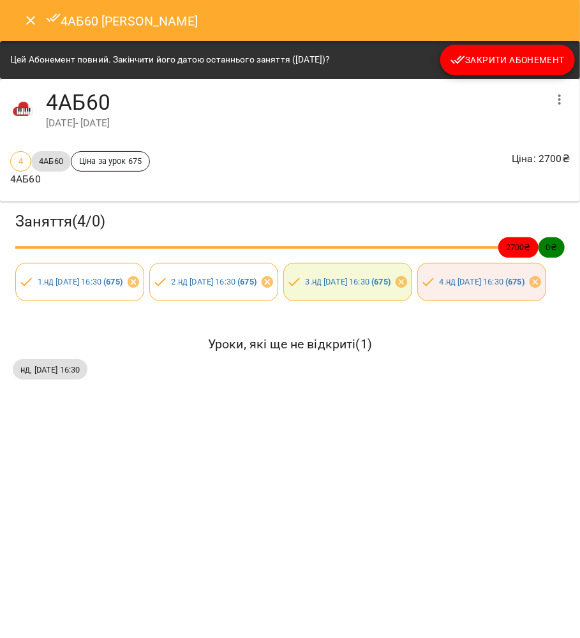
click at [478, 57] on span "Закрити Абонемент" at bounding box center [507, 59] width 114 height 15
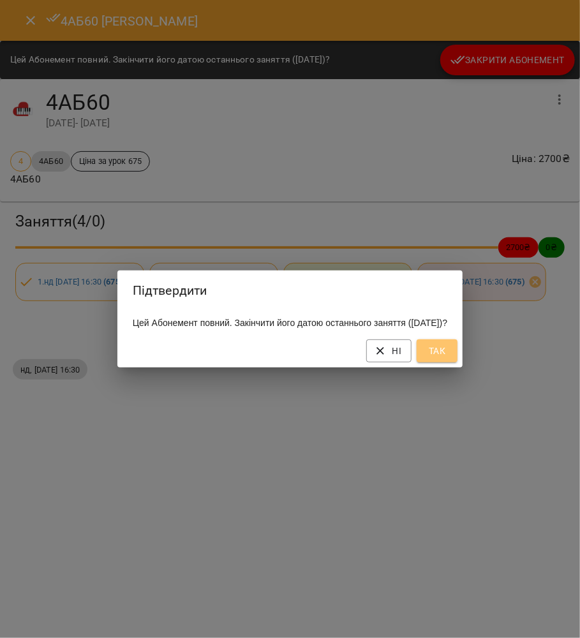
click at [457, 350] on button "Так" at bounding box center [437, 350] width 41 height 23
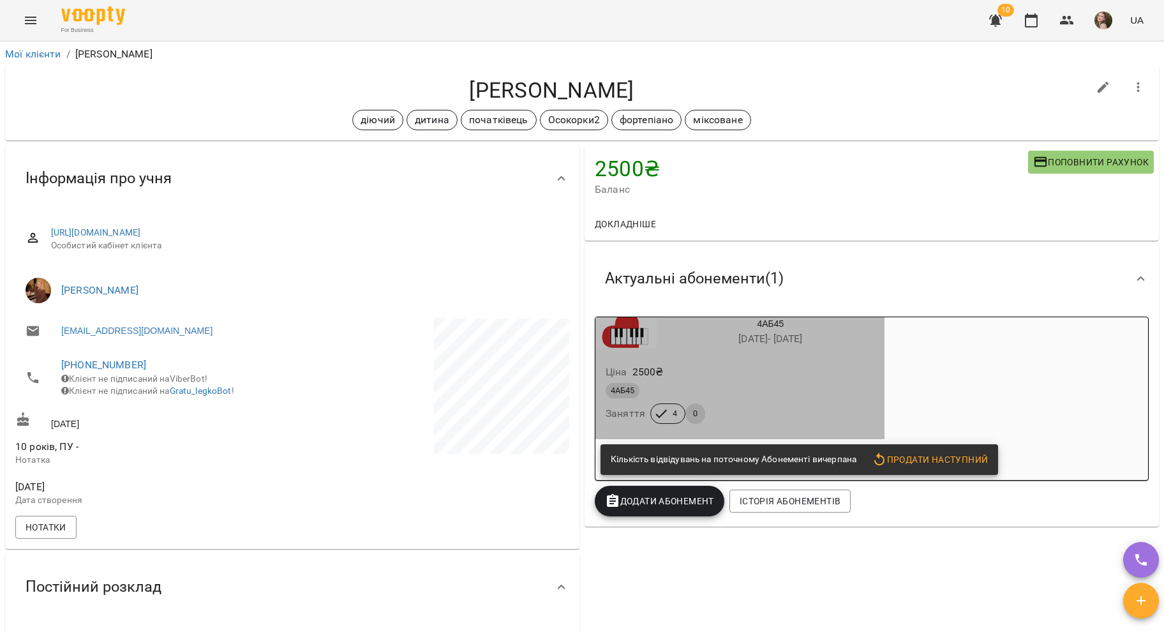
click at [691, 371] on div "Ціна 2500 ₴" at bounding box center [740, 371] width 274 height 23
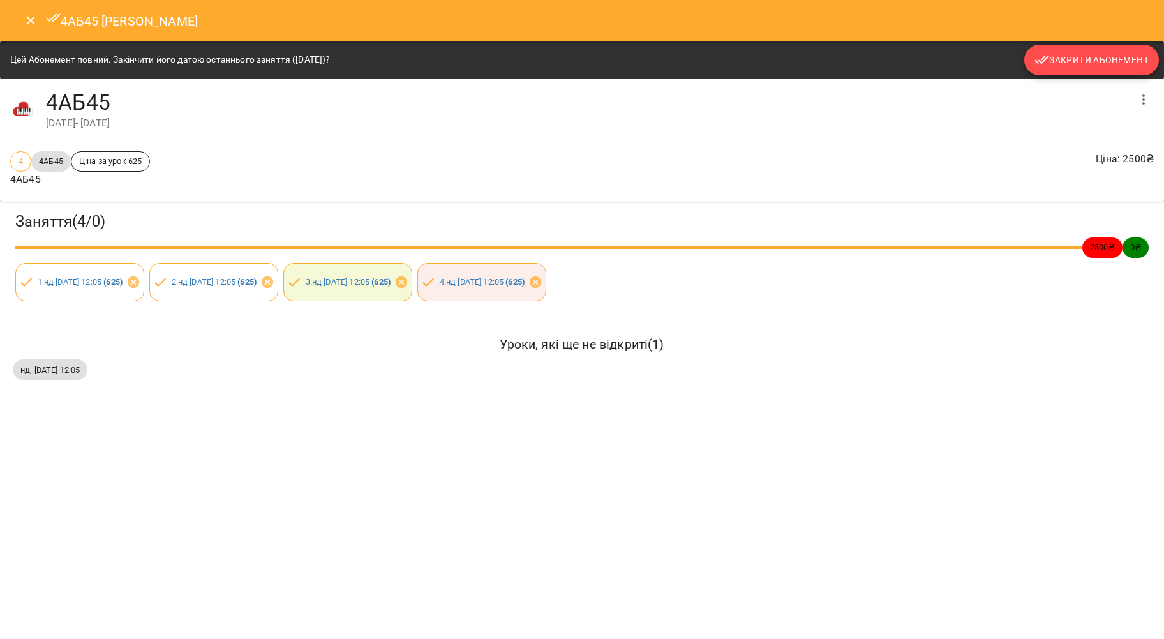
click at [1090, 58] on span "Закрити Абонемент" at bounding box center [1091, 59] width 114 height 15
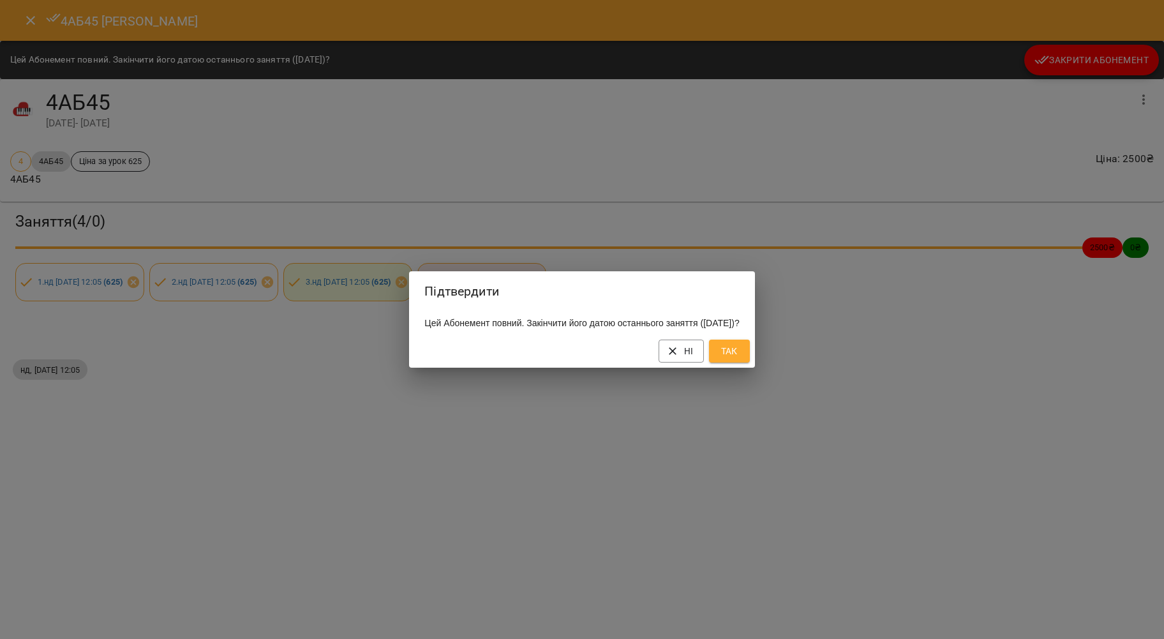
drag, startPoint x: 743, startPoint y: 345, endPoint x: 752, endPoint y: 357, distance: 15.1
click at [744, 345] on div "Підтвердити Цей Абонемент повний. Закінчити його датою останнього заняття ([DAT…" at bounding box center [581, 319] width 345 height 96
click at [750, 362] on button "Так" at bounding box center [729, 350] width 41 height 23
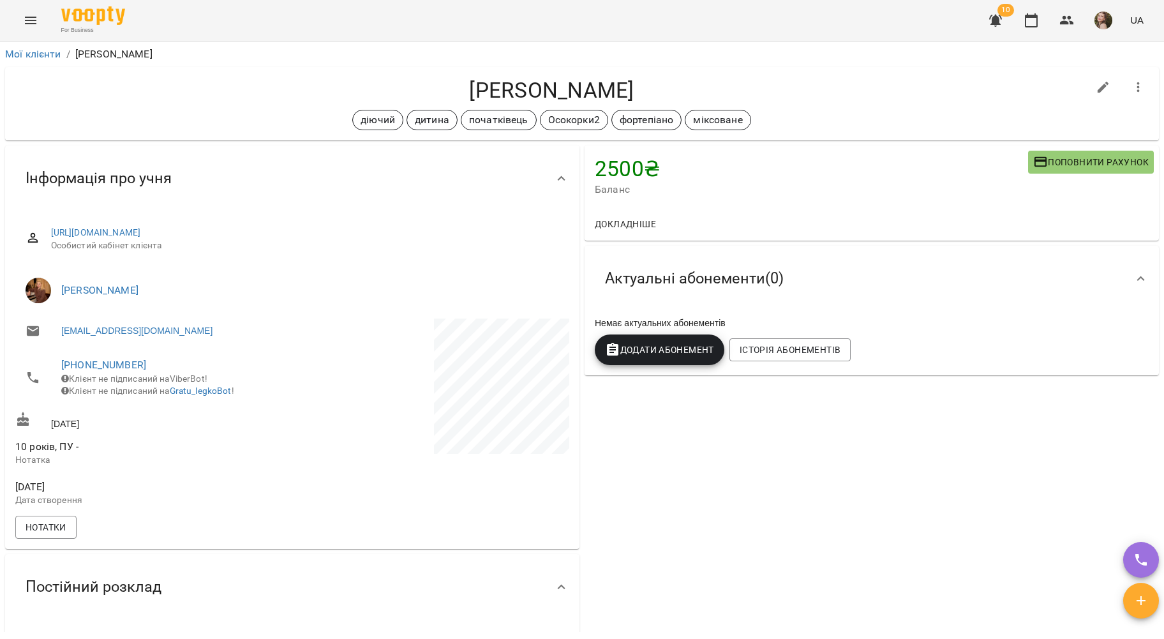
click at [651, 374] on div "Немає актуальних абонементів Додати Абонемент Історія абонементів" at bounding box center [871, 343] width 574 height 64
click at [648, 359] on button "Додати Абонемент" at bounding box center [660, 349] width 130 height 31
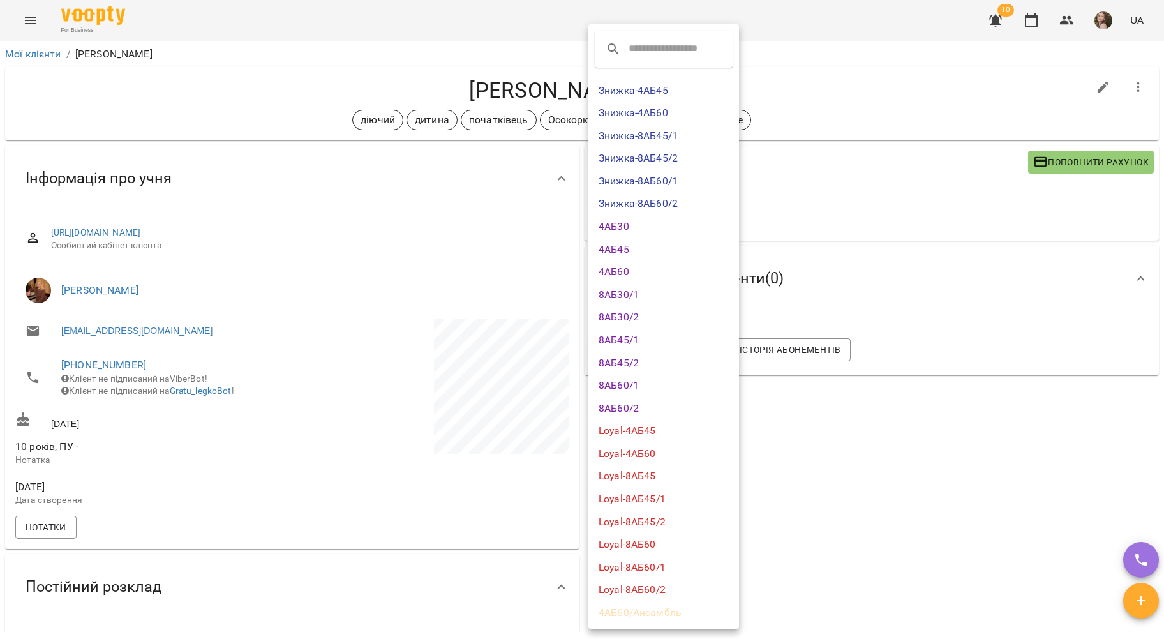
click at [638, 243] on li "4АБ45" at bounding box center [663, 249] width 151 height 23
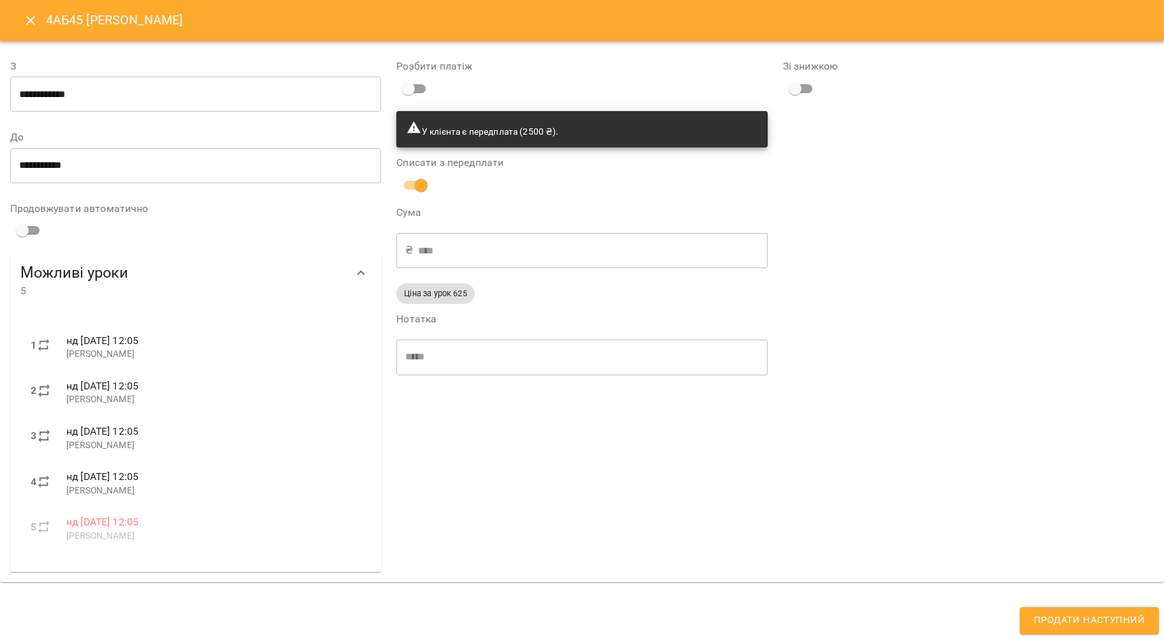
click at [190, 79] on input "**********" at bounding box center [195, 95] width 371 height 36
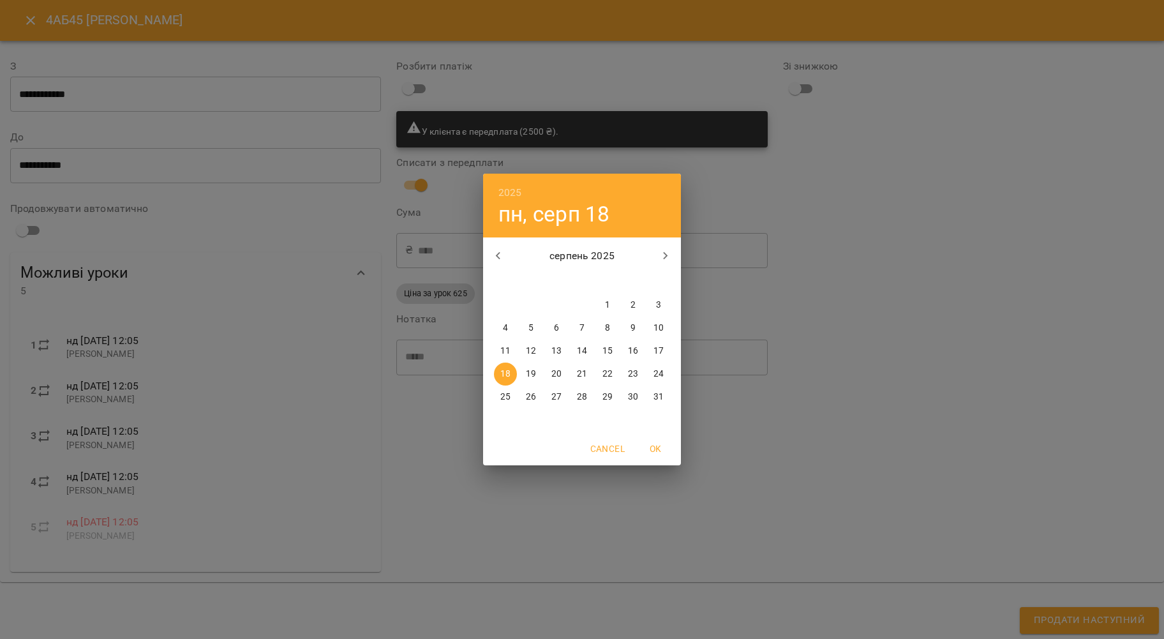
click at [658, 375] on p "24" at bounding box center [658, 373] width 10 height 13
type input "**********"
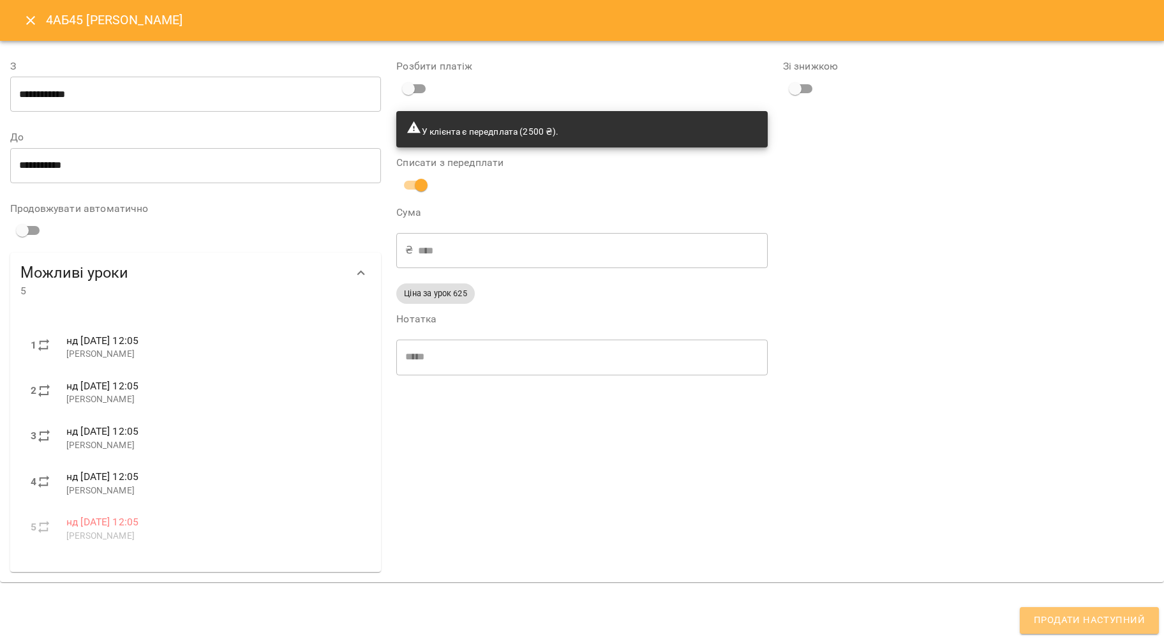
click at [1119, 613] on span "Продати наступний" at bounding box center [1089, 620] width 111 height 17
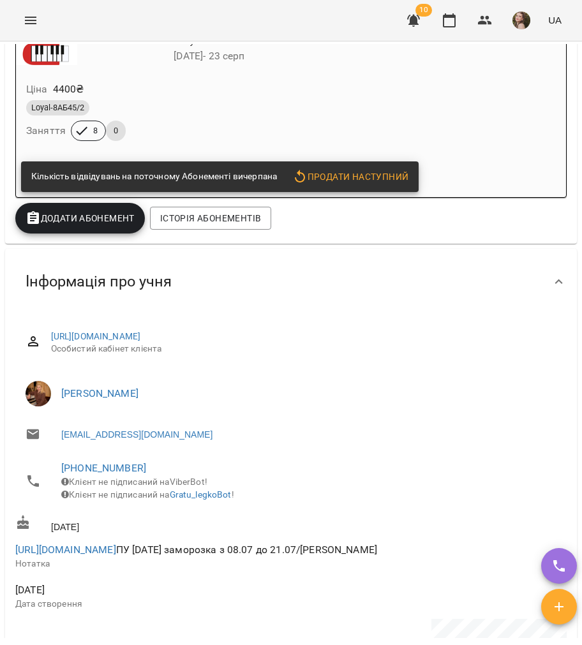
scroll to position [255, 0]
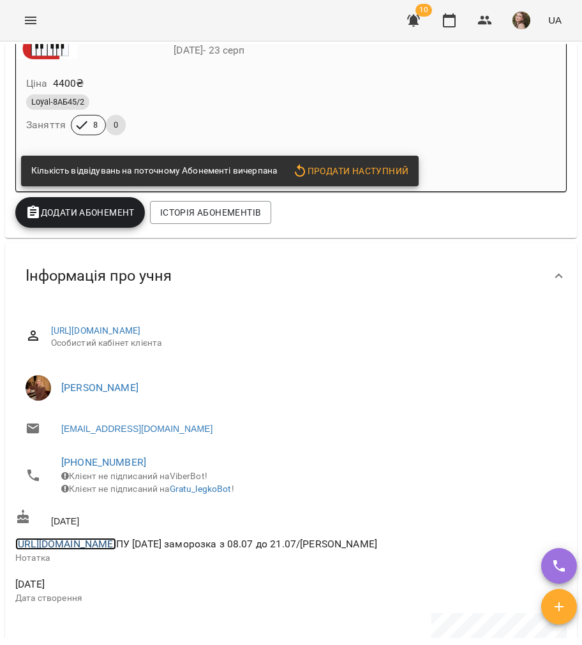
click at [80, 550] on link "[URL][DOMAIN_NAME]" at bounding box center [65, 544] width 101 height 12
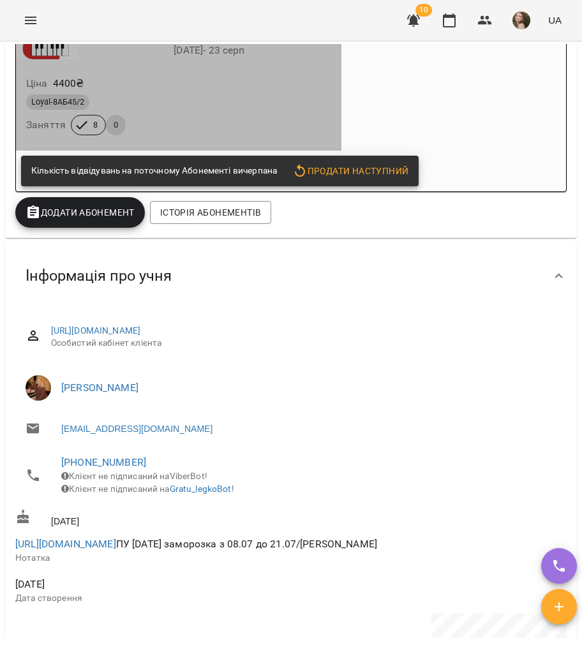
click at [343, 61] on div "Loyal-8АБ45/2 06 лип - 23 серп" at bounding box center [178, 44] width 330 height 36
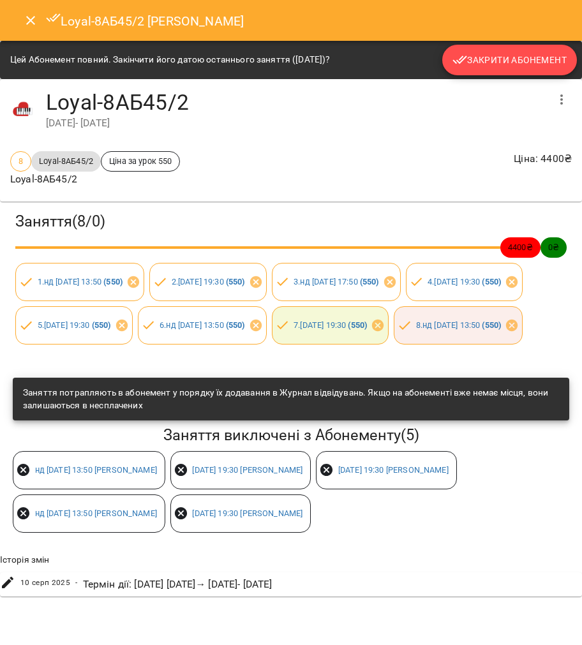
click at [500, 63] on span "Закрити Абонемент" at bounding box center [509, 59] width 114 height 15
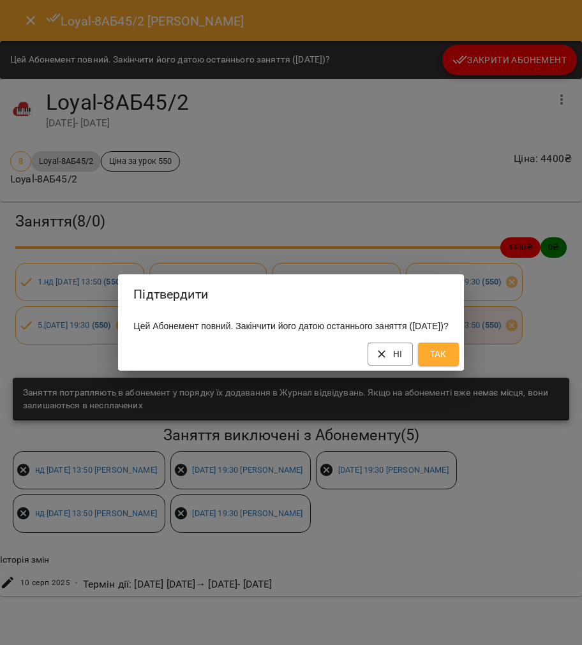
click at [459, 360] on button "Так" at bounding box center [438, 354] width 41 height 23
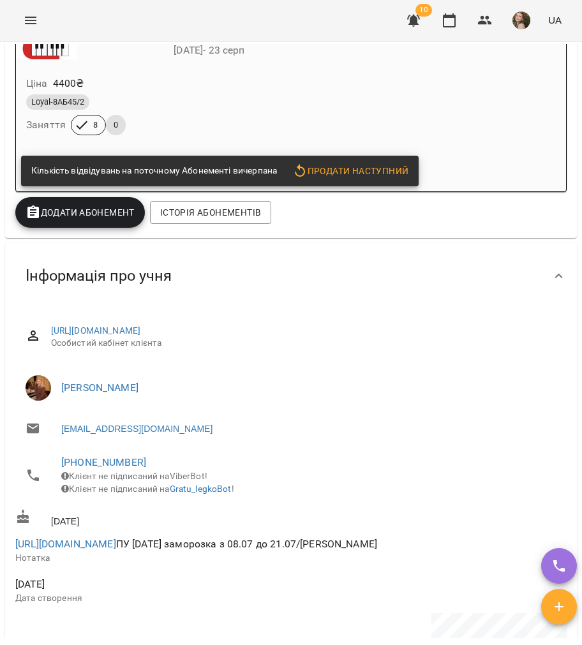
scroll to position [240, 0]
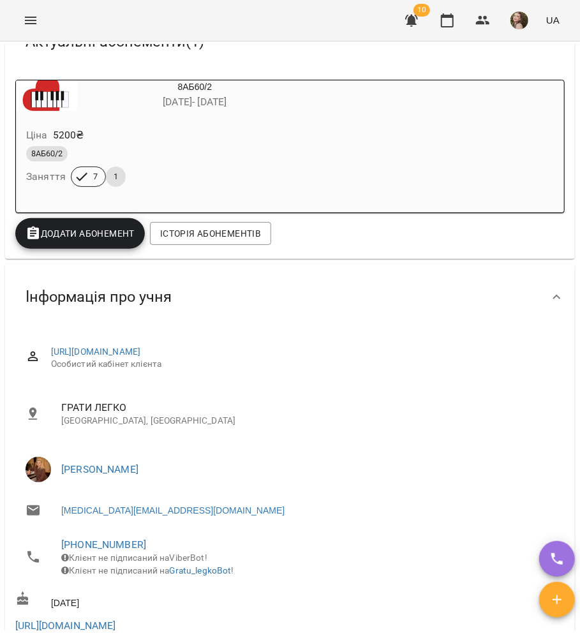
scroll to position [255, 0]
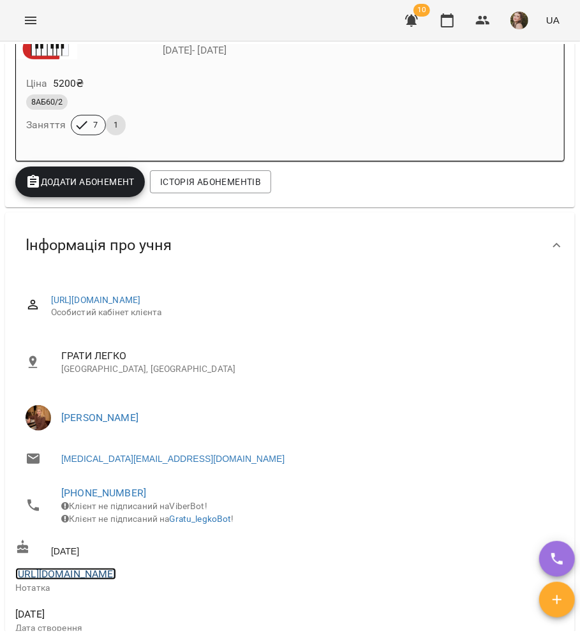
click at [88, 580] on link "[URL][DOMAIN_NAME]" at bounding box center [65, 574] width 101 height 12
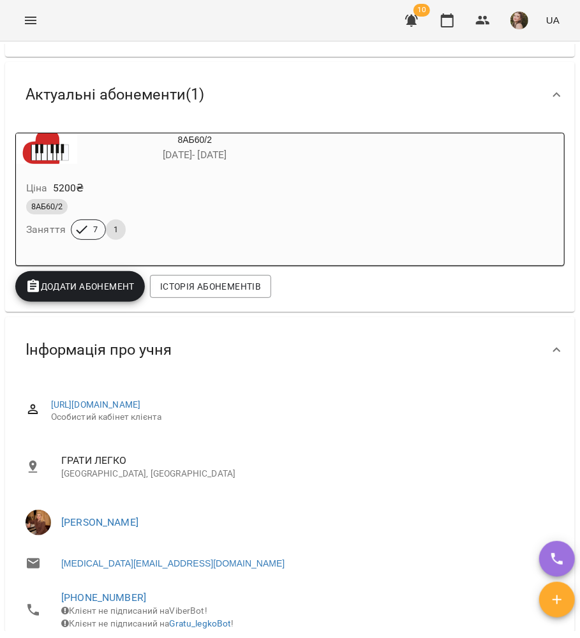
scroll to position [0, 0]
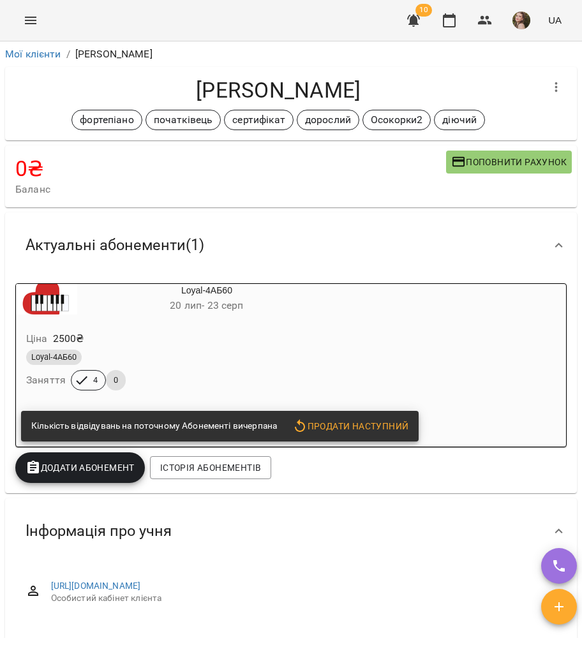
scroll to position [425, 0]
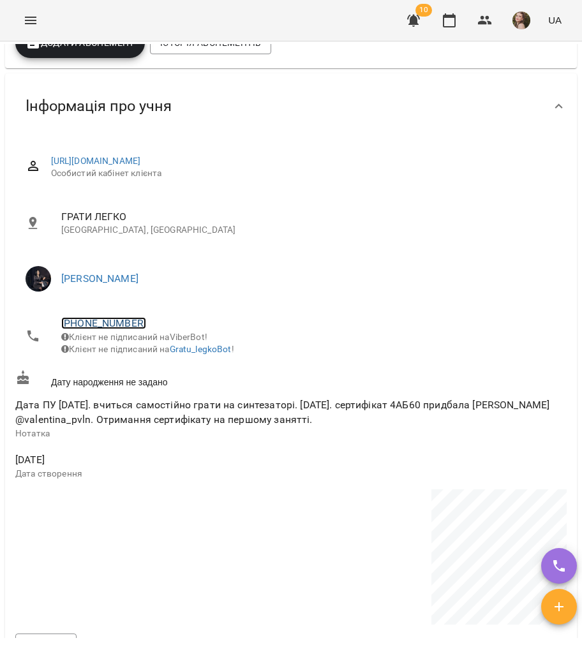
click at [115, 323] on link "+380981328901" at bounding box center [103, 323] width 85 height 12
click at [191, 437] on div at bounding box center [291, 322] width 582 height 645
click at [112, 326] on link "+380981328901" at bounding box center [103, 323] width 85 height 12
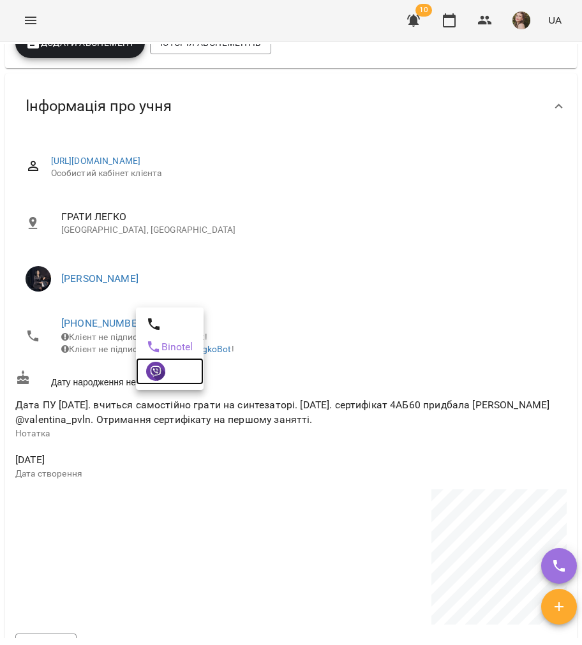
click at [139, 365] on link at bounding box center [170, 371] width 68 height 27
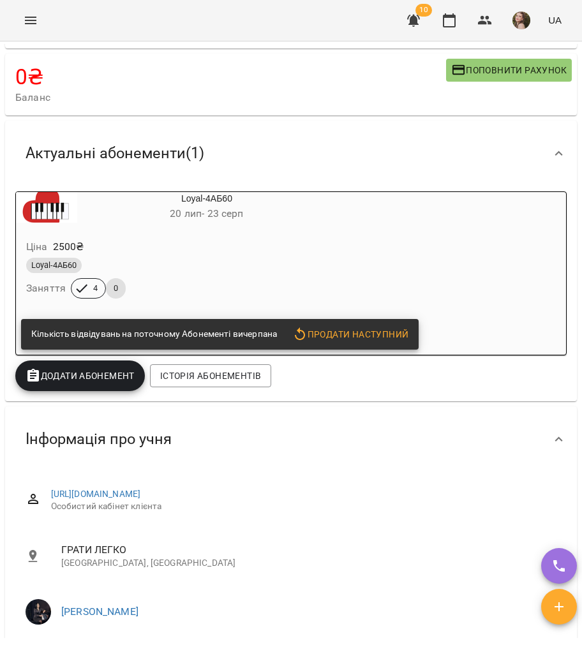
scroll to position [85, 0]
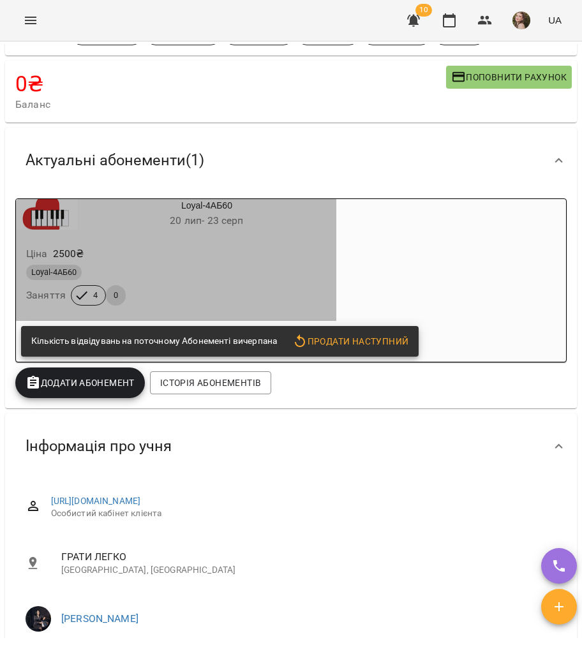
click at [225, 253] on div "Ціна 2500 ₴" at bounding box center [176, 253] width 305 height 23
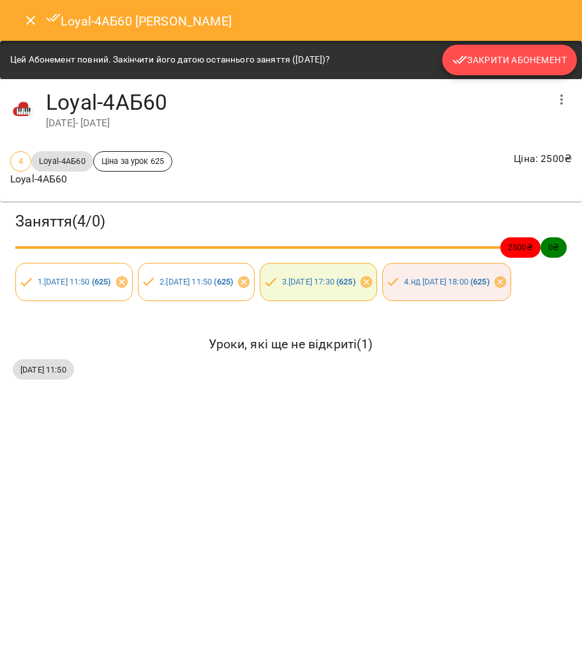
click at [513, 47] on button "Закрити Абонемент" at bounding box center [509, 60] width 135 height 31
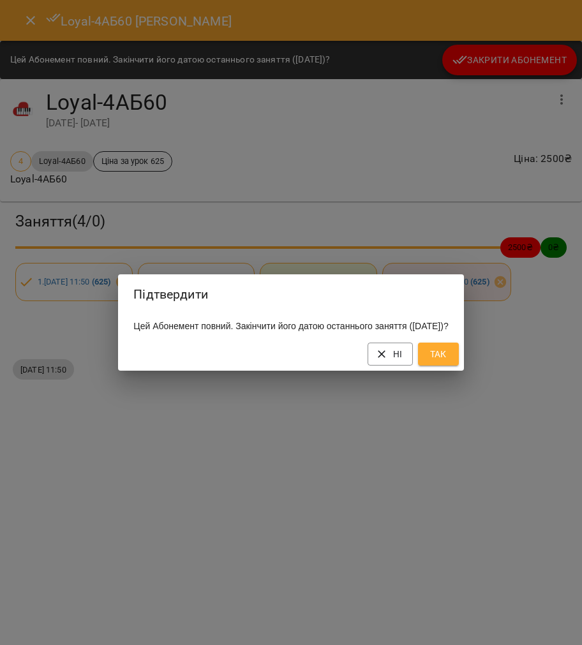
click at [449, 355] on span "Так" at bounding box center [438, 353] width 20 height 15
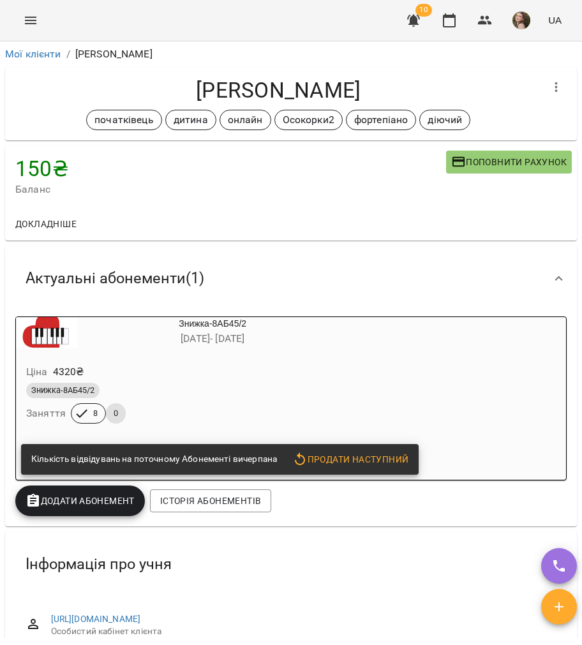
scroll to position [170, 0]
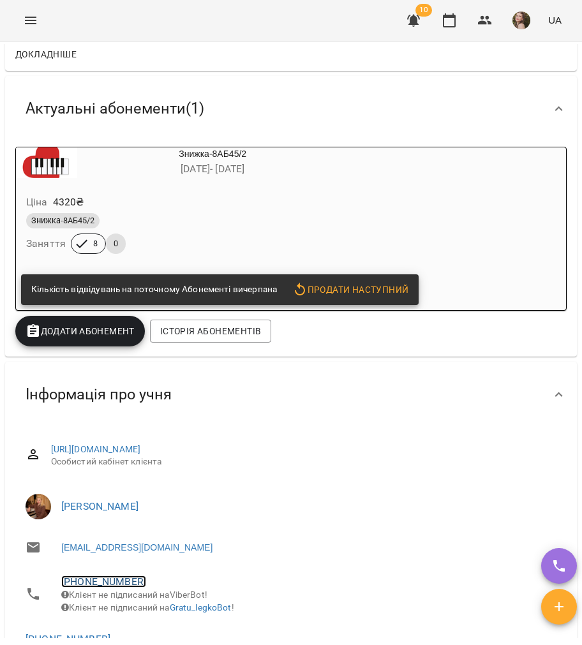
click at [67, 579] on link "+380504771910" at bounding box center [103, 581] width 85 height 12
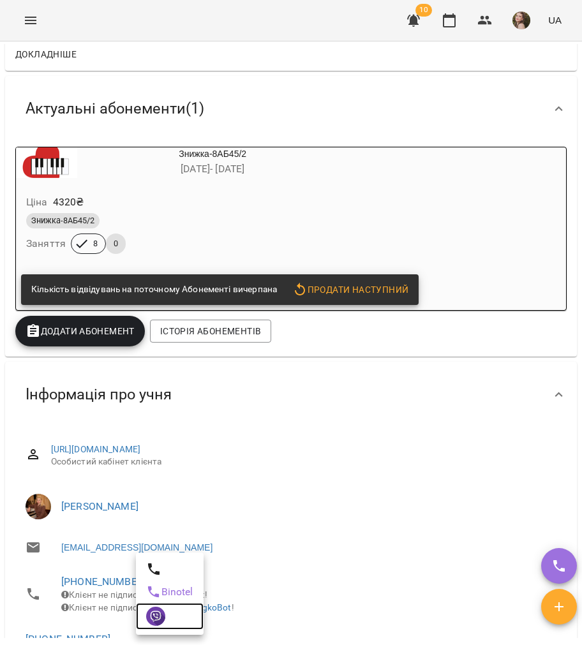
click at [147, 625] on img at bounding box center [155, 616] width 19 height 19
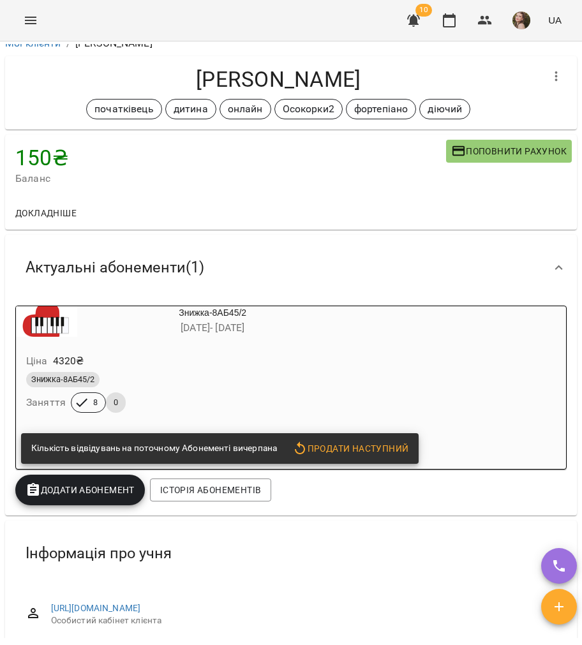
scroll to position [0, 0]
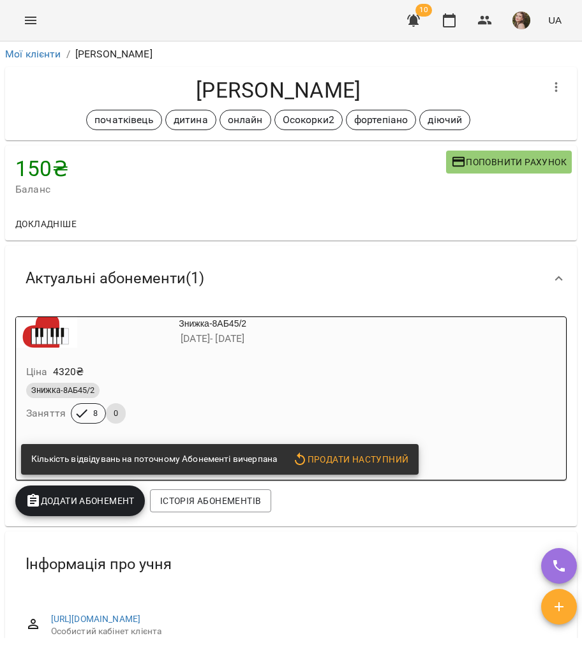
click at [177, 352] on div "Ціна 4320 ₴ Знижка-8АБ45/2 Заняття 8 0" at bounding box center [181, 396] width 337 height 92
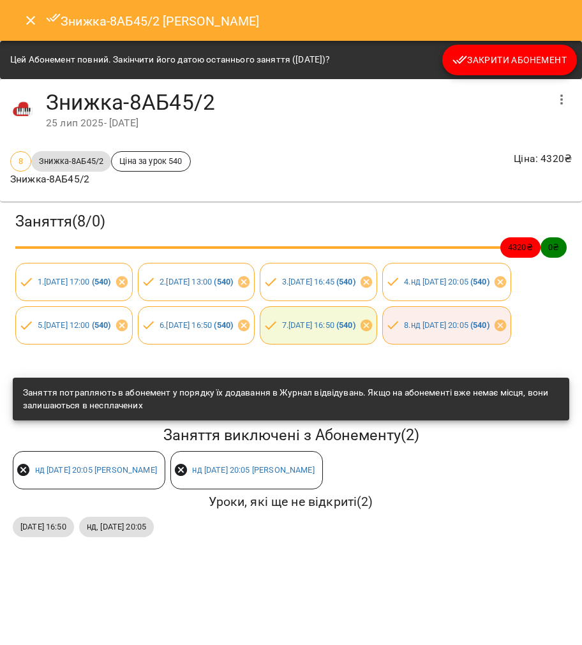
click at [500, 63] on span "Закрити Абонемент" at bounding box center [509, 59] width 114 height 15
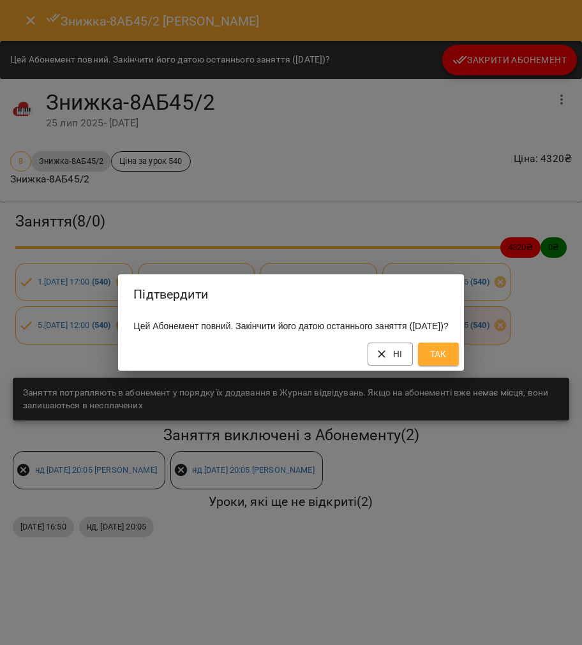
click at [434, 357] on div "Ні Так" at bounding box center [290, 353] width 345 height 33
click at [445, 362] on button "Так" at bounding box center [438, 354] width 41 height 23
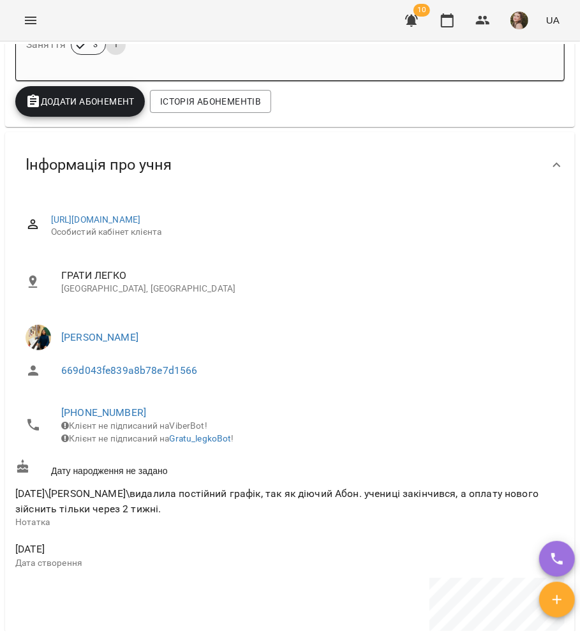
scroll to position [340, 0]
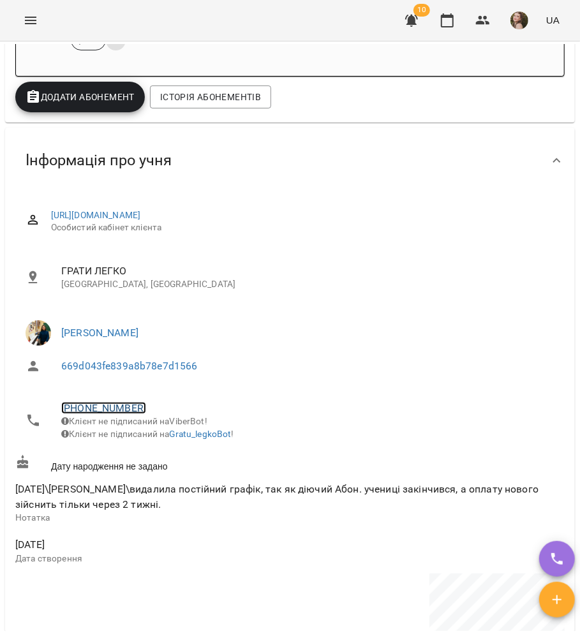
click at [116, 411] on link "[PHONE_NUMBER]" at bounding box center [103, 408] width 85 height 12
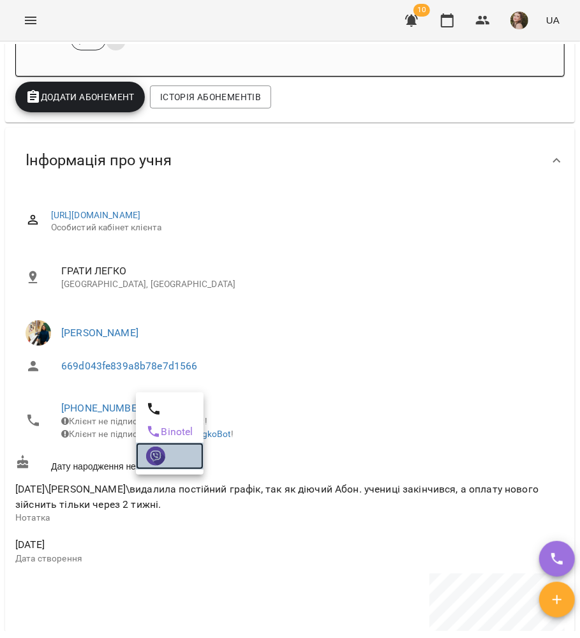
click at [152, 456] on img at bounding box center [155, 456] width 19 height 19
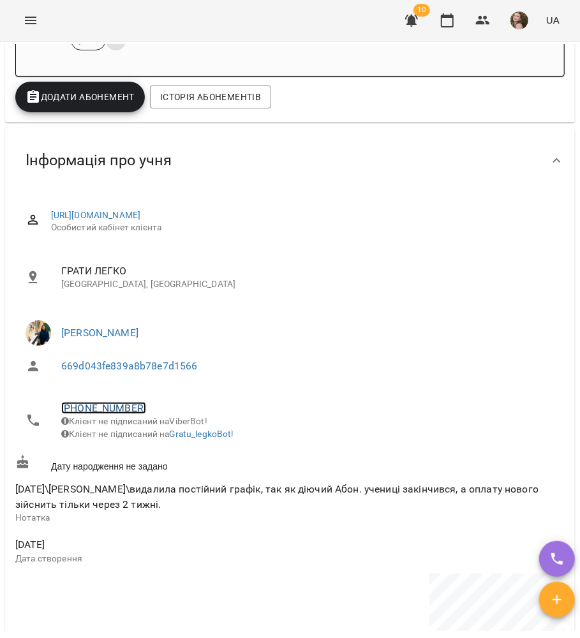
scroll to position [0, 0]
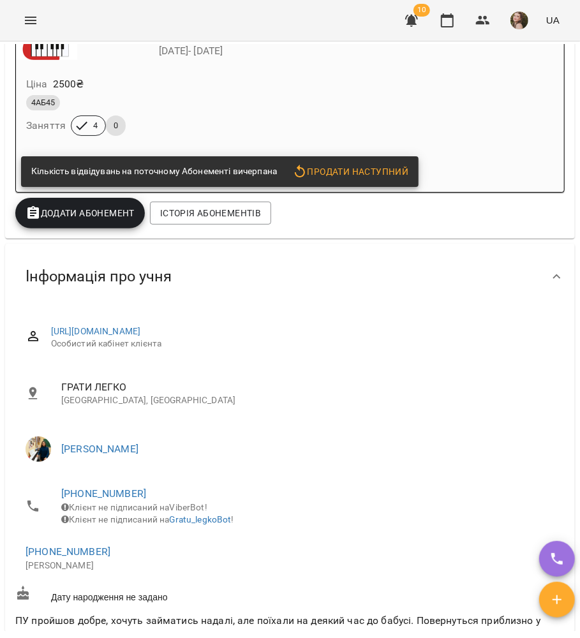
scroll to position [255, 0]
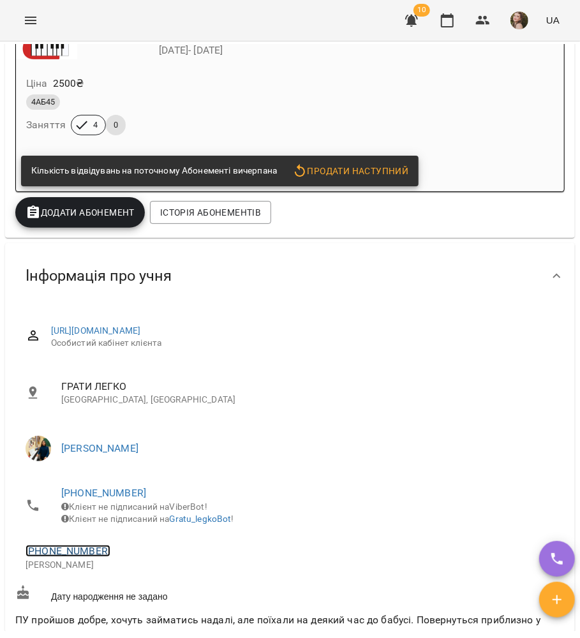
click at [57, 557] on link "[PHONE_NUMBER]" at bounding box center [68, 551] width 85 height 12
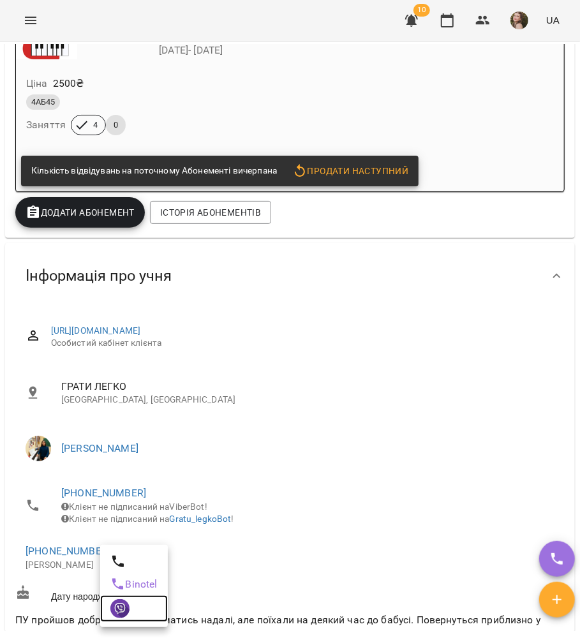
click at [118, 609] on img at bounding box center [119, 608] width 19 height 19
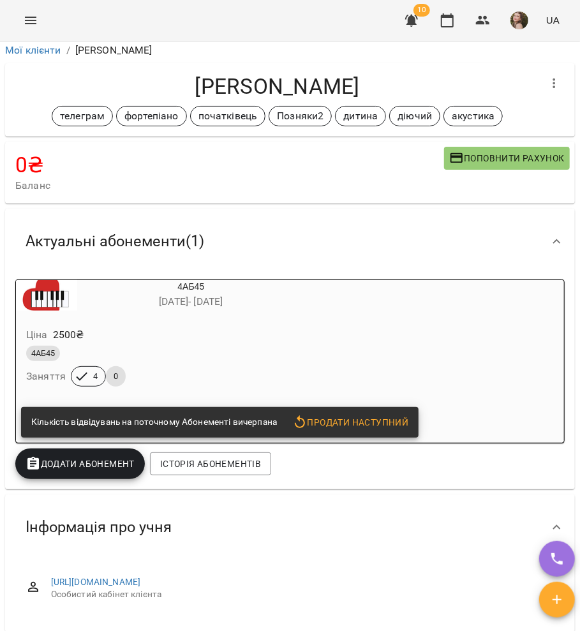
scroll to position [0, 0]
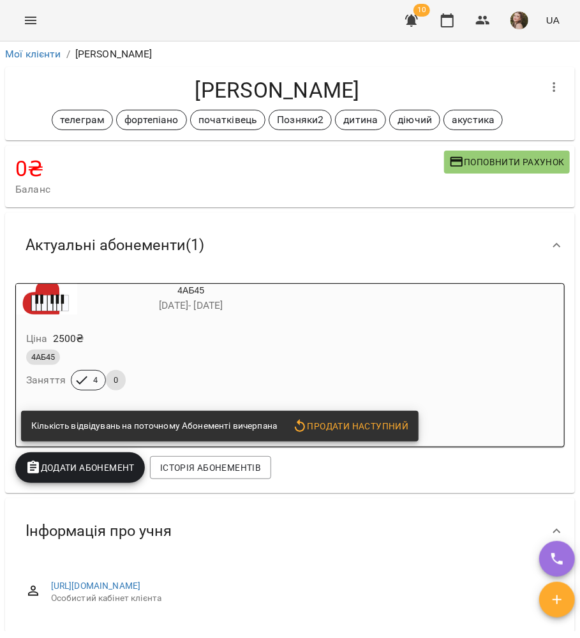
click at [389, 297] on div "4АБ45 [DATE] - [DATE] Ціна 2500 ₴ 4АБ45 Заняття 4 0 Кількість відвідувань на по…" at bounding box center [289, 365] width 549 height 164
click at [320, 309] on div "4АБ45 [DATE] - [DATE] Ціна 2500 ₴ 4АБ45 Заняття 4 0 Кількість відвідувань на по…" at bounding box center [289, 365] width 549 height 164
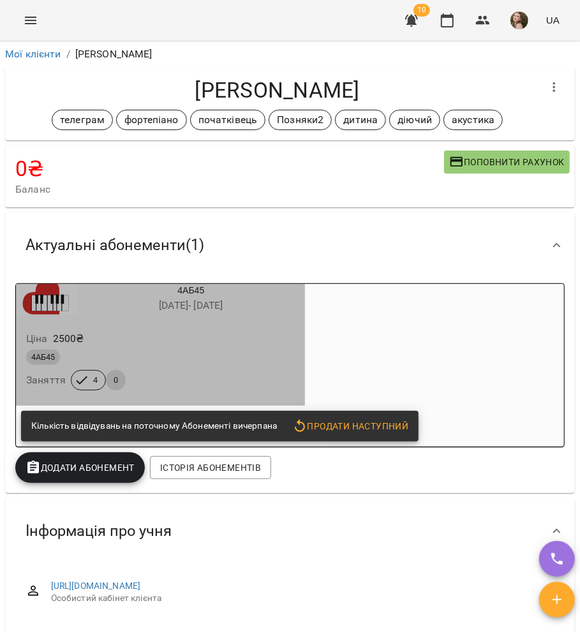
click at [174, 334] on div "Ціна 2500 ₴" at bounding box center [161, 338] width 274 height 23
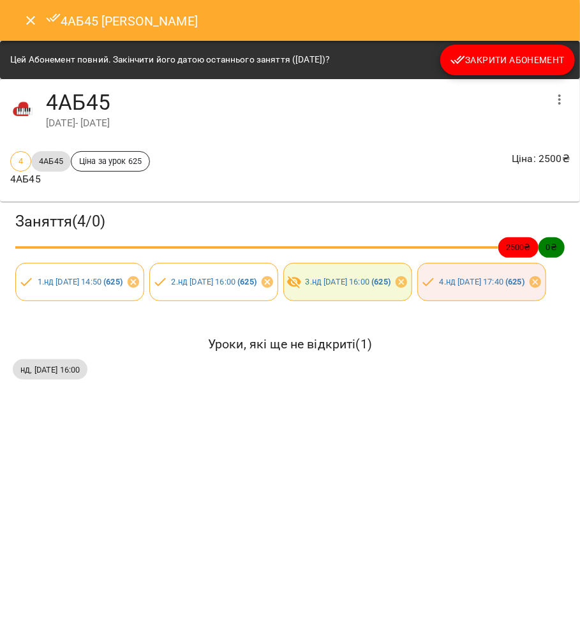
click at [479, 47] on button "Закрити Абонемент" at bounding box center [507, 60] width 135 height 31
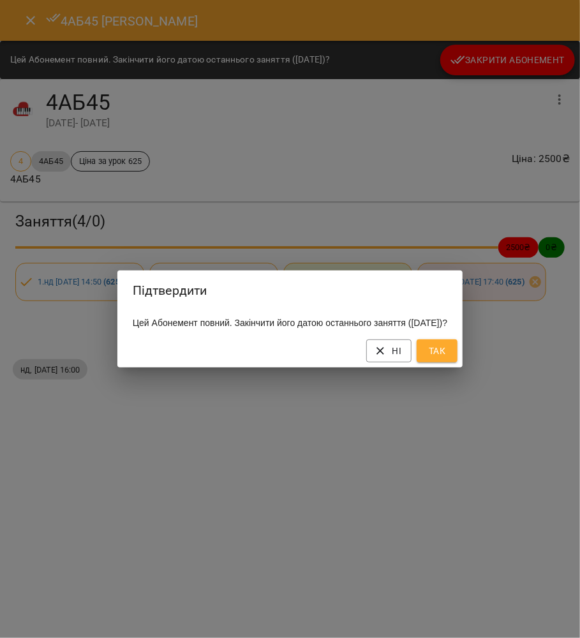
click at [447, 359] on span "Так" at bounding box center [437, 350] width 20 height 15
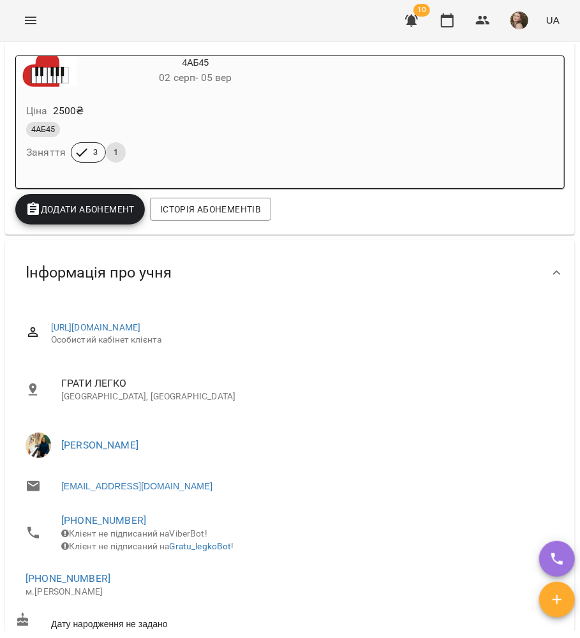
scroll to position [255, 0]
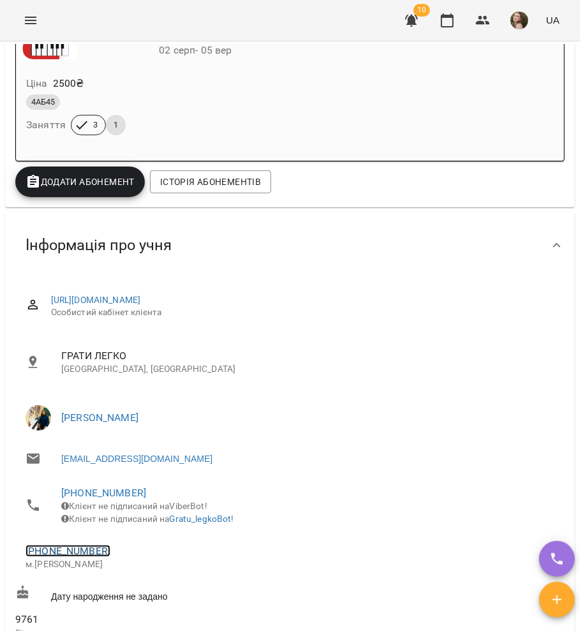
click at [75, 557] on link "[PHONE_NUMBER]" at bounding box center [68, 551] width 85 height 12
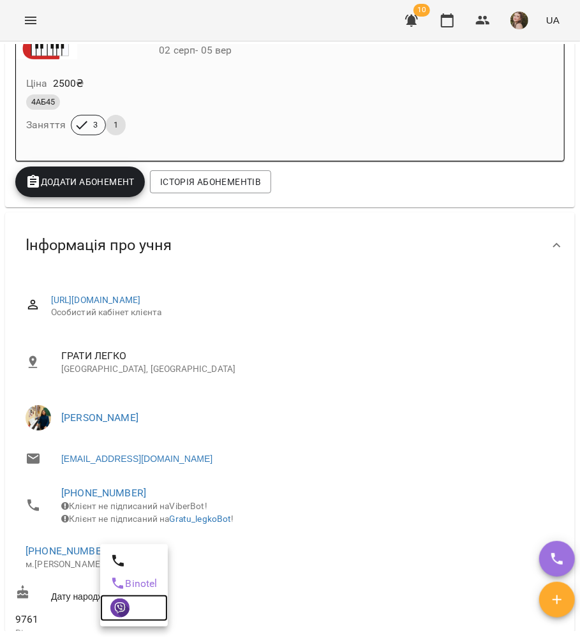
click at [111, 600] on img at bounding box center [119, 607] width 19 height 19
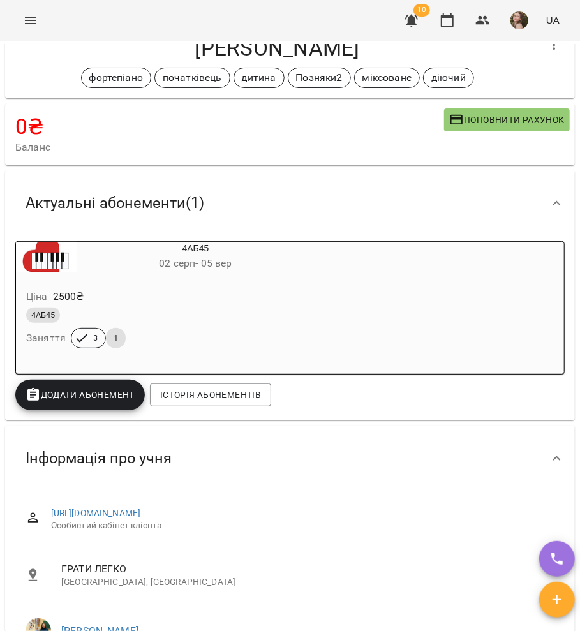
scroll to position [0, 0]
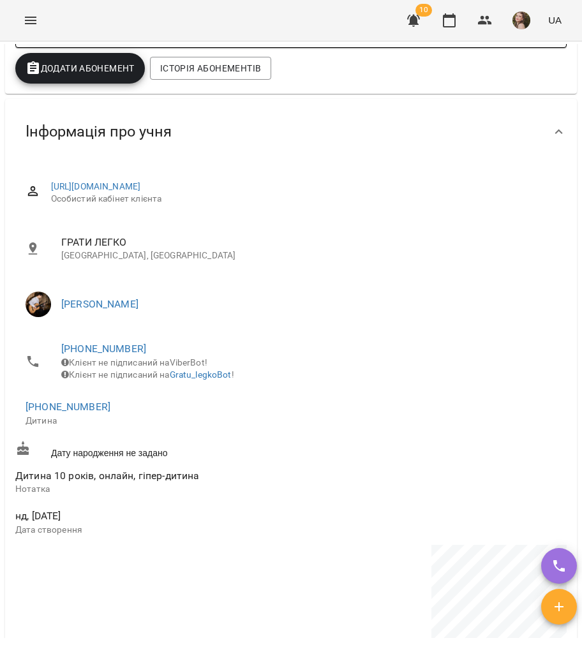
scroll to position [425, 0]
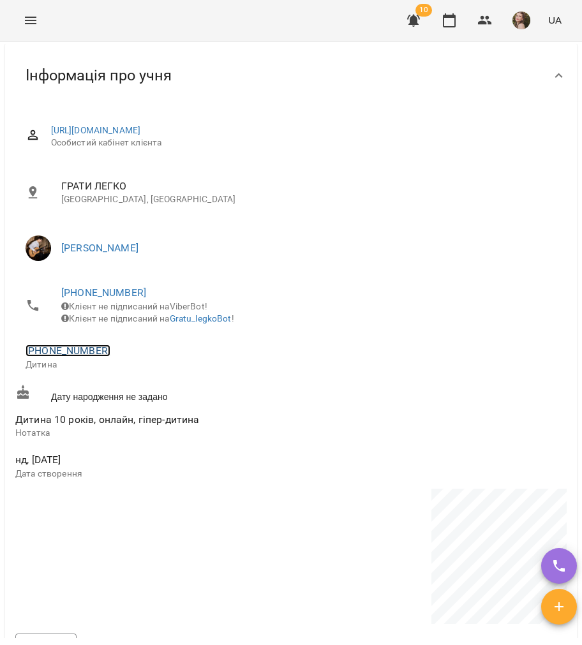
click at [74, 357] on link "[PHONE_NUMBER]" at bounding box center [68, 351] width 85 height 12
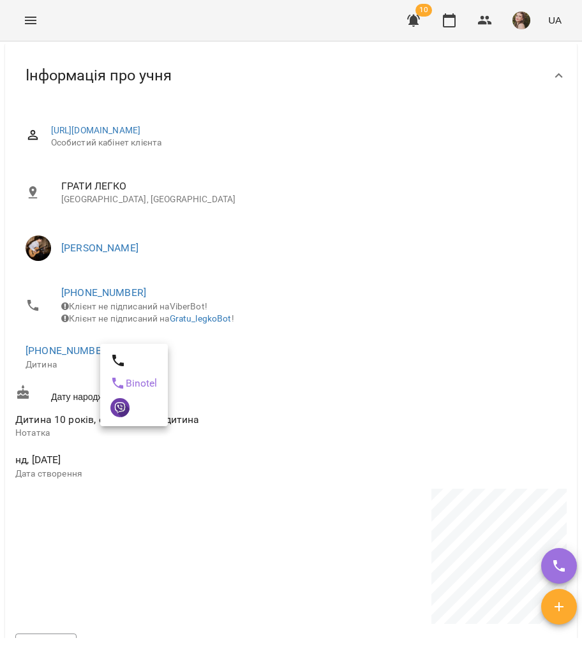
click at [369, 392] on div at bounding box center [291, 322] width 582 height 645
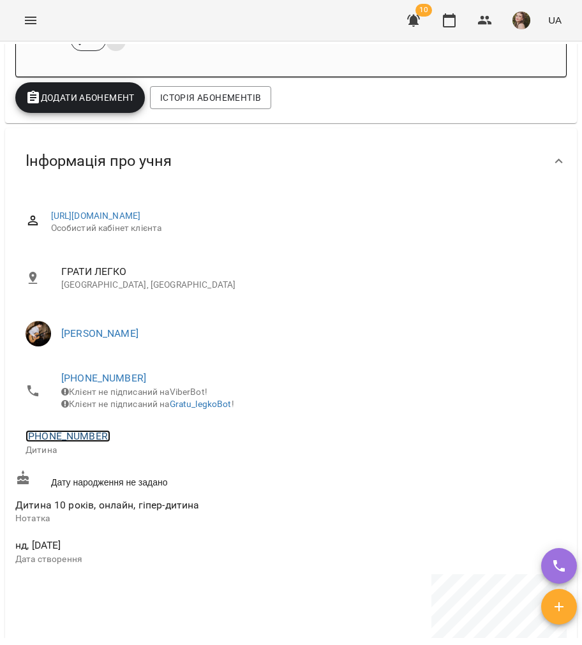
scroll to position [340, 0]
click at [78, 440] on link "+380686254502" at bounding box center [68, 435] width 85 height 12
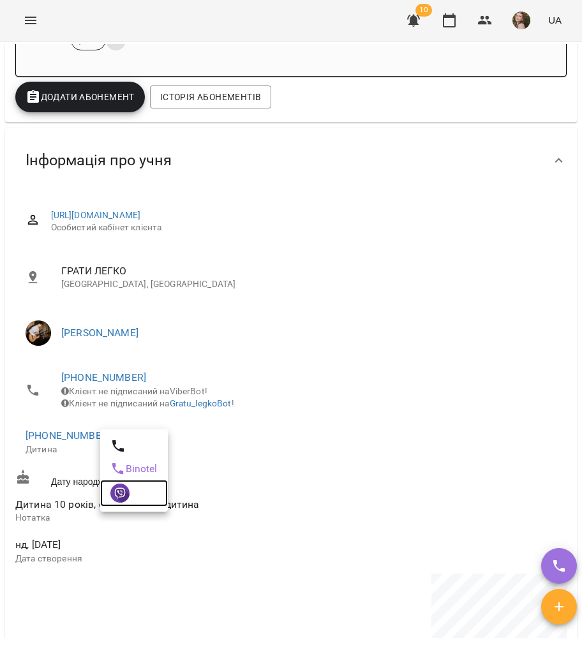
click at [125, 487] on img at bounding box center [119, 493] width 19 height 19
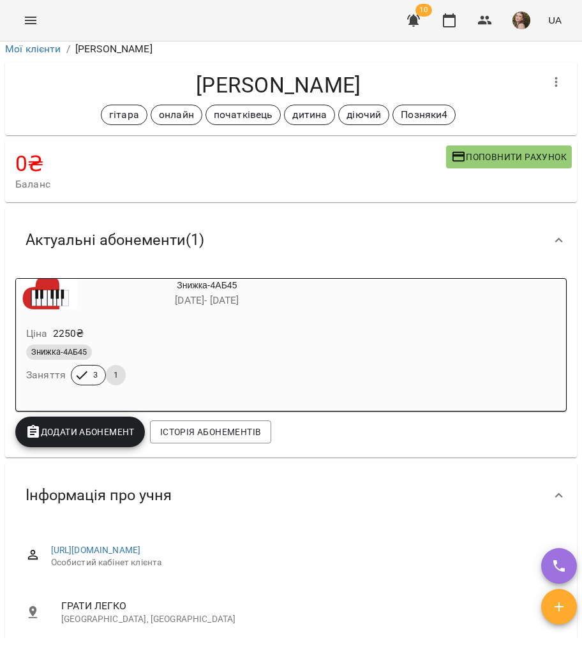
scroll to position [0, 0]
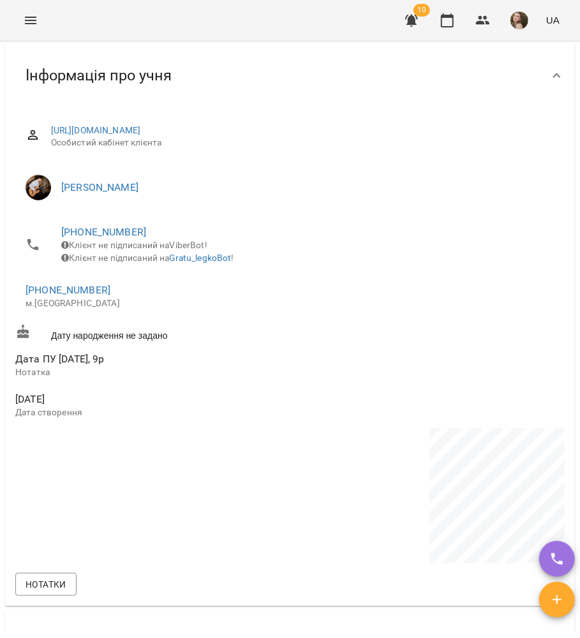
scroll to position [425, 0]
click at [61, 296] on link "[PHONE_NUMBER]" at bounding box center [68, 290] width 85 height 12
click at [124, 345] on img at bounding box center [119, 346] width 19 height 19
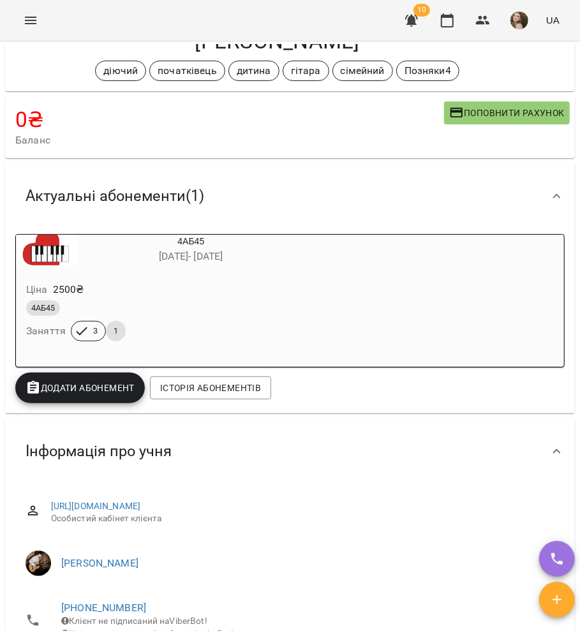
scroll to position [0, 0]
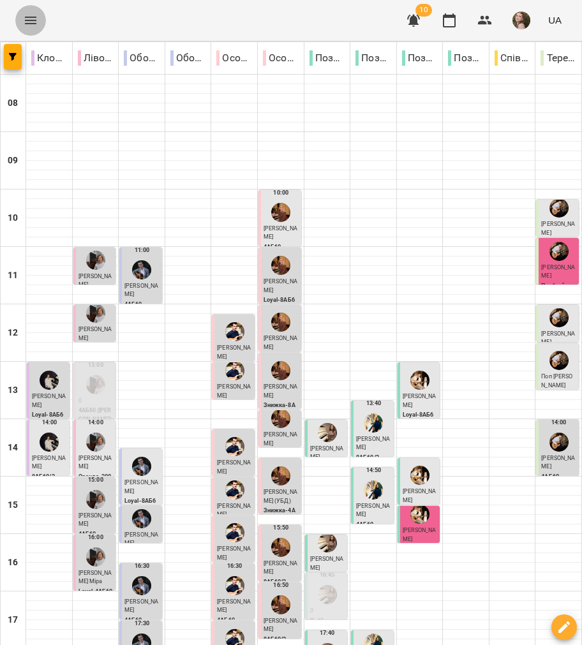
click at [31, 15] on icon "Menu" at bounding box center [30, 20] width 15 height 15
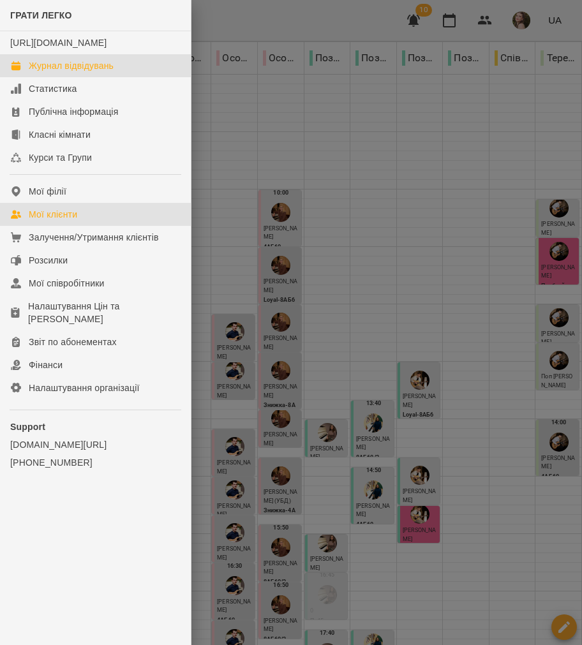
click at [73, 221] on div "Мої клієнти" at bounding box center [53, 214] width 48 height 13
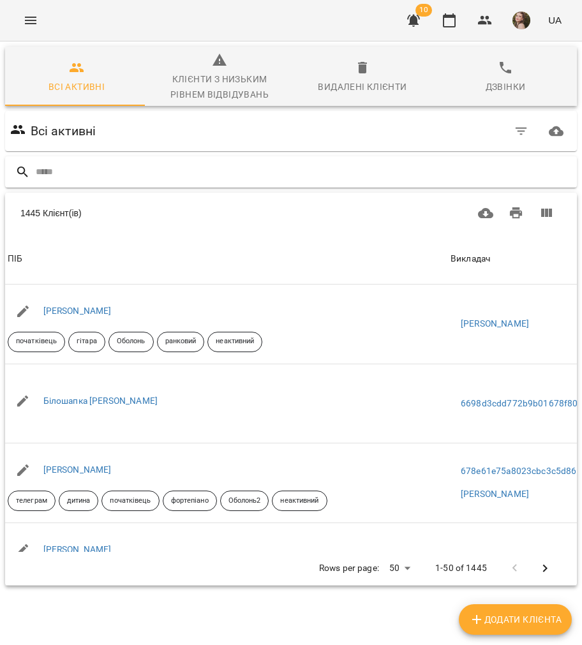
click at [193, 160] on div at bounding box center [291, 171] width 572 height 31
click at [195, 169] on input "text" at bounding box center [304, 171] width 536 height 21
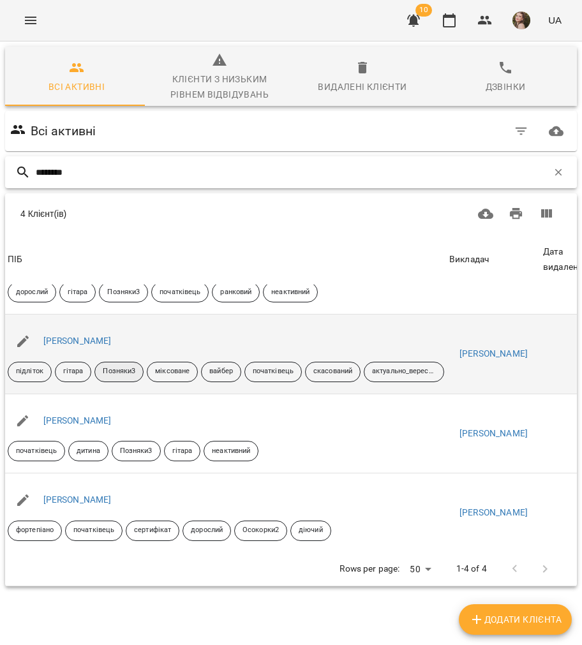
scroll to position [62, 0]
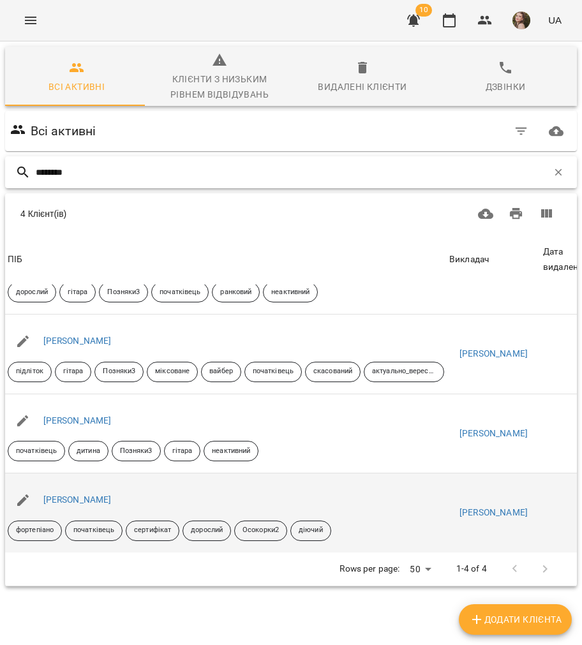
type input "********"
click at [92, 493] on div "[PERSON_NAME]" at bounding box center [77, 500] width 73 height 18
click at [101, 482] on div "[PERSON_NAME]" at bounding box center [225, 500] width 441 height 36
click at [103, 494] on link "[PERSON_NAME]" at bounding box center [77, 499] width 68 height 10
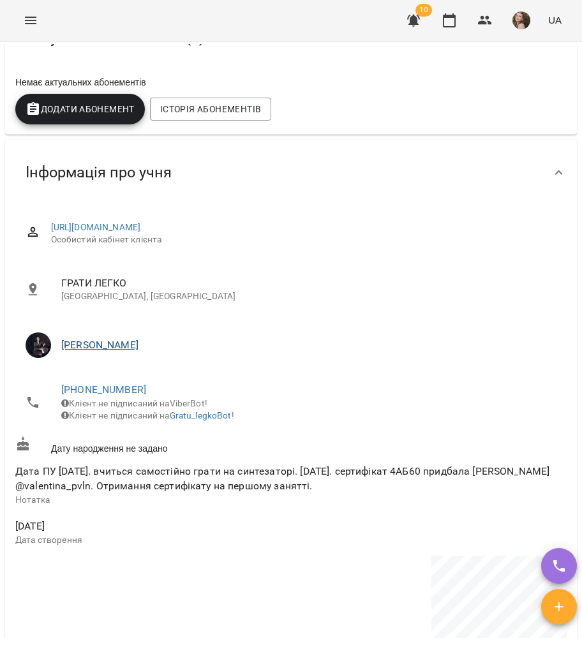
scroll to position [170, 0]
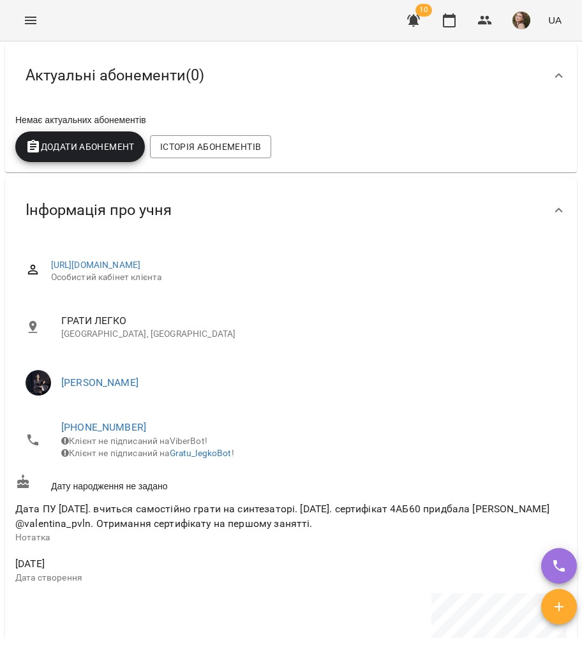
click at [88, 421] on span "[PHONE_NUMBER]" at bounding box center [308, 427] width 495 height 15
click at [88, 423] on link "[PHONE_NUMBER]" at bounding box center [103, 427] width 85 height 12
click at [149, 478] on img at bounding box center [155, 475] width 19 height 19
click at [111, 427] on link "[PHONE_NUMBER]" at bounding box center [103, 427] width 85 height 12
click at [167, 480] on link at bounding box center [170, 476] width 68 height 27
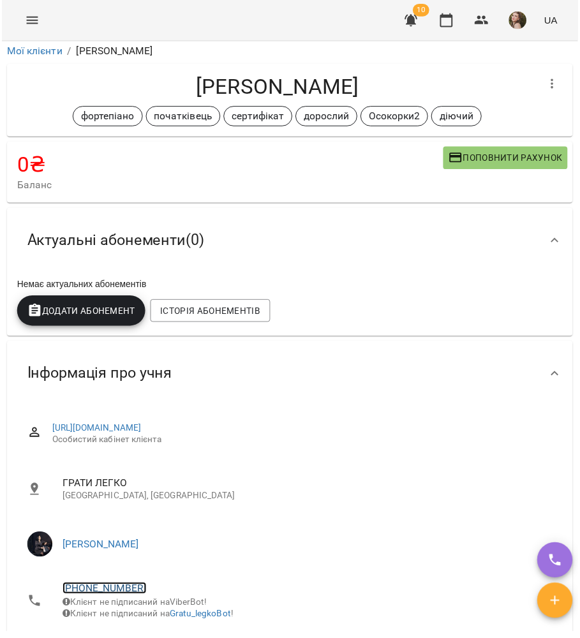
scroll to position [0, 0]
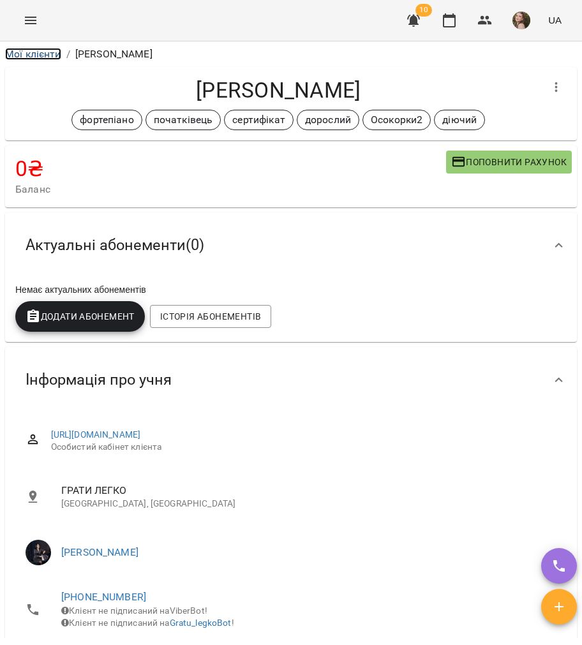
click at [20, 52] on link "Мої клієнти" at bounding box center [33, 54] width 56 height 12
